Goal: Task Accomplishment & Management: Complete application form

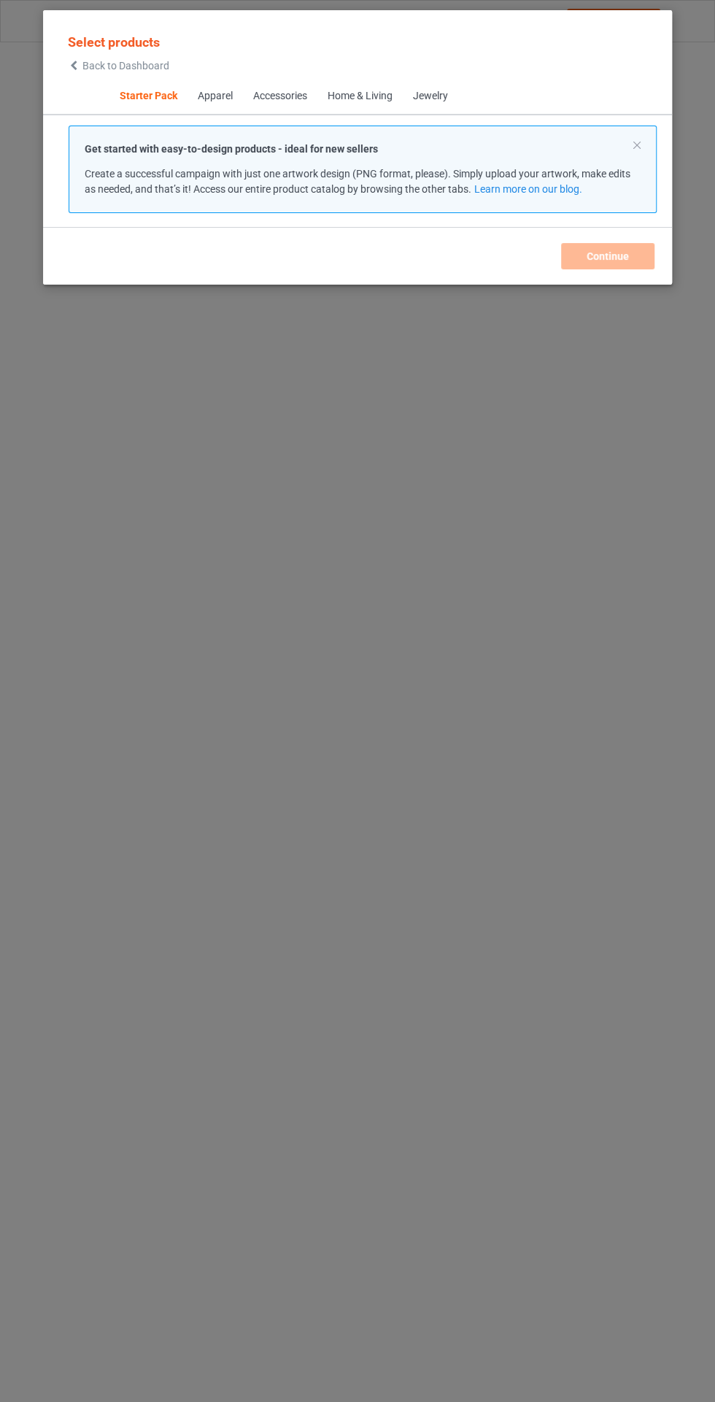
click at [204, 90] on div "Apparel" at bounding box center [214, 96] width 35 height 15
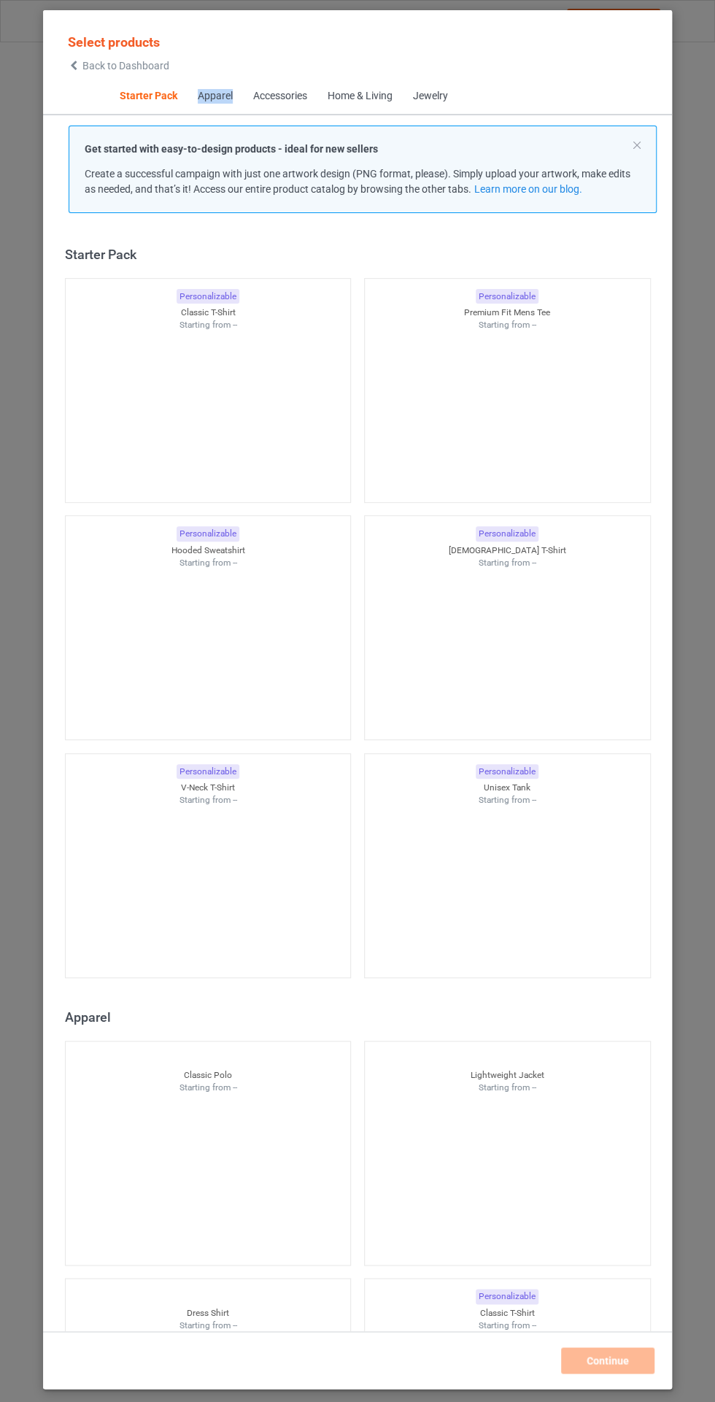
scroll to position [18, 0]
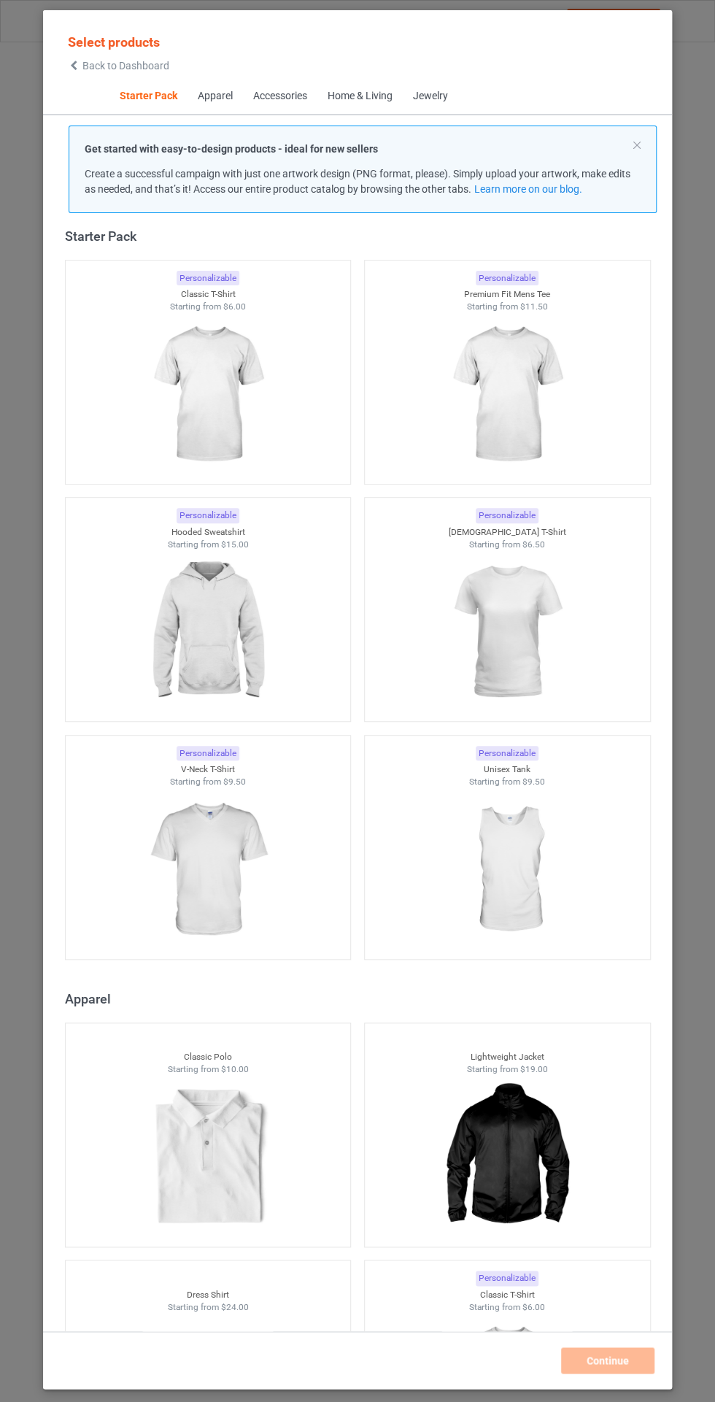
click at [210, 348] on img at bounding box center [207, 394] width 131 height 163
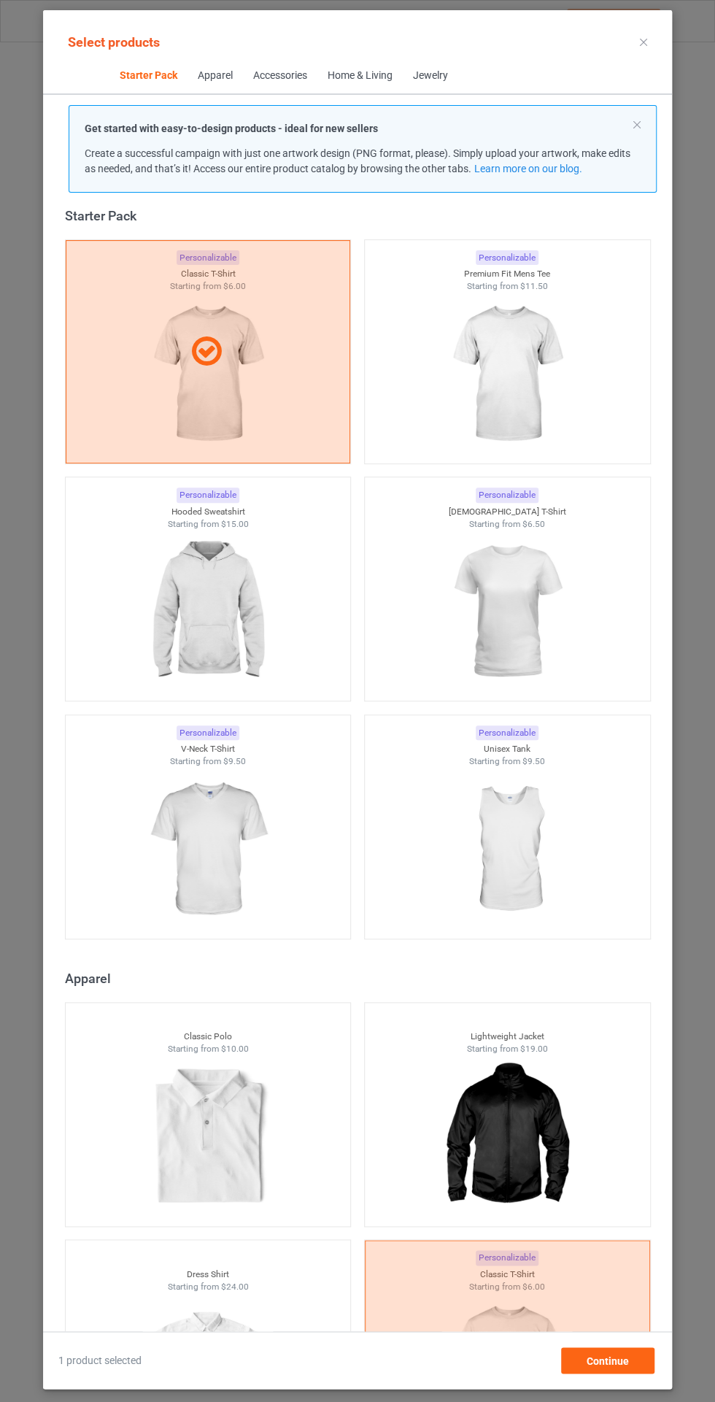
click at [509, 367] on img at bounding box center [506, 374] width 131 height 163
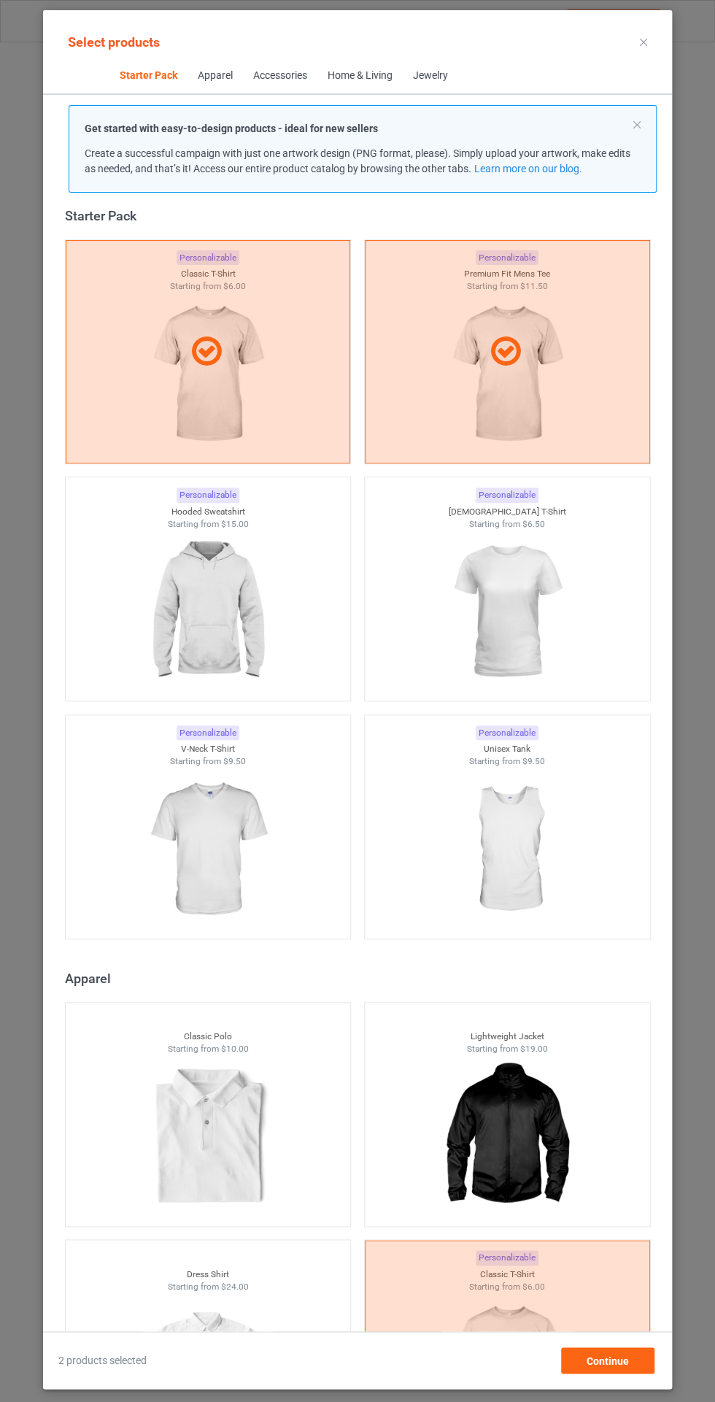
click at [513, 603] on img at bounding box center [506, 611] width 131 height 163
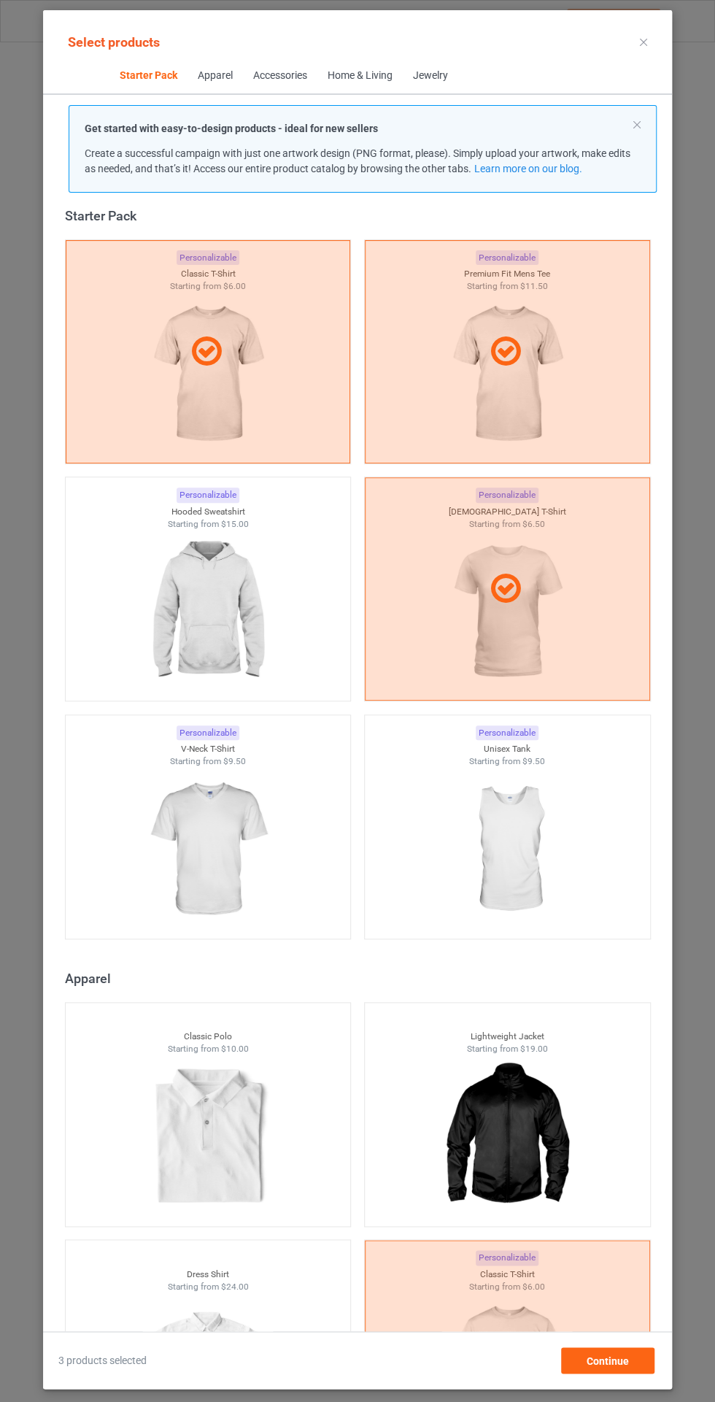
click at [483, 868] on img at bounding box center [506, 849] width 131 height 163
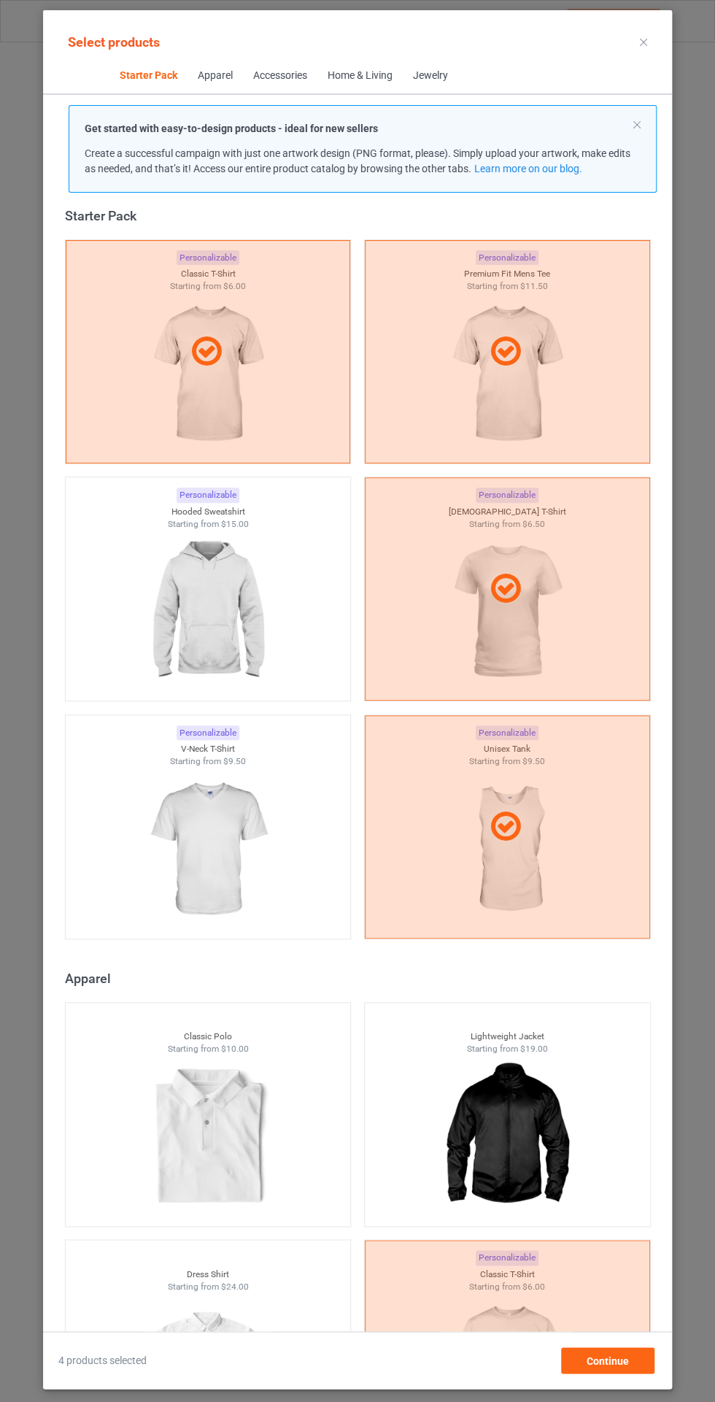
click at [204, 835] on img at bounding box center [207, 849] width 131 height 163
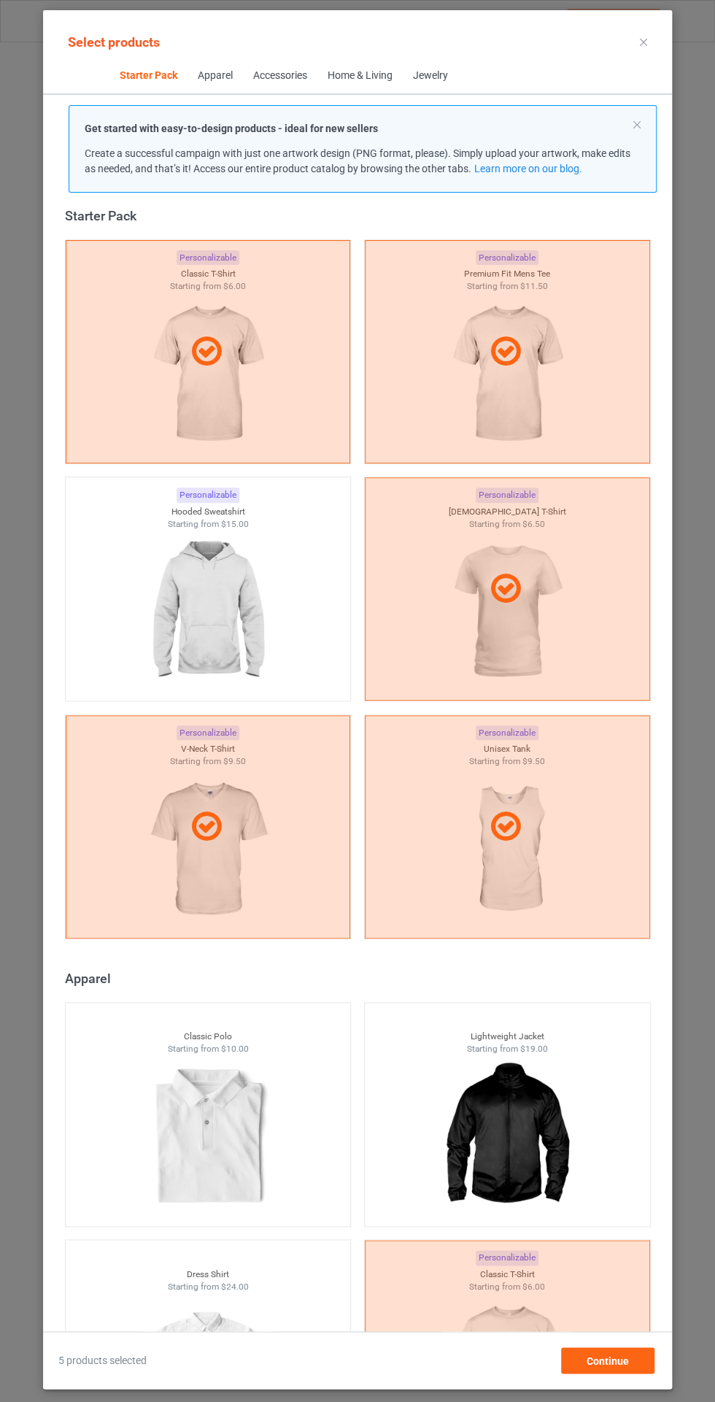
click at [200, 565] on img at bounding box center [207, 611] width 131 height 163
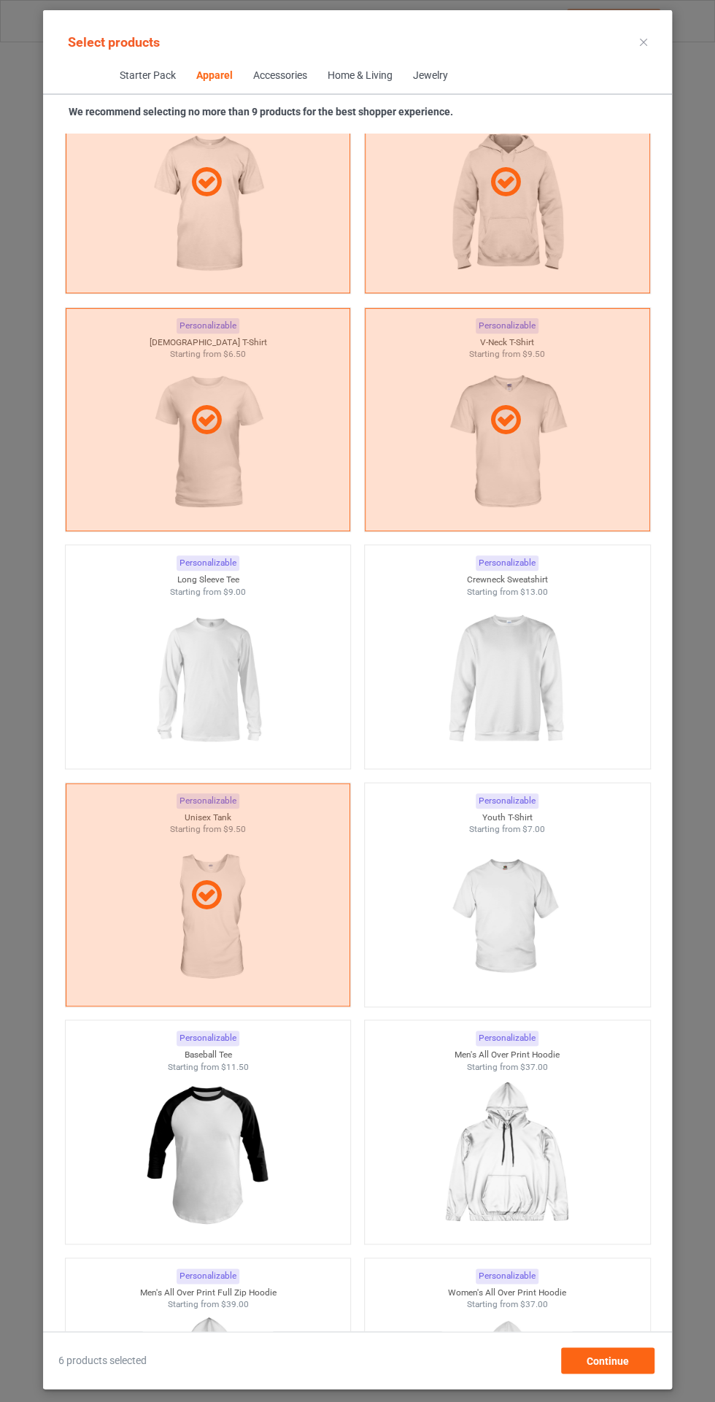
scroll to position [1392, 0]
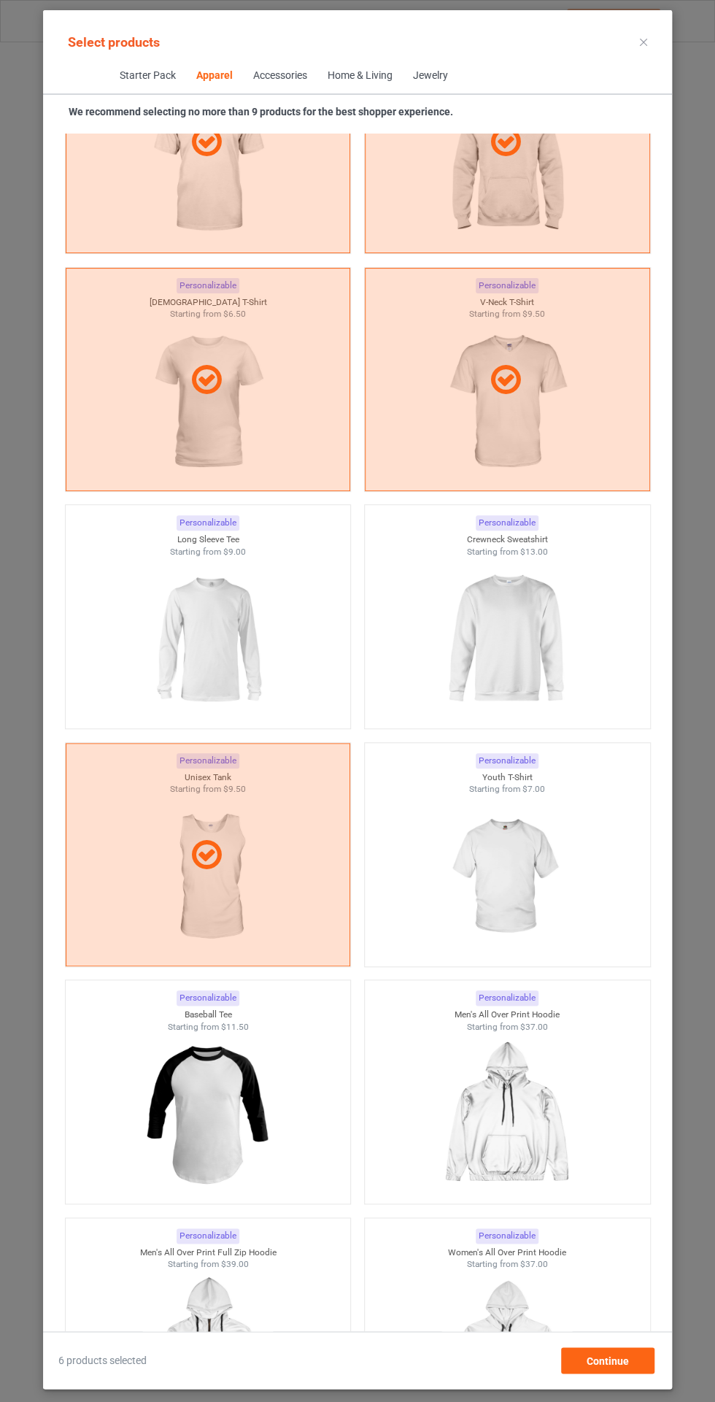
click at [216, 647] on img at bounding box center [207, 638] width 131 height 163
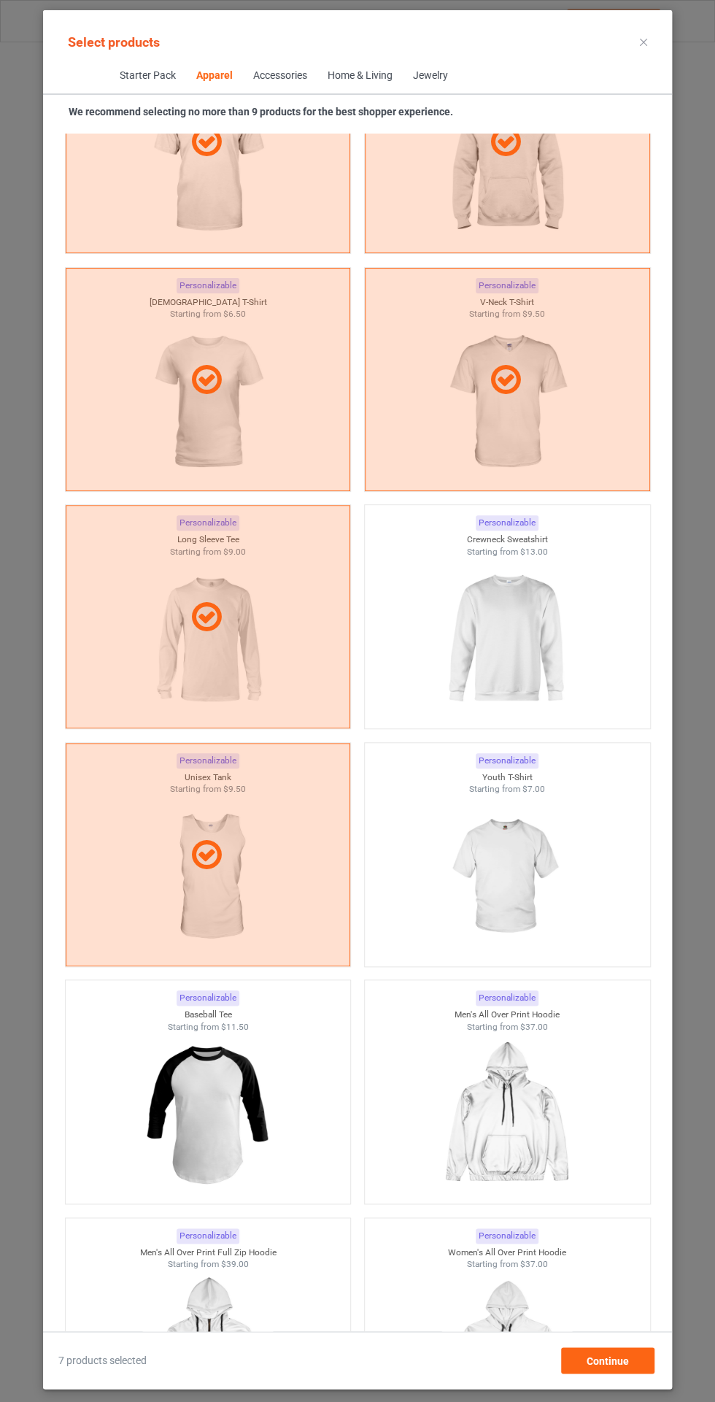
click at [489, 614] on img at bounding box center [506, 638] width 131 height 163
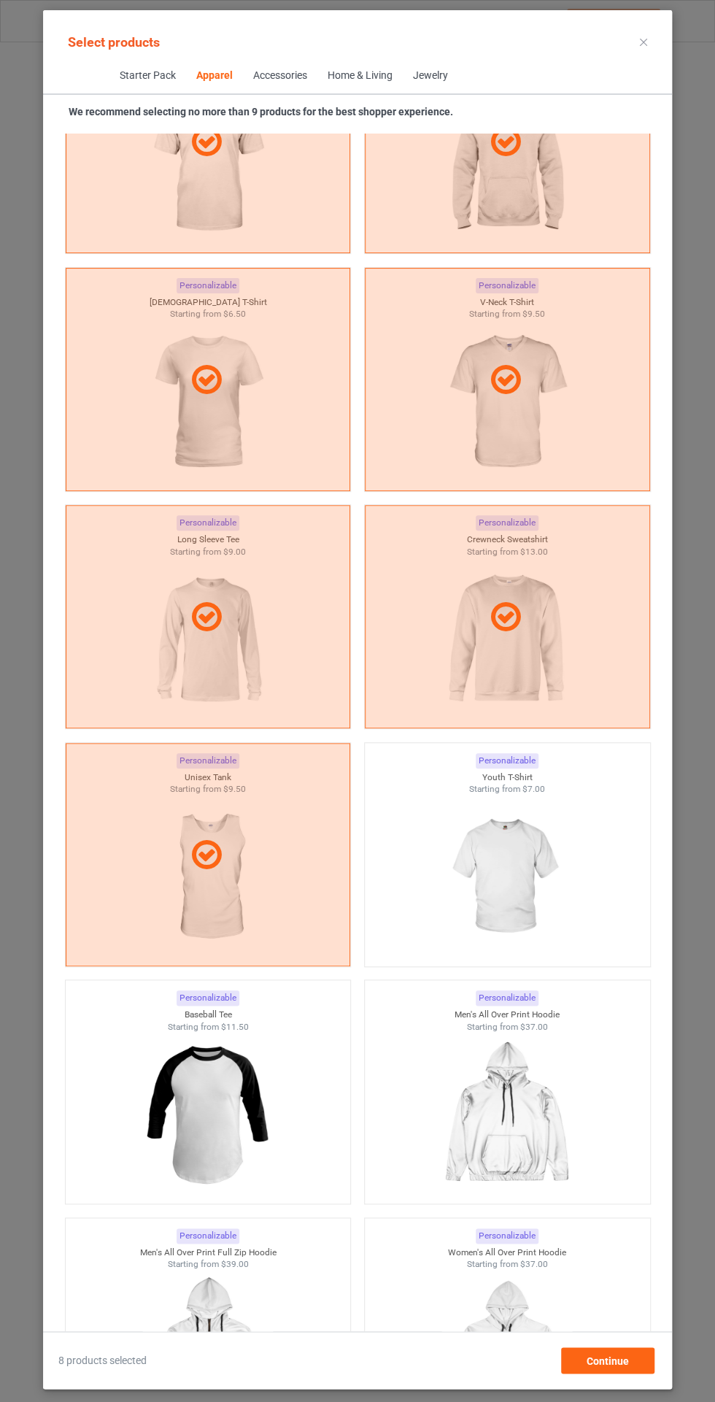
click at [497, 877] on img at bounding box center [506, 876] width 131 height 163
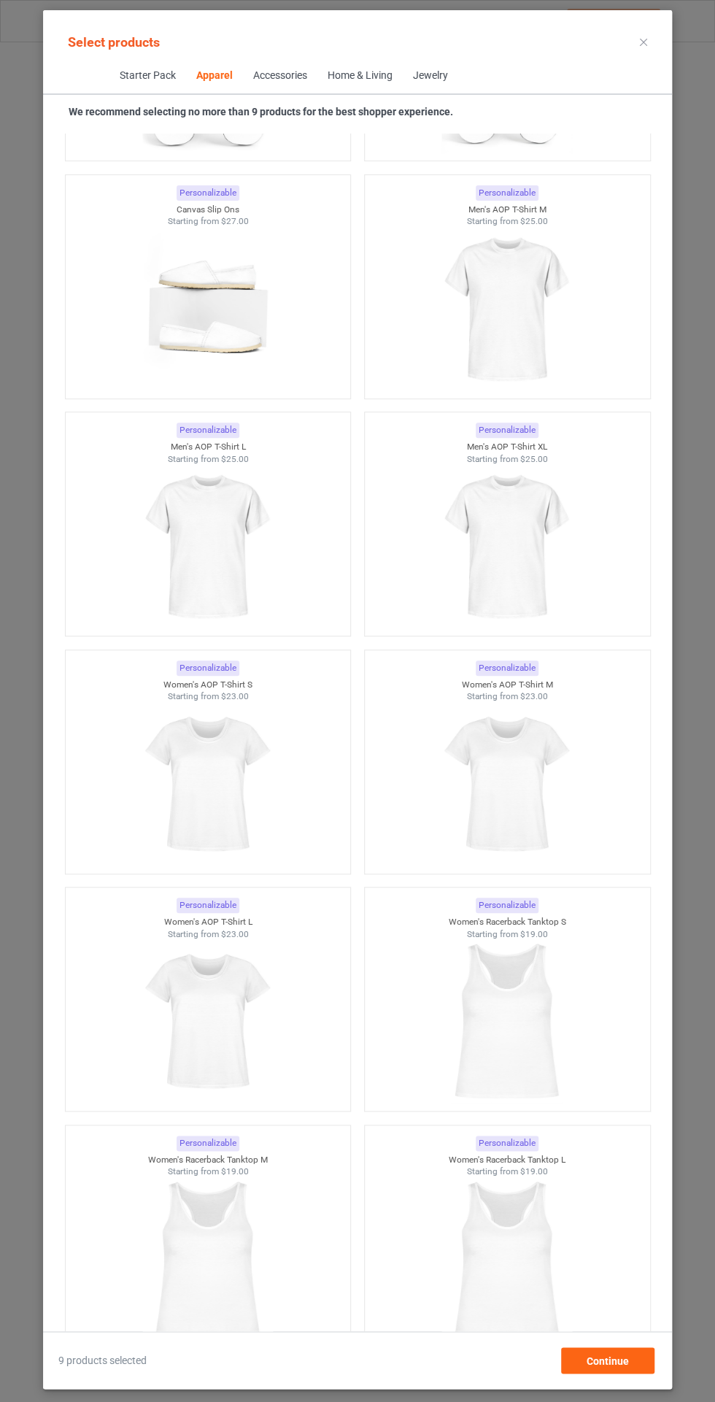
scroll to position [5812, 0]
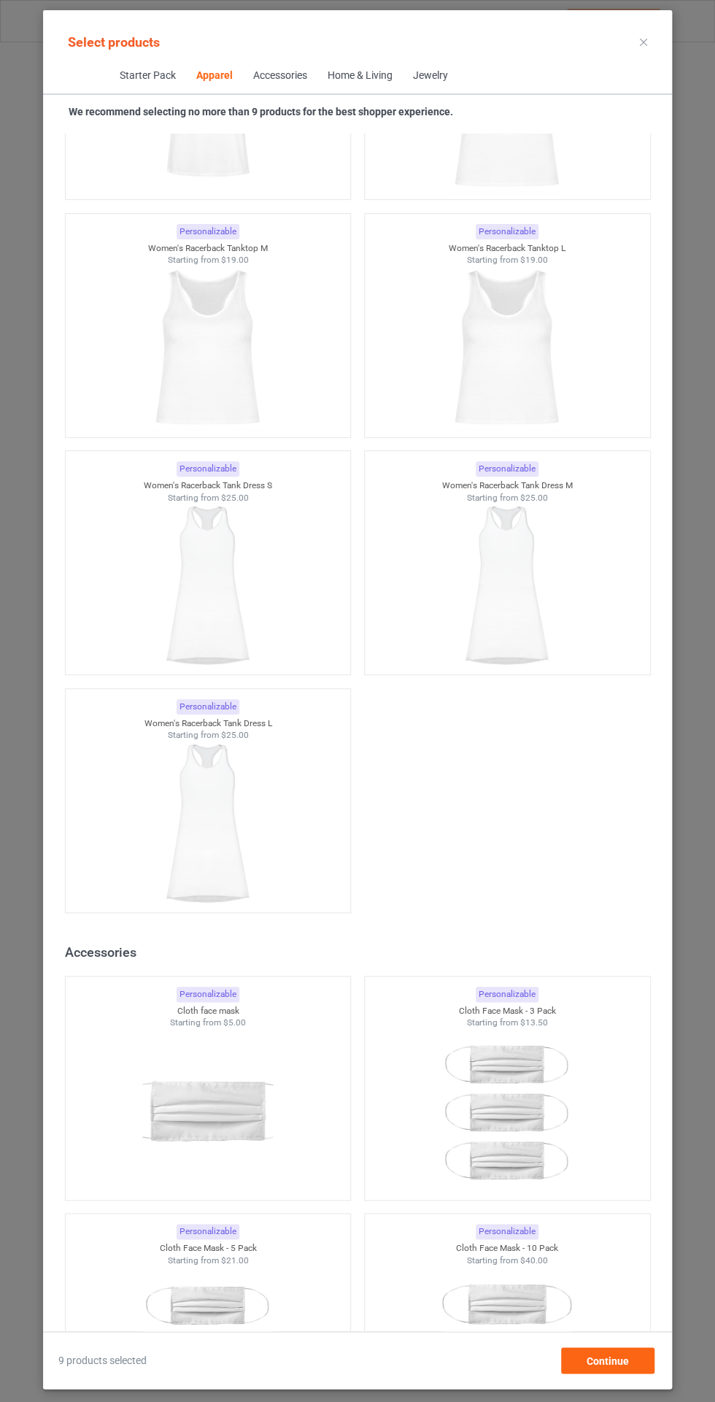
scroll to position [5256, 0]
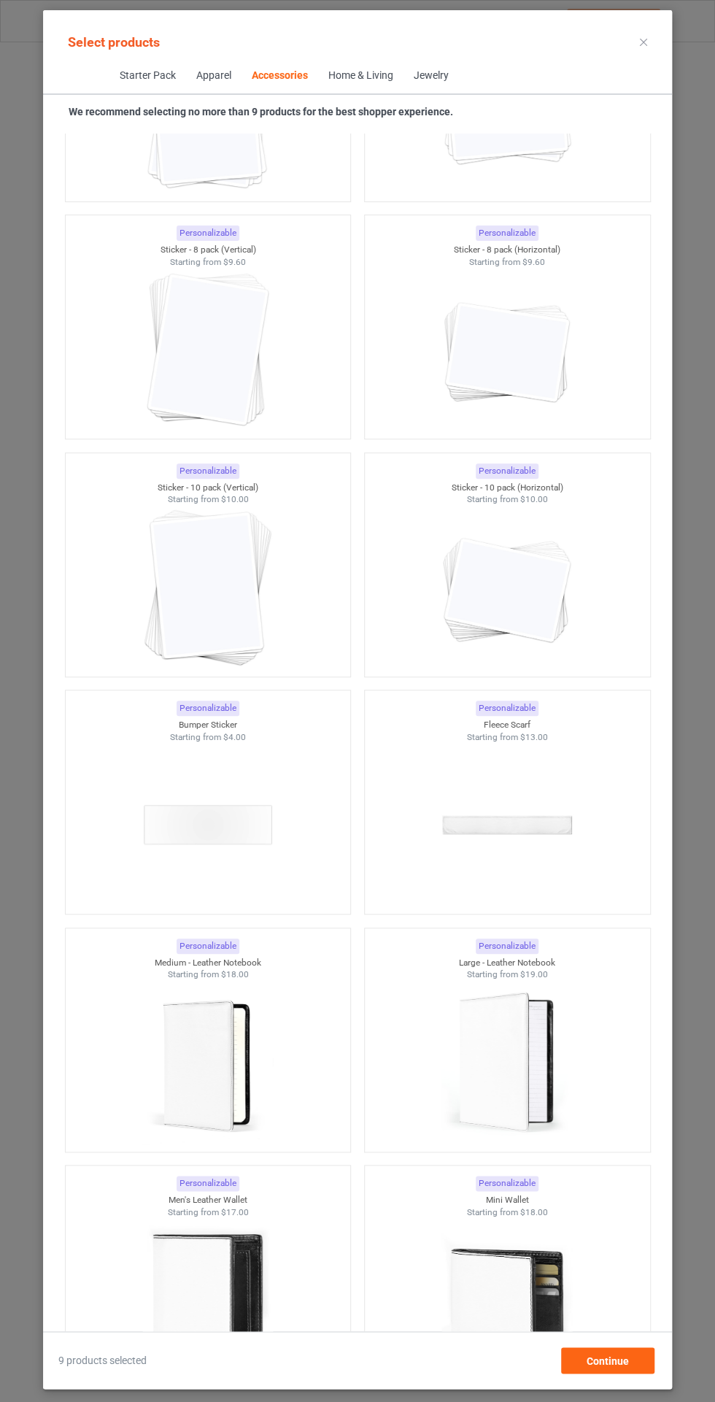
scroll to position [12759, 0]
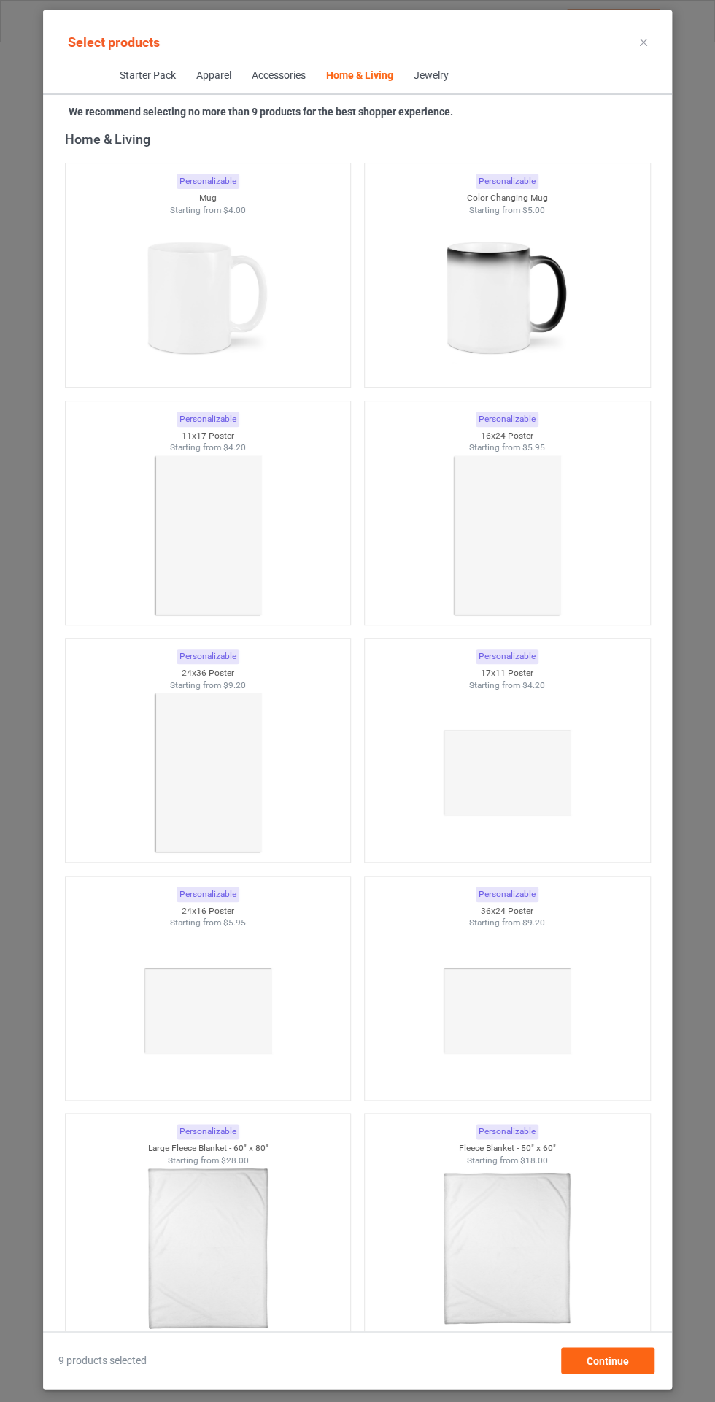
scroll to position [30212, 0]
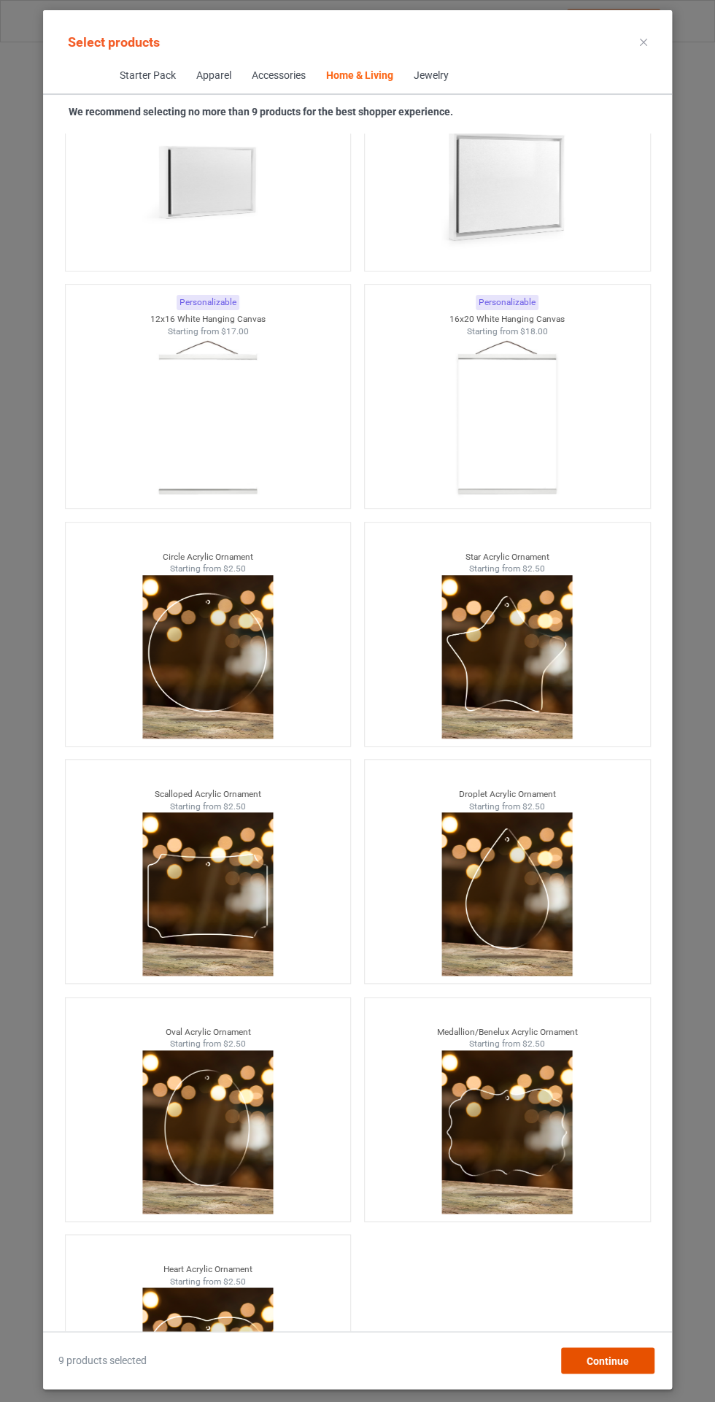
click at [603, 1366] on span "Continue" at bounding box center [608, 1360] width 42 height 12
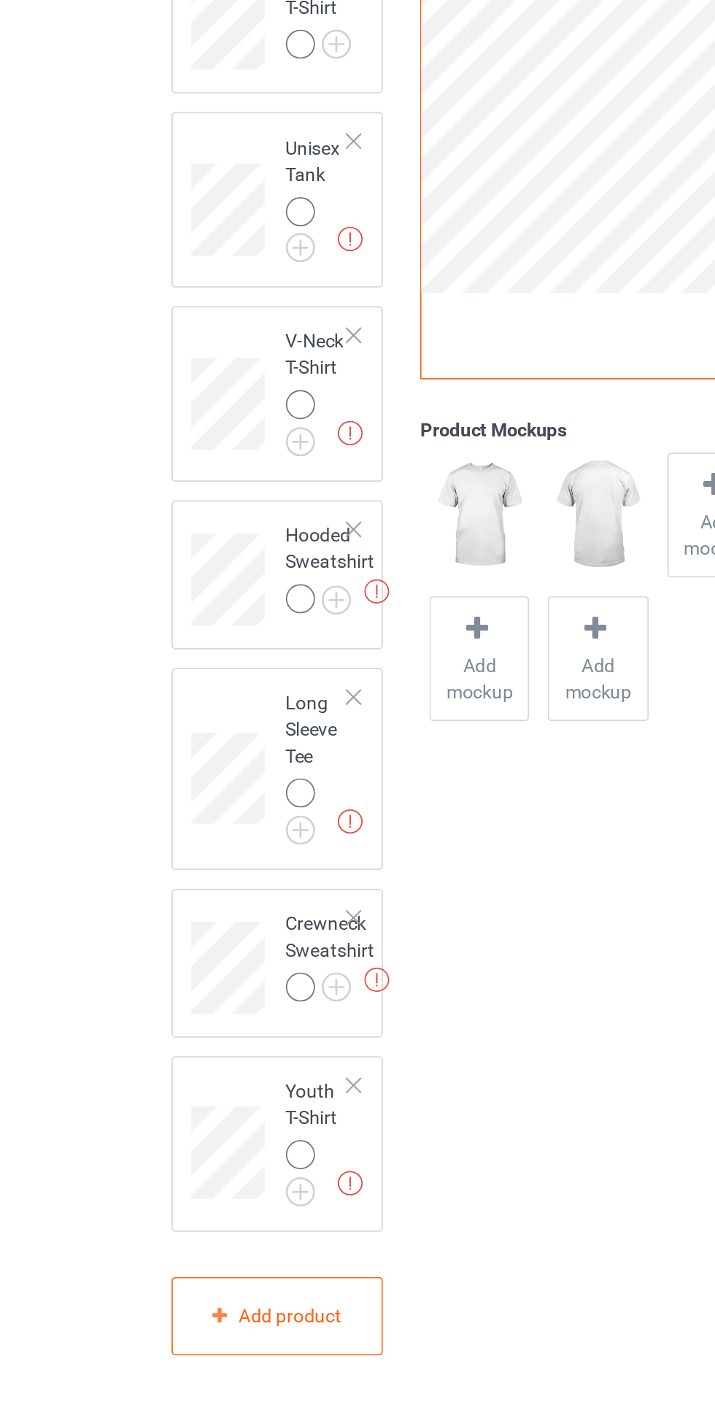
click at [0, 0] on img at bounding box center [0, 0] width 0 height 0
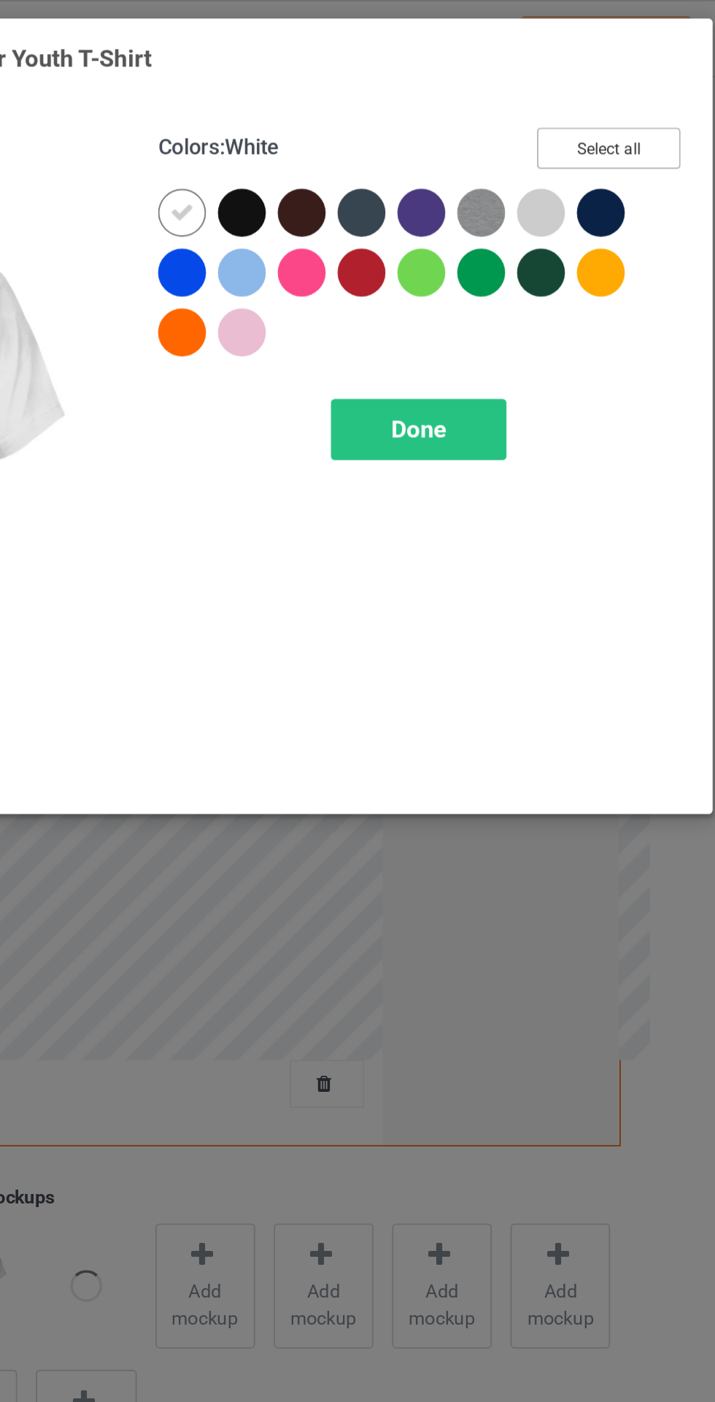
click at [621, 82] on button "Select all" at bounding box center [615, 81] width 79 height 23
click at [376, 117] on icon at bounding box center [380, 116] width 13 height 13
click at [517, 235] on span "Done" at bounding box center [510, 235] width 31 height 15
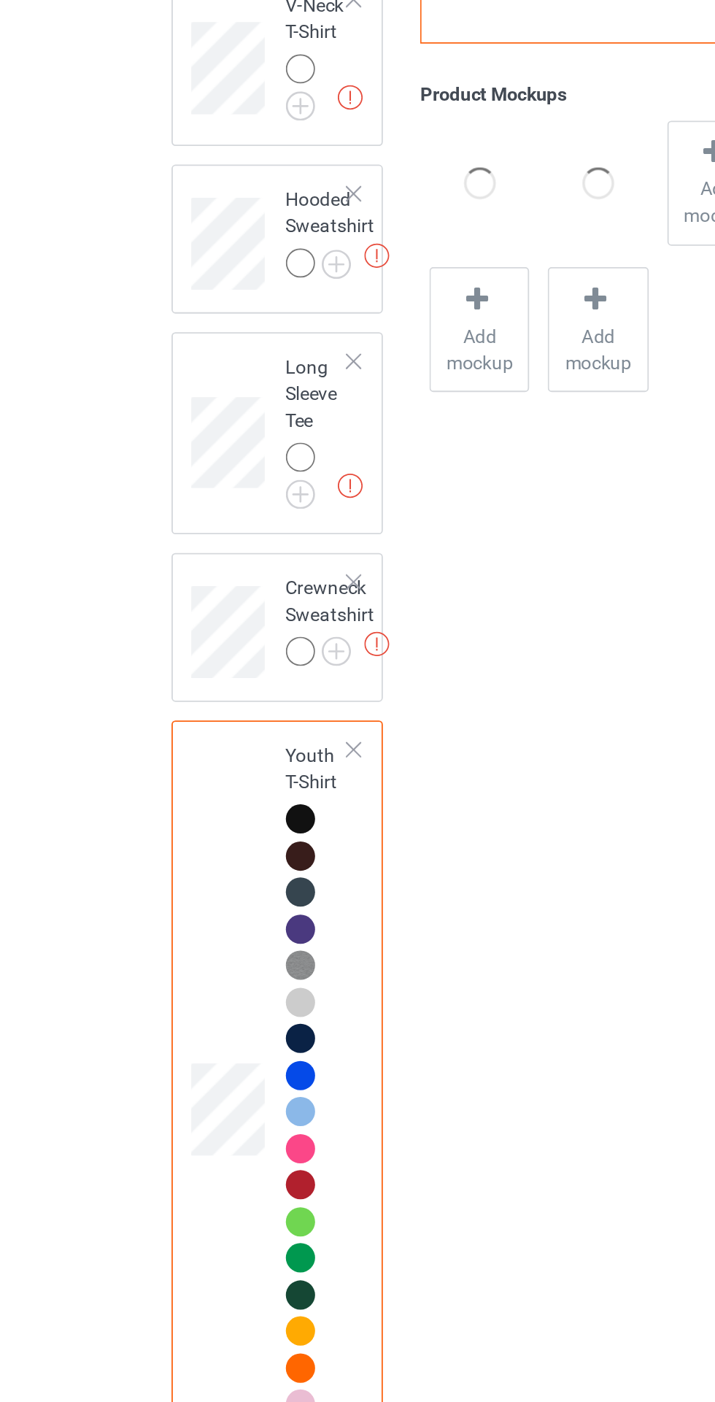
click at [0, 0] on img at bounding box center [0, 0] width 0 height 0
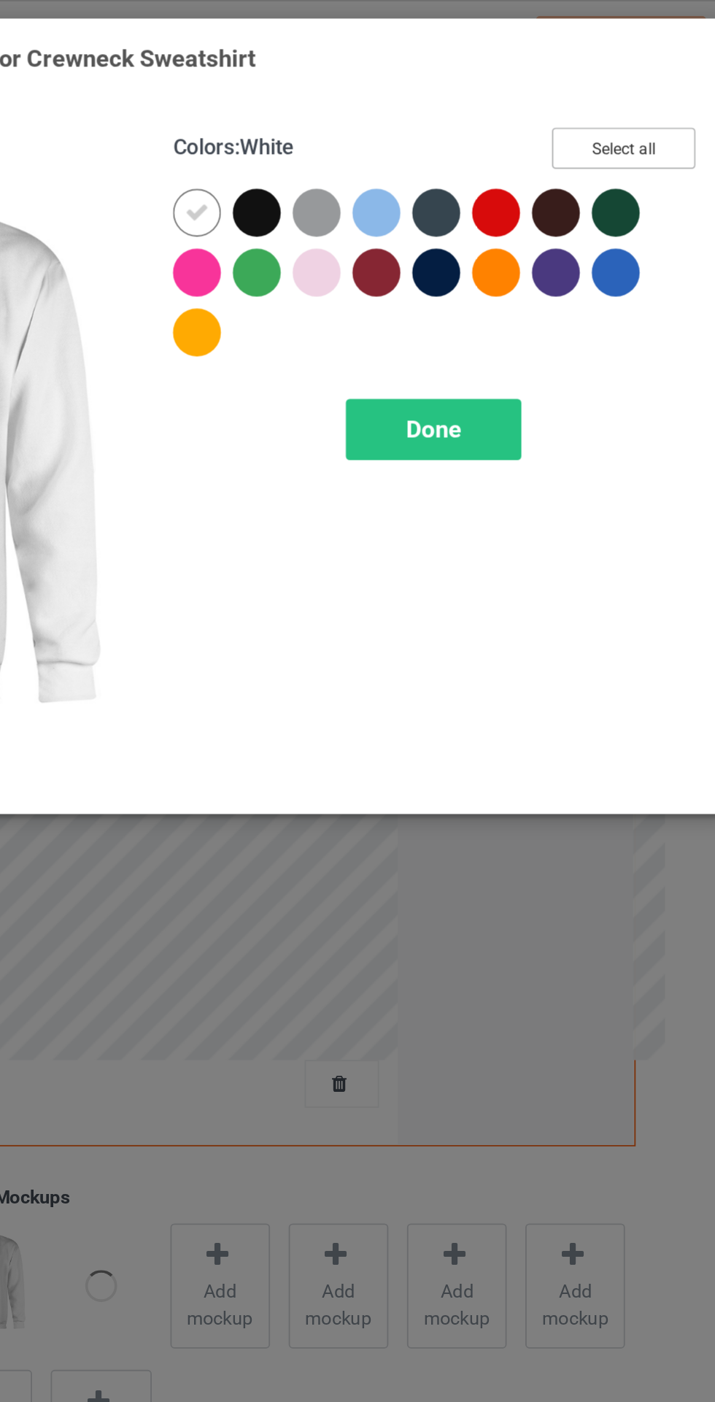
click at [619, 79] on button "Select all" at bounding box center [615, 81] width 79 height 23
click at [368, 117] on div at bounding box center [381, 117] width 26 height 26
click at [520, 235] on span "Done" at bounding box center [510, 235] width 31 height 15
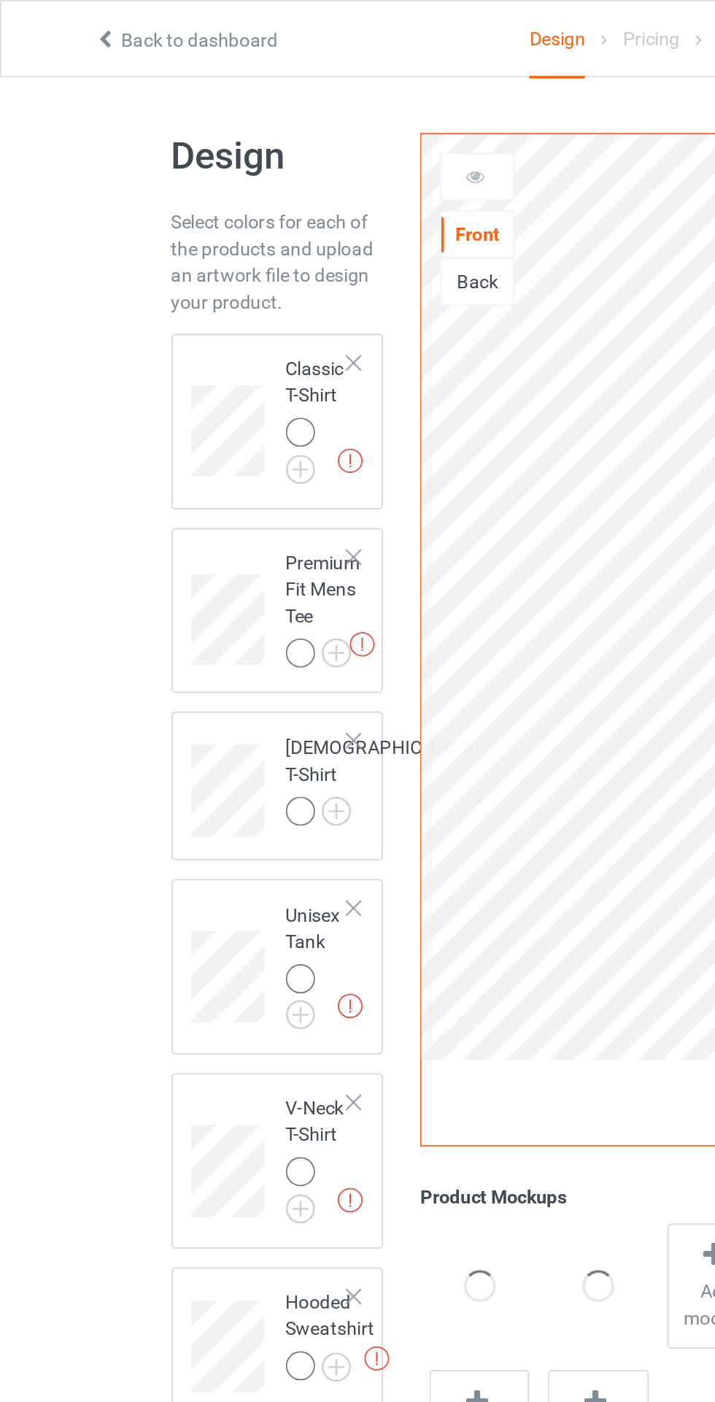
click at [0, 0] on img at bounding box center [0, 0] width 0 height 0
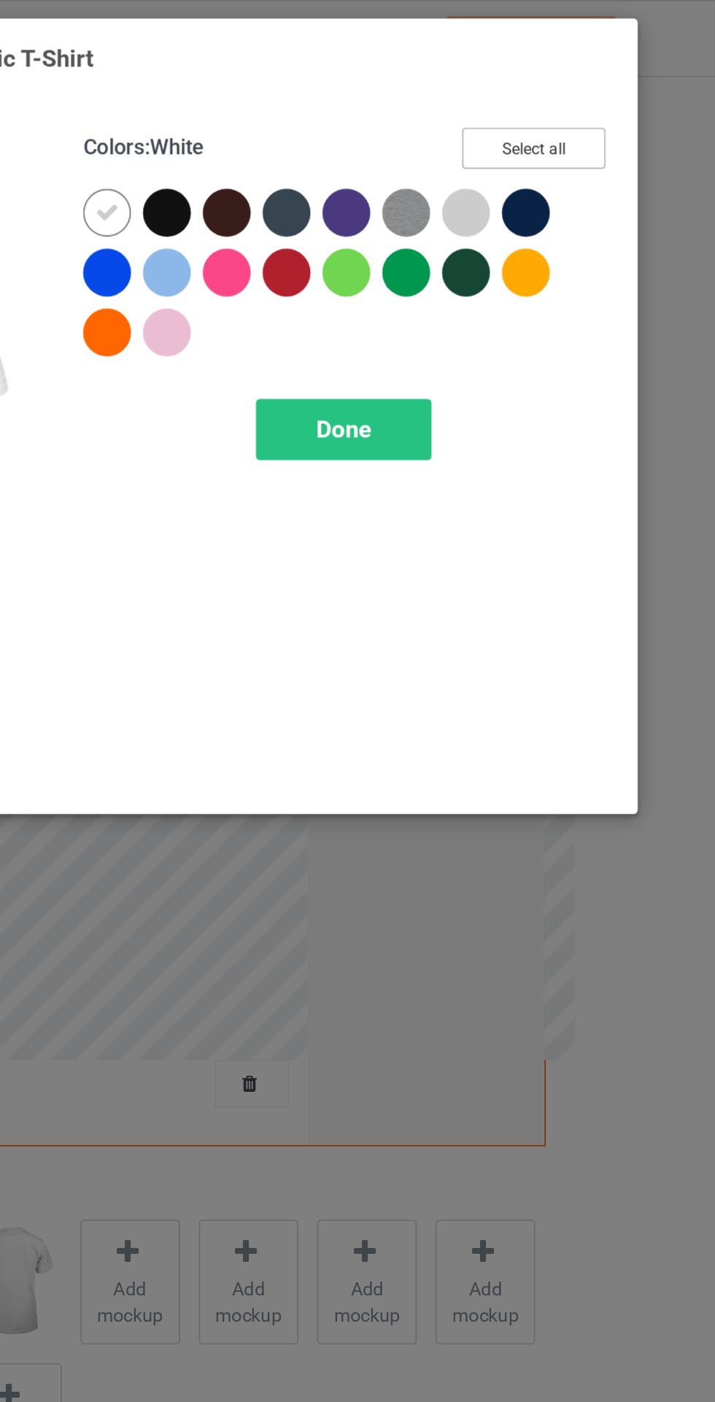
click at [627, 79] on button "Select all" at bounding box center [615, 81] width 79 height 23
click at [376, 115] on icon at bounding box center [380, 116] width 13 height 13
click at [522, 233] on span "Done" at bounding box center [510, 235] width 31 height 15
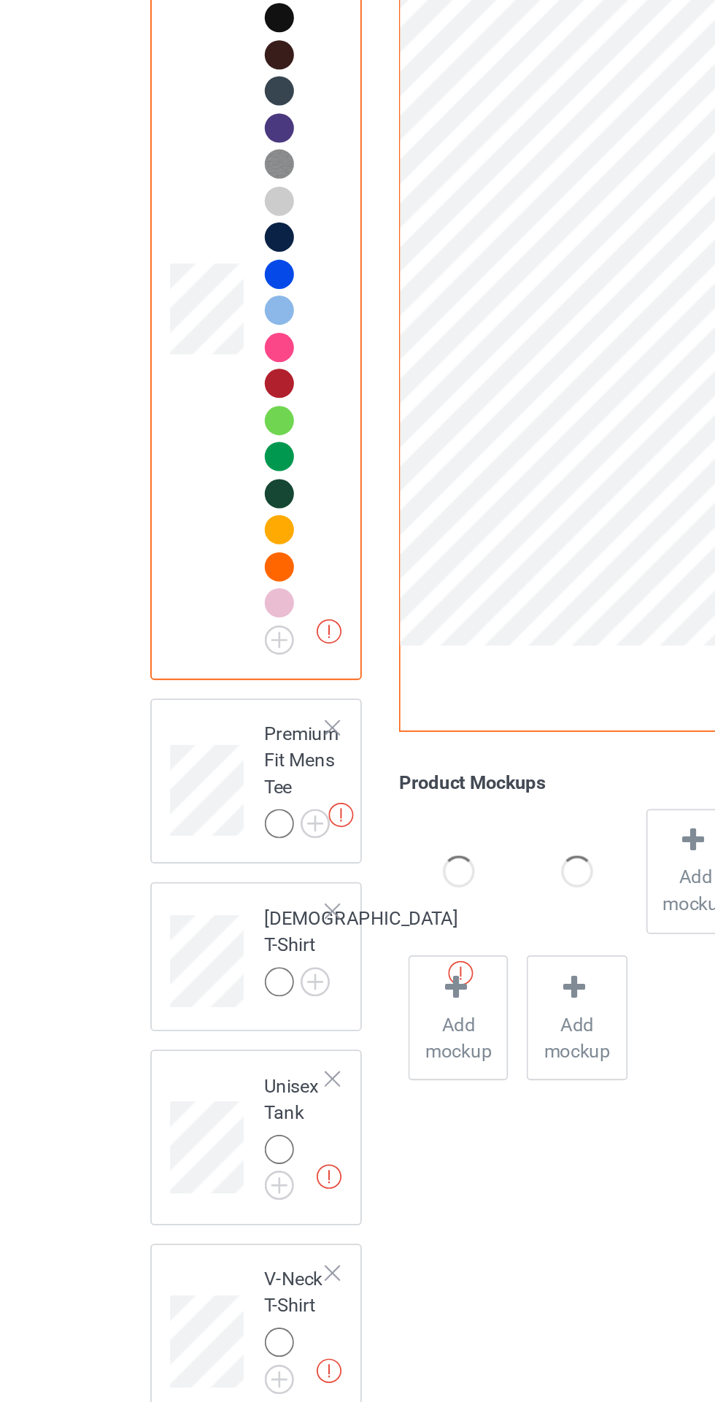
click at [163, 681] on div at bounding box center [165, 679] width 16 height 16
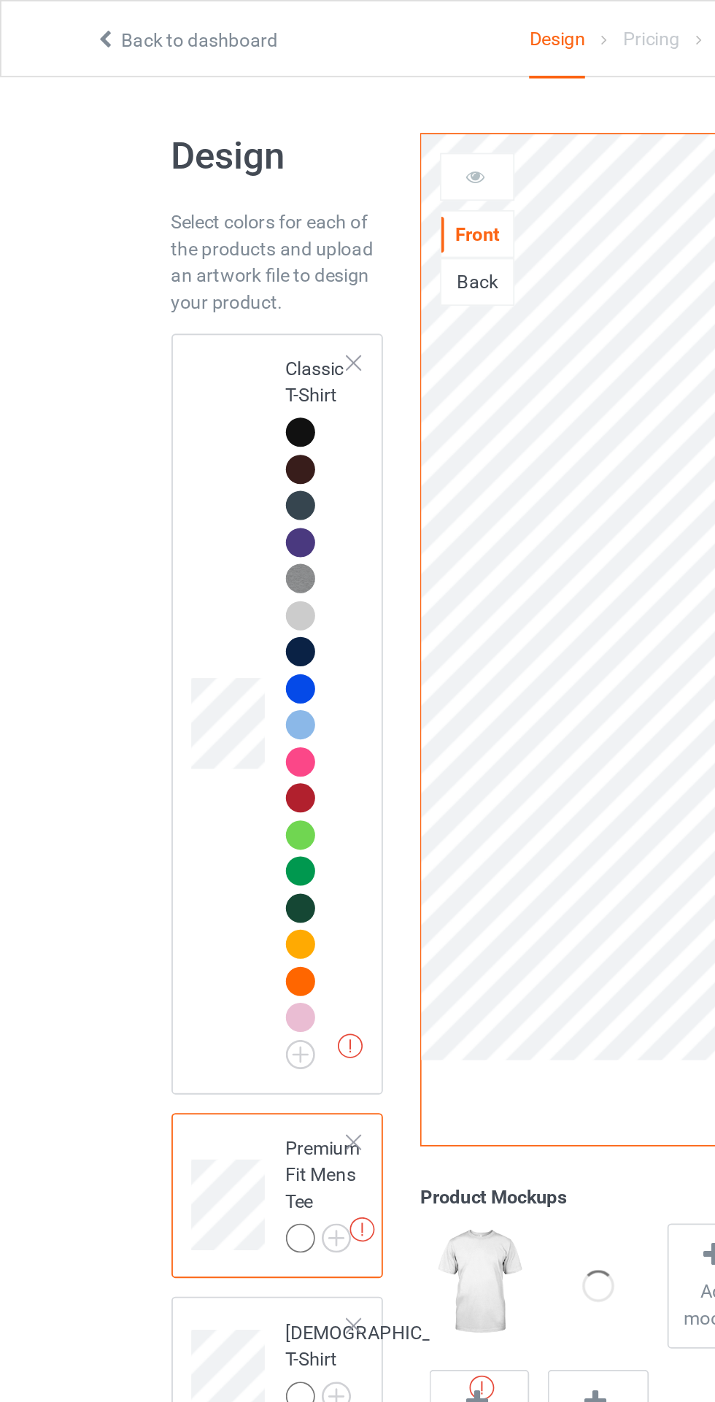
click at [0, 0] on img at bounding box center [0, 0] width 0 height 0
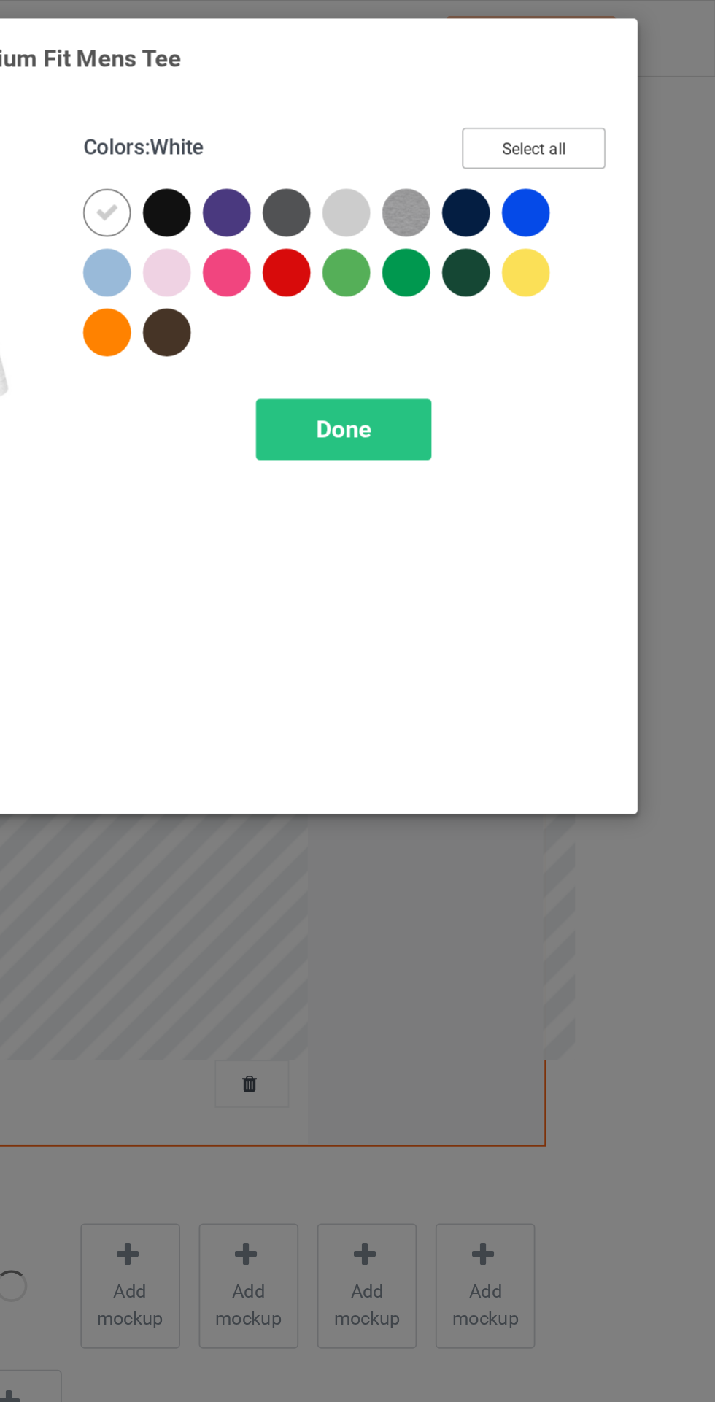
click at [613, 76] on button "Select all" at bounding box center [615, 81] width 79 height 23
click at [384, 117] on icon at bounding box center [380, 116] width 13 height 13
click at [518, 229] on span "Done" at bounding box center [510, 235] width 31 height 15
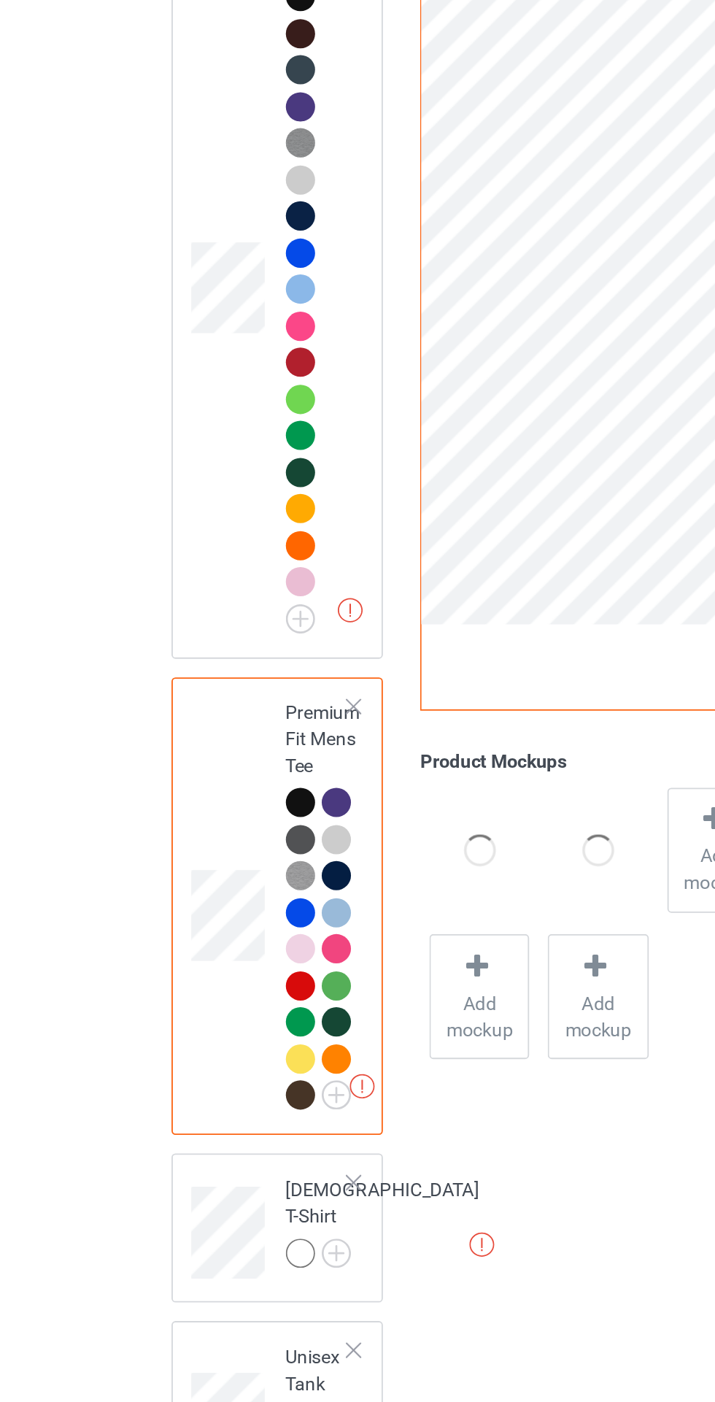
click at [0, 0] on img at bounding box center [0, 0] width 0 height 0
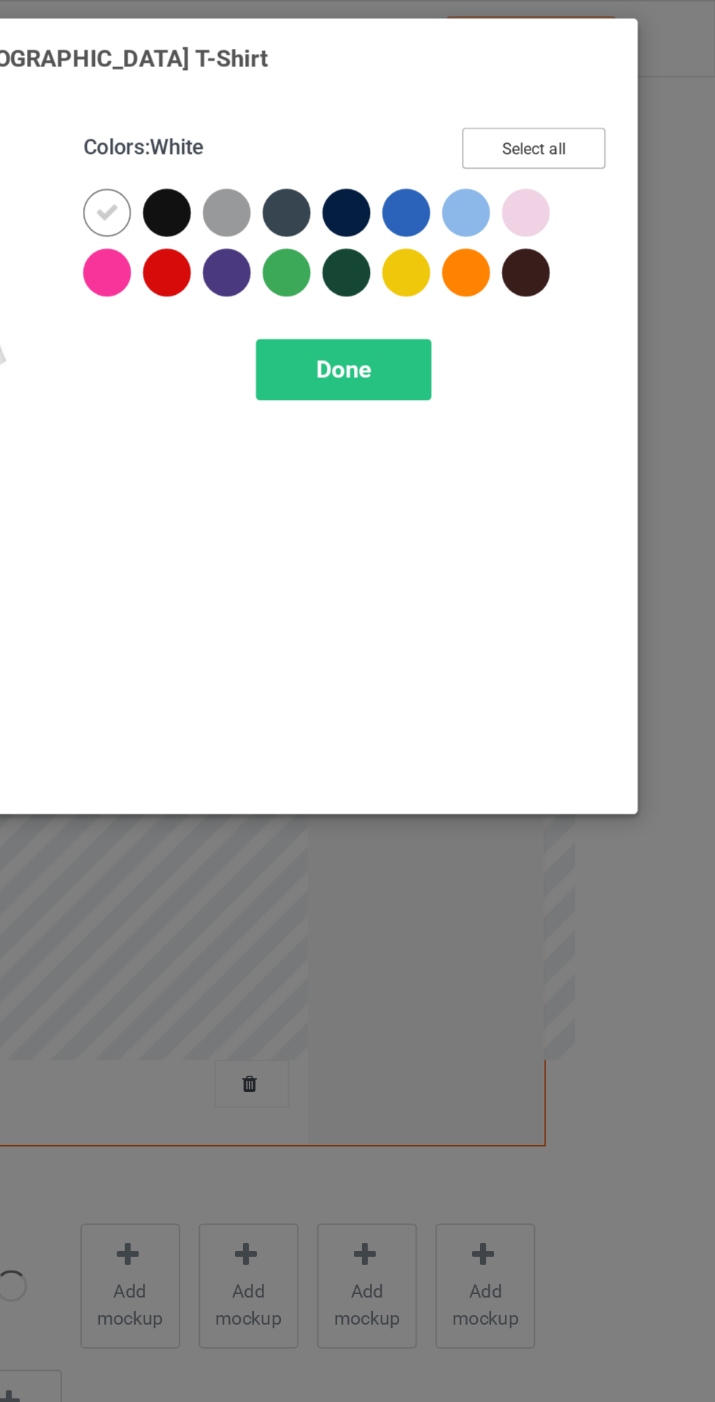
click at [636, 84] on button "Select all" at bounding box center [615, 81] width 79 height 23
click at [376, 110] on icon at bounding box center [380, 116] width 13 height 13
click at [509, 193] on div "Done" at bounding box center [511, 203] width 96 height 34
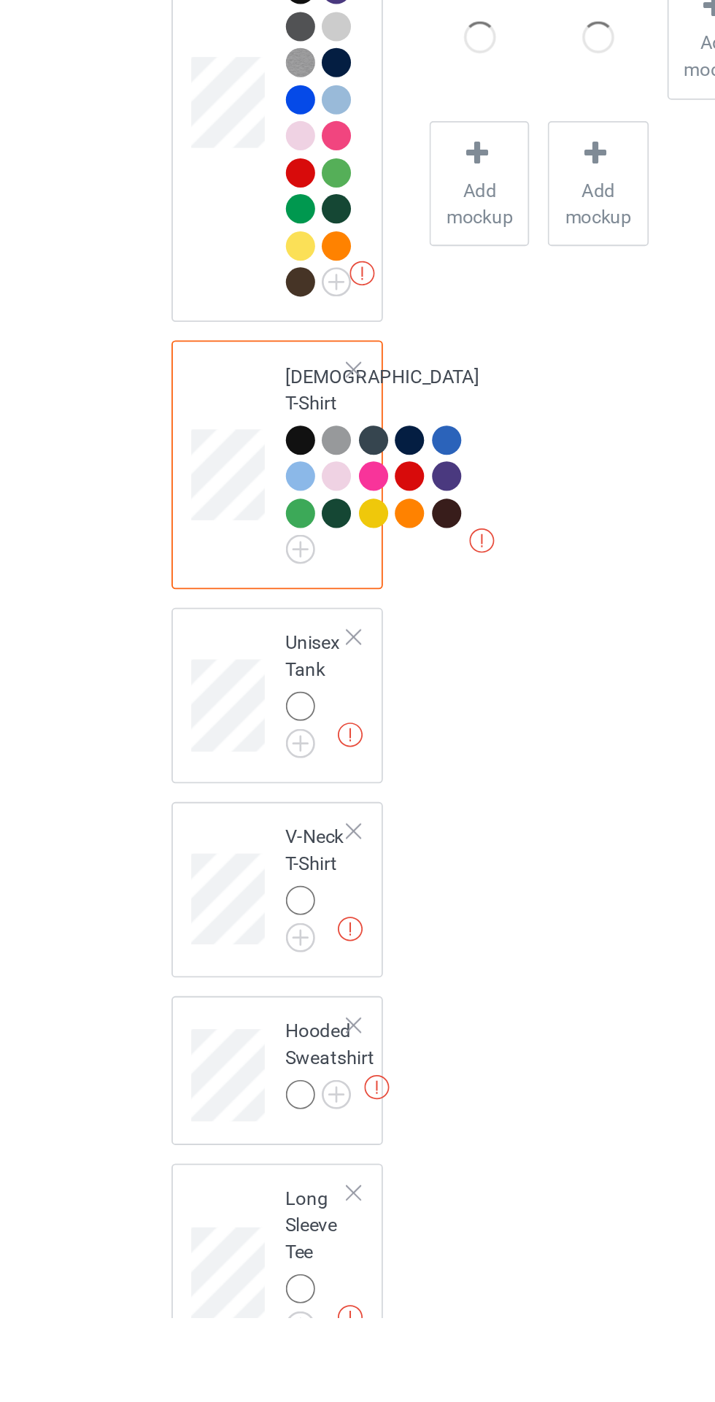
scroll to position [8, 0]
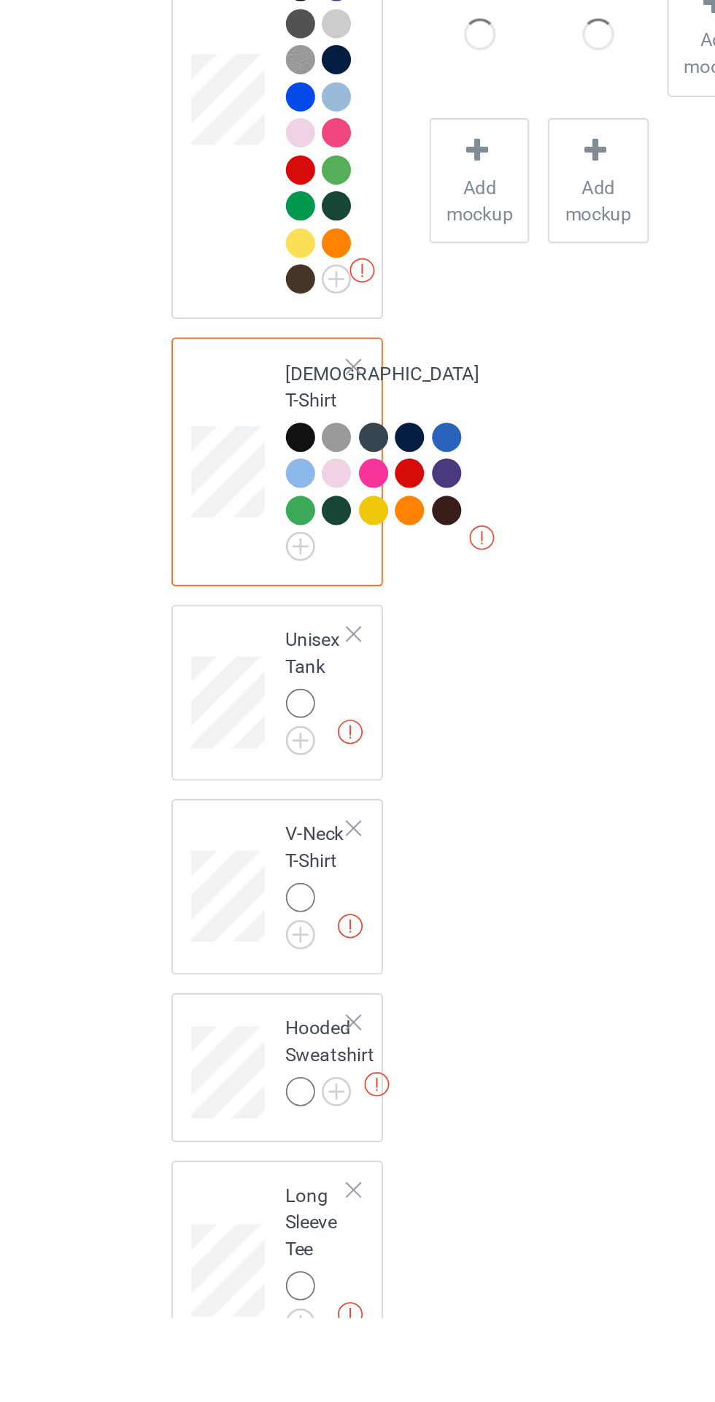
click at [0, 0] on img at bounding box center [0, 0] width 0 height 0
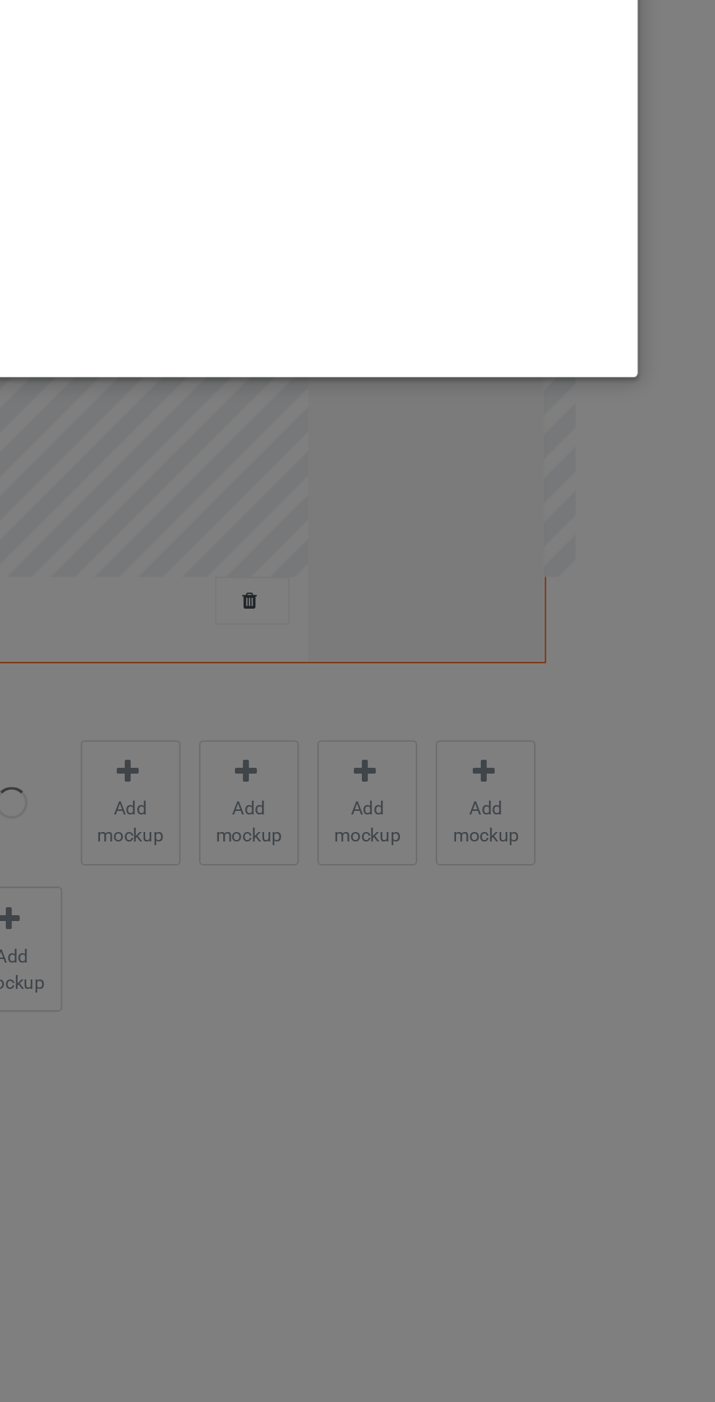
scroll to position [26, 0]
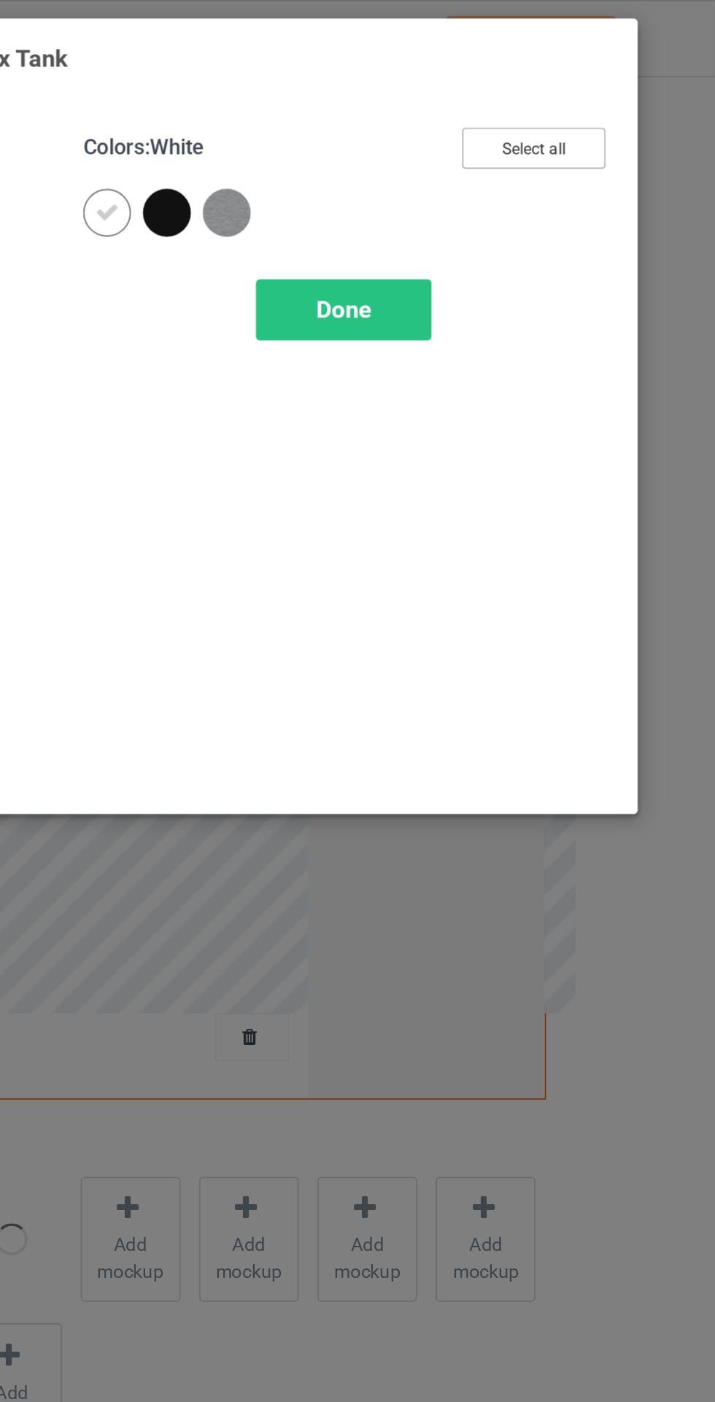
click at [622, 80] on button "Select all" at bounding box center [615, 81] width 79 height 23
click at [387, 107] on div at bounding box center [381, 117] width 26 height 26
click at [519, 166] on span "Done" at bounding box center [510, 169] width 31 height 15
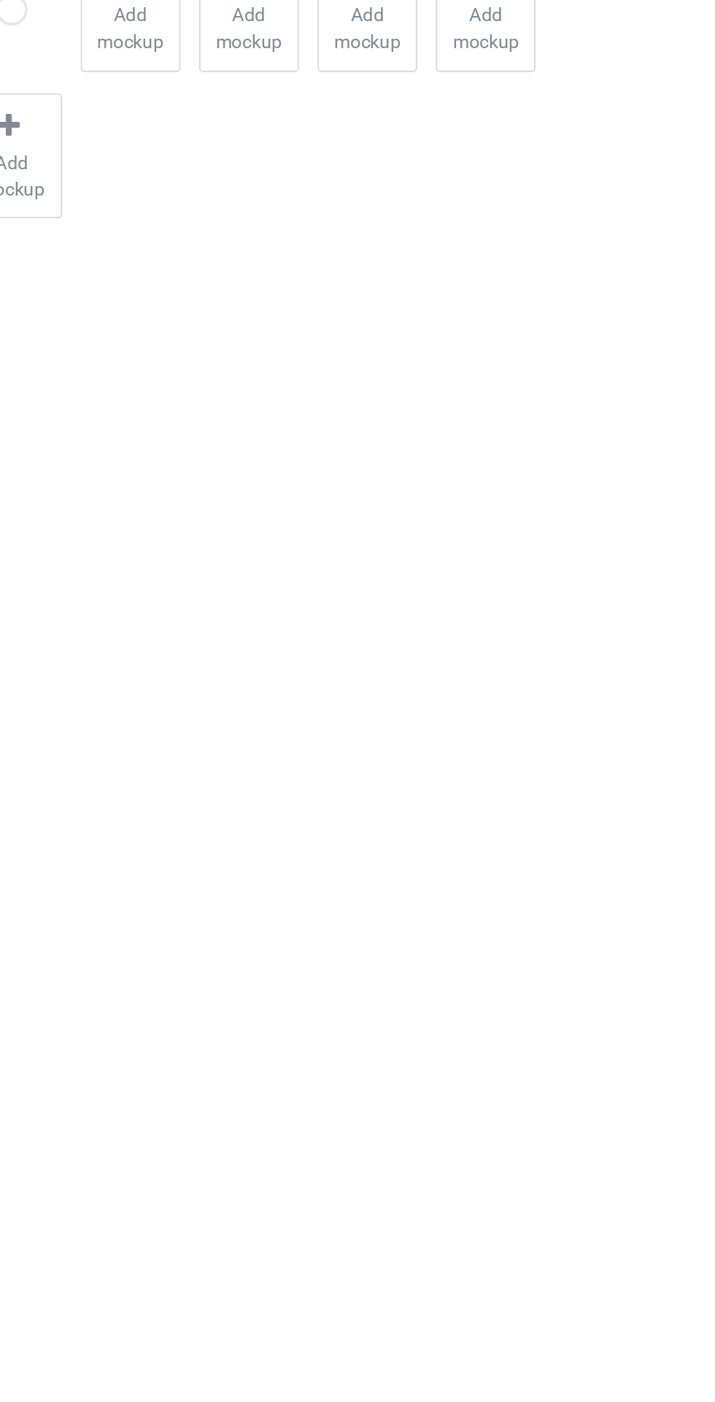
scroll to position [26, 0]
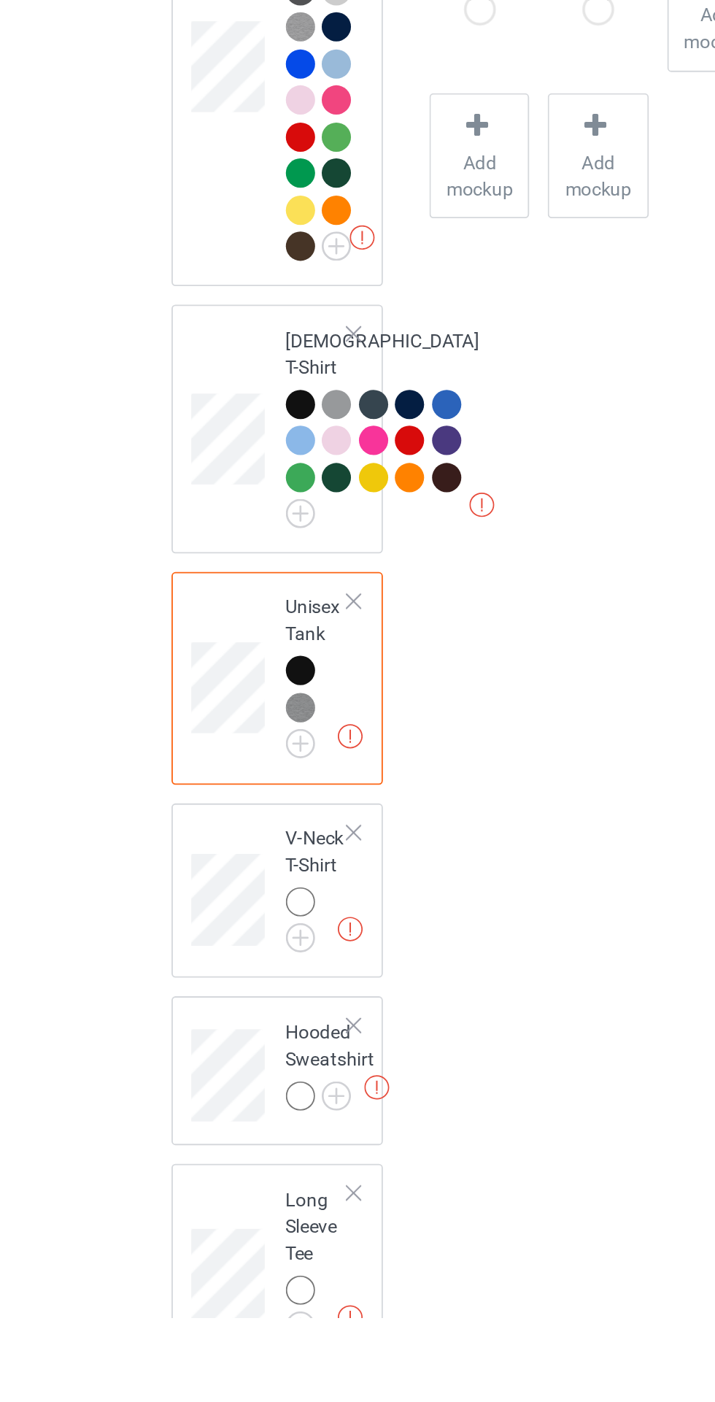
click at [0, 0] on img at bounding box center [0, 0] width 0 height 0
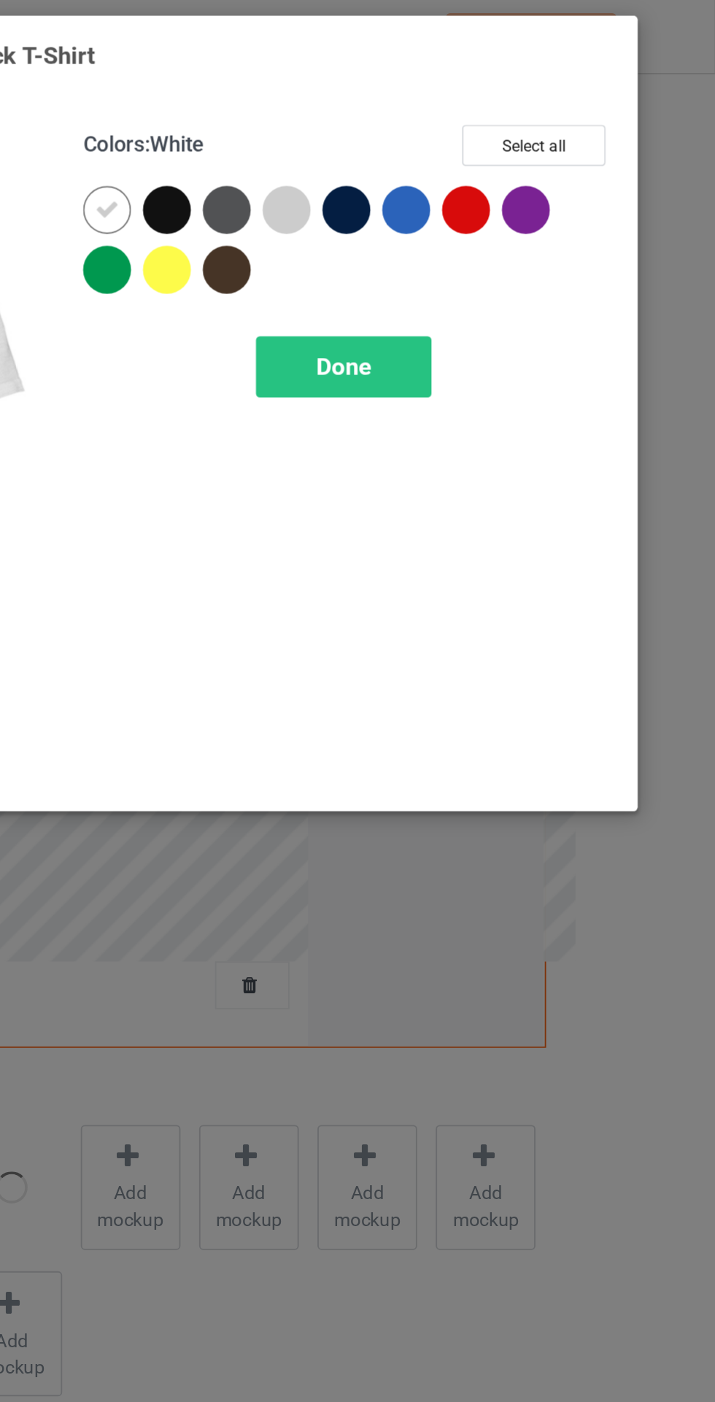
scroll to position [53, 0]
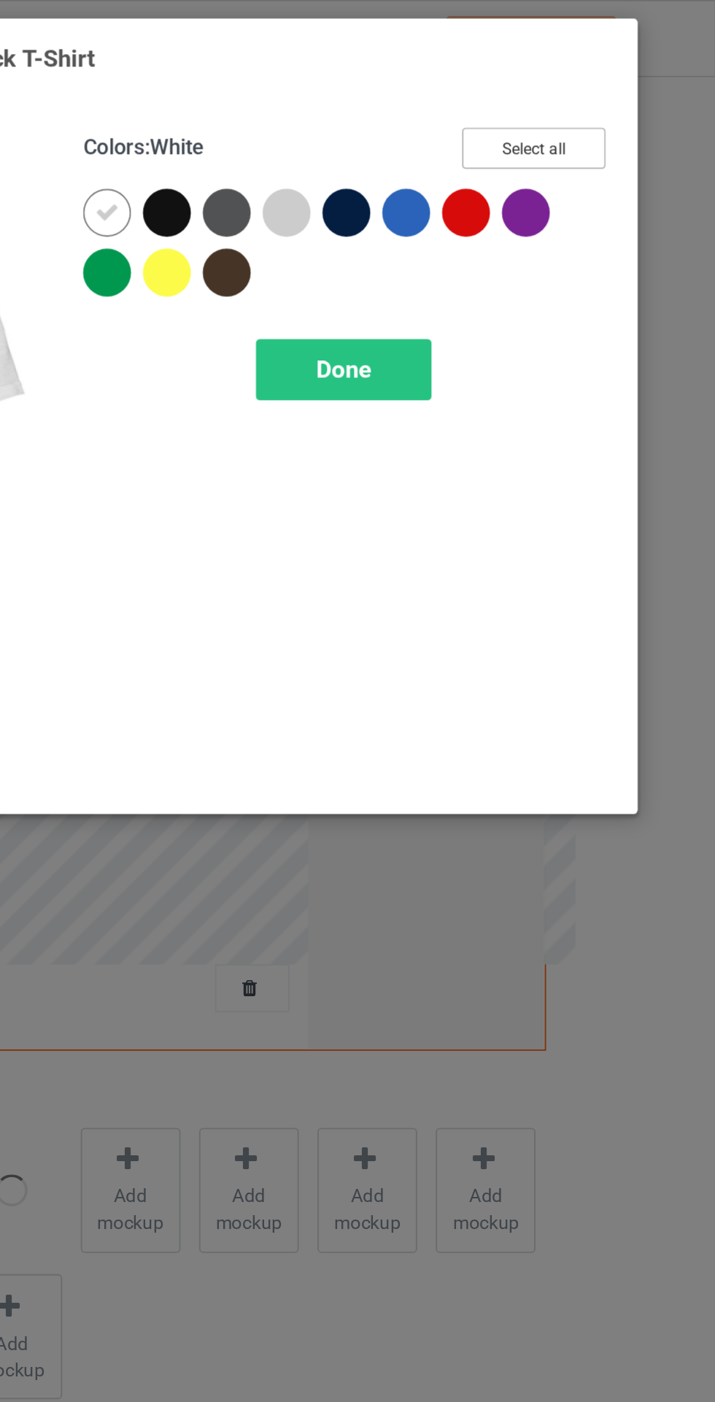
click at [609, 74] on button "Select all" at bounding box center [615, 81] width 79 height 23
click at [387, 109] on div at bounding box center [381, 117] width 26 height 26
click at [506, 197] on span "Done" at bounding box center [510, 202] width 31 height 15
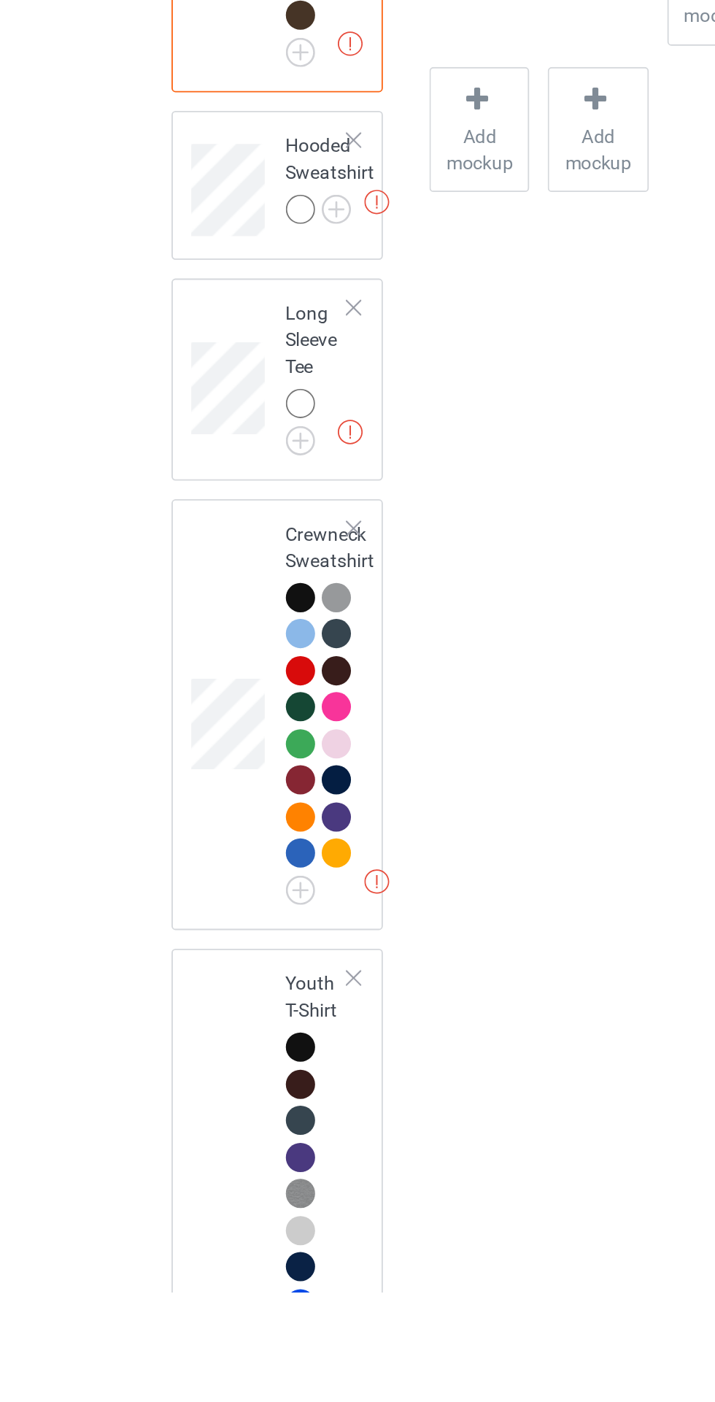
scroll to position [692, 0]
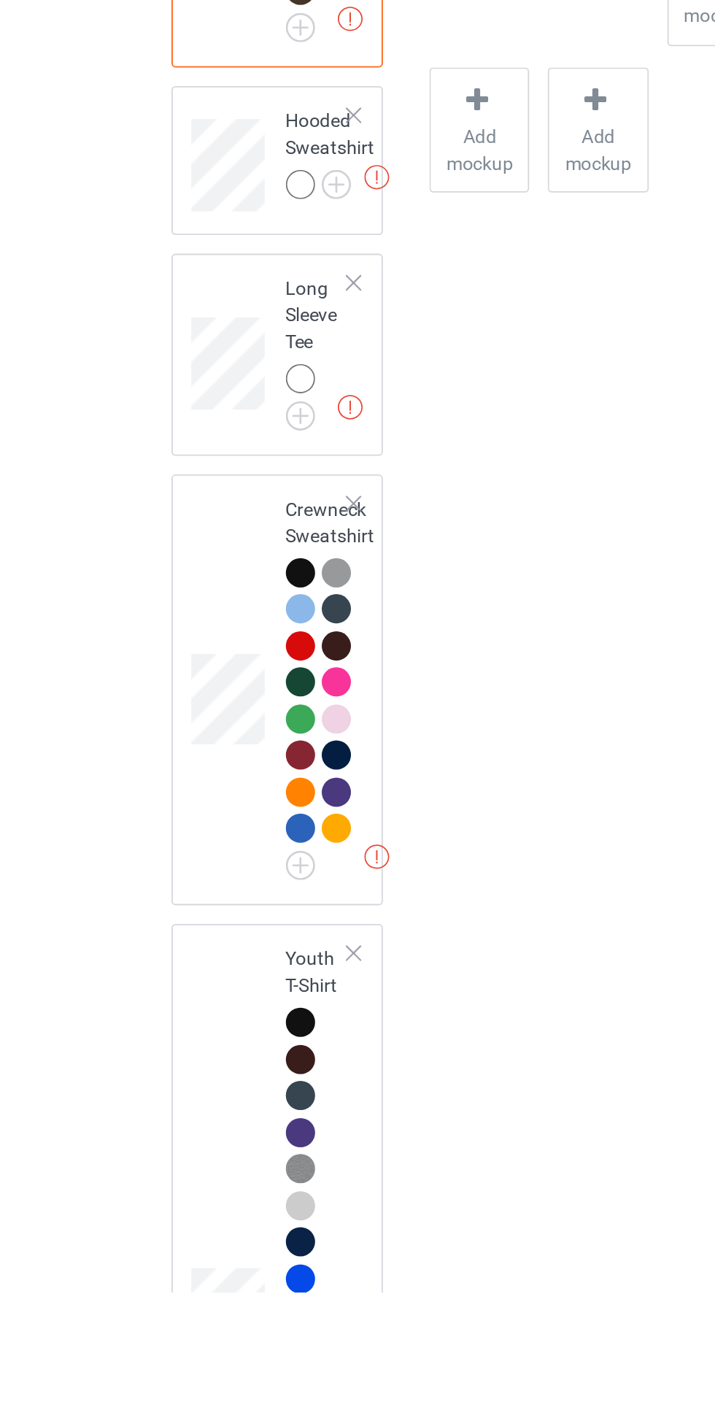
click at [0, 0] on img at bounding box center [0, 0] width 0 height 0
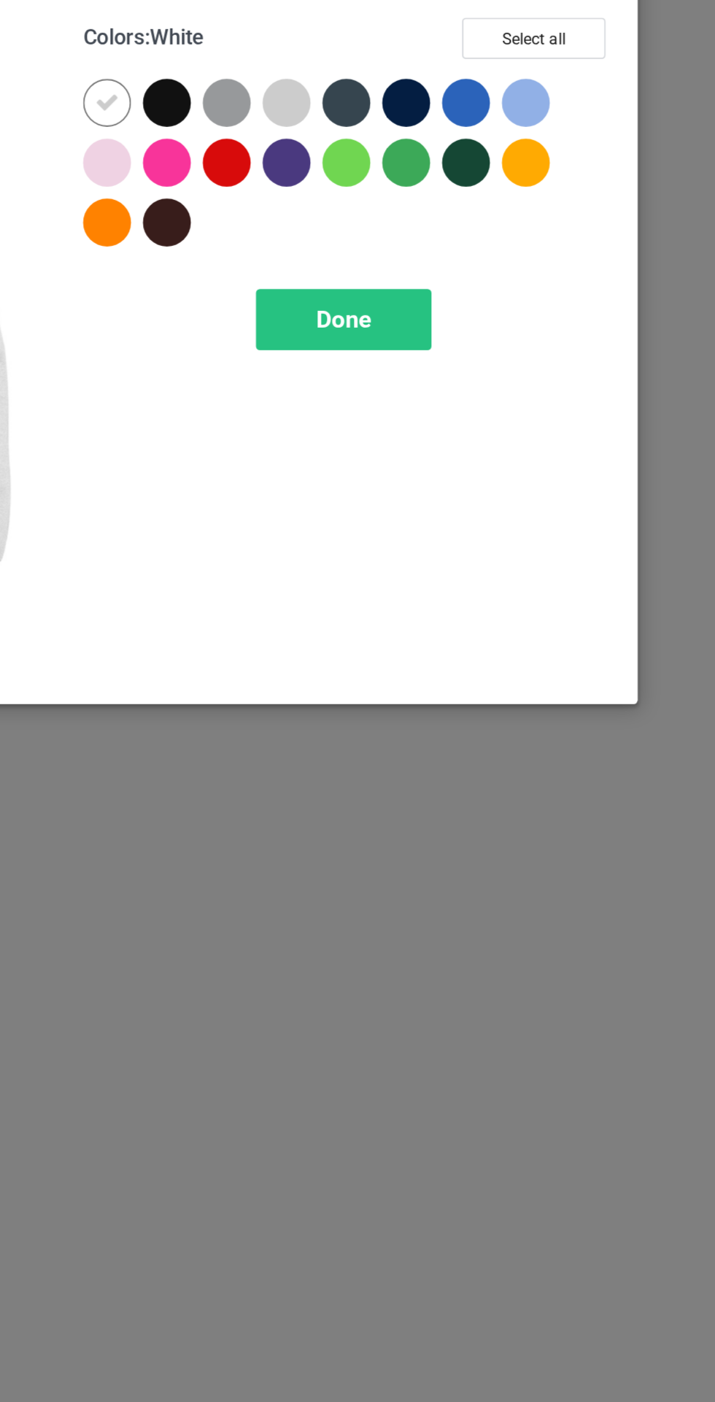
scroll to position [731, 0]
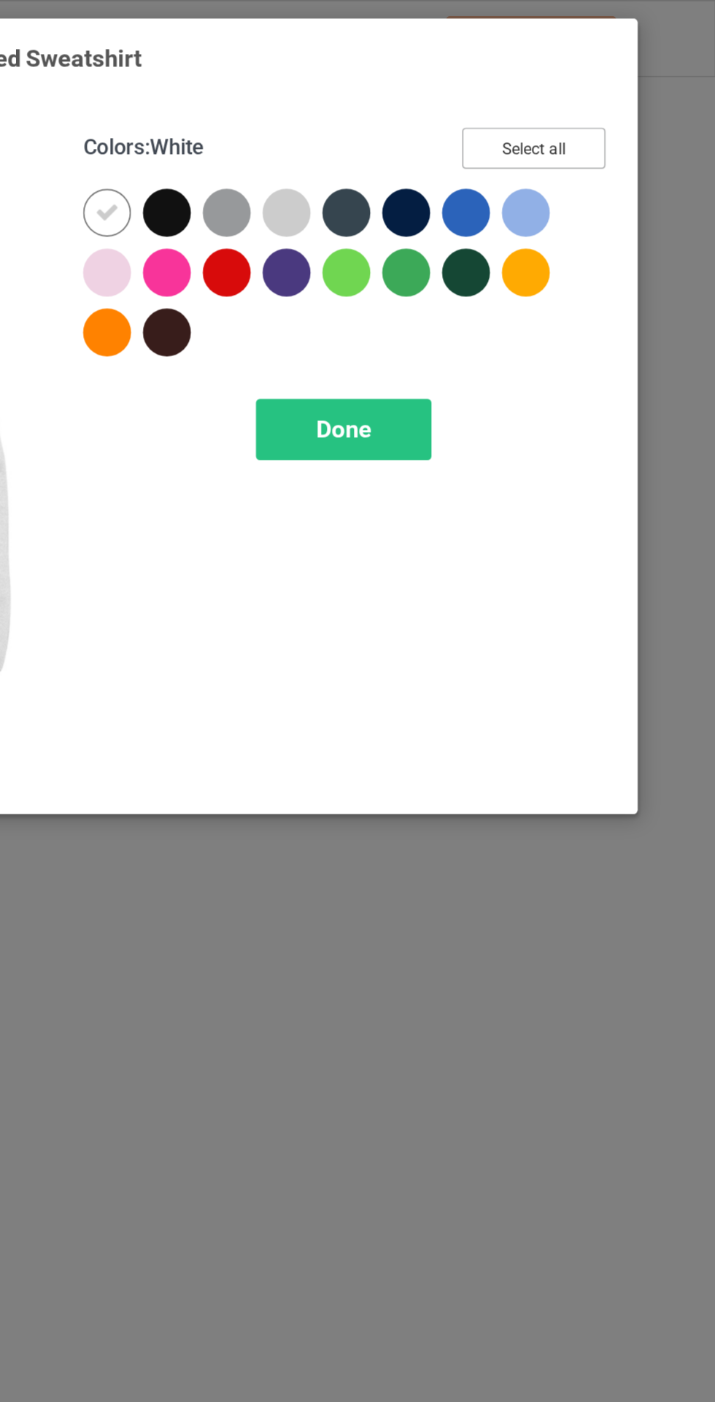
click at [610, 80] on button "Select all" at bounding box center [615, 81] width 79 height 23
click at [393, 109] on div at bounding box center [384, 120] width 33 height 33
click at [529, 228] on div "Done" at bounding box center [511, 236] width 96 height 34
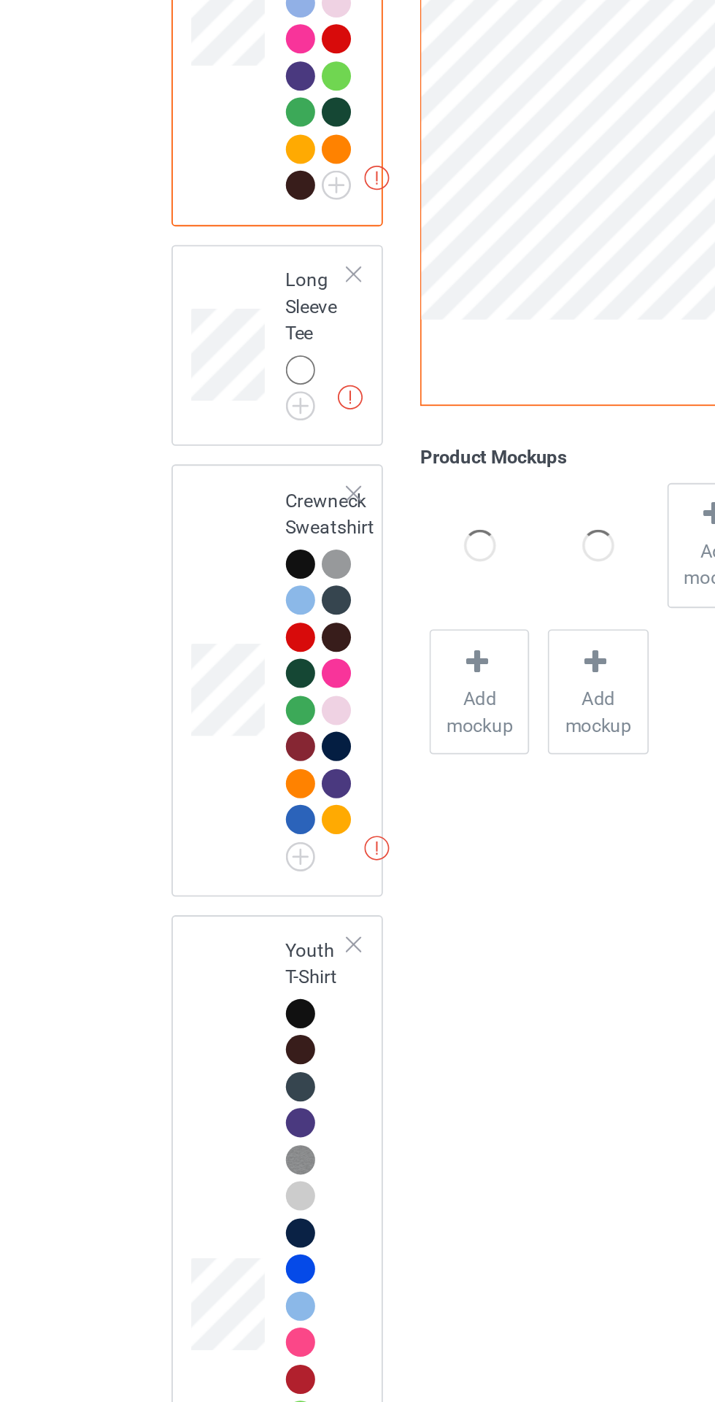
scroll to position [1269, 0]
click at [0, 0] on img at bounding box center [0, 0] width 0 height 0
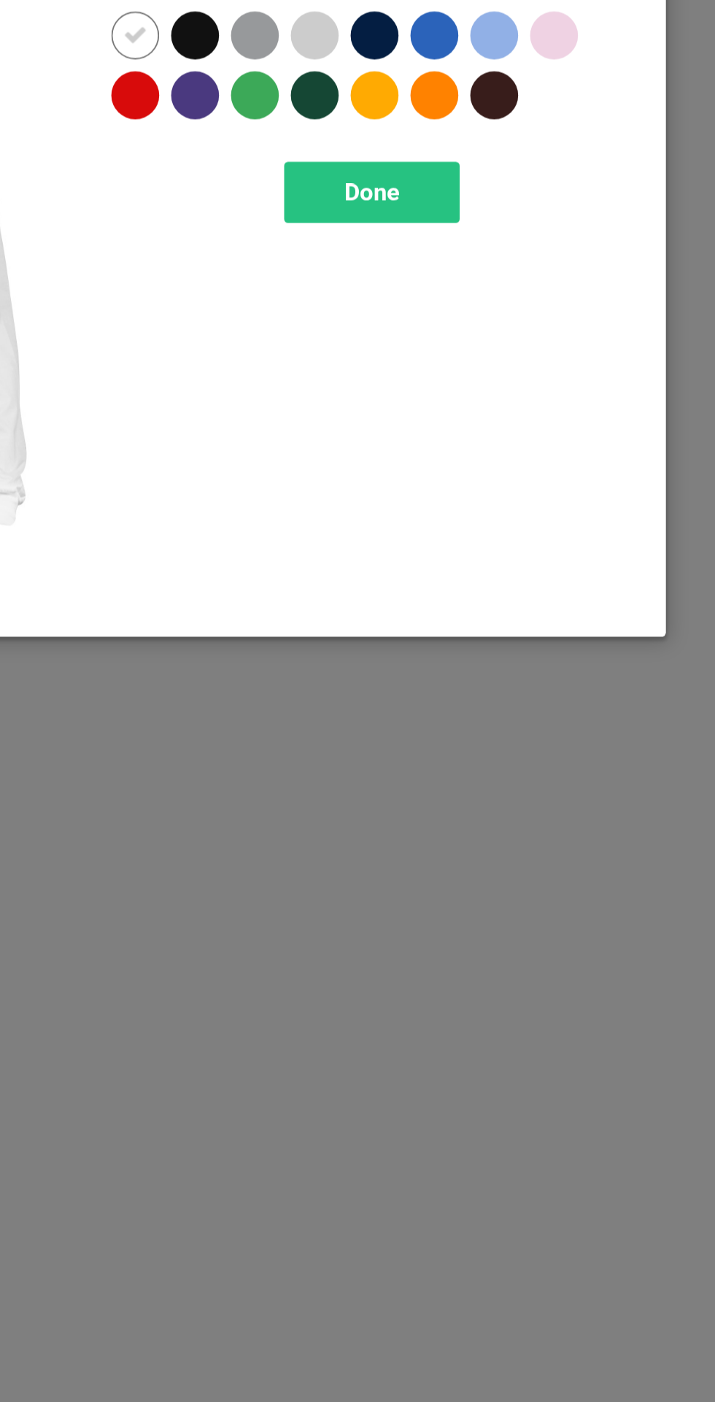
scroll to position [1269, 0]
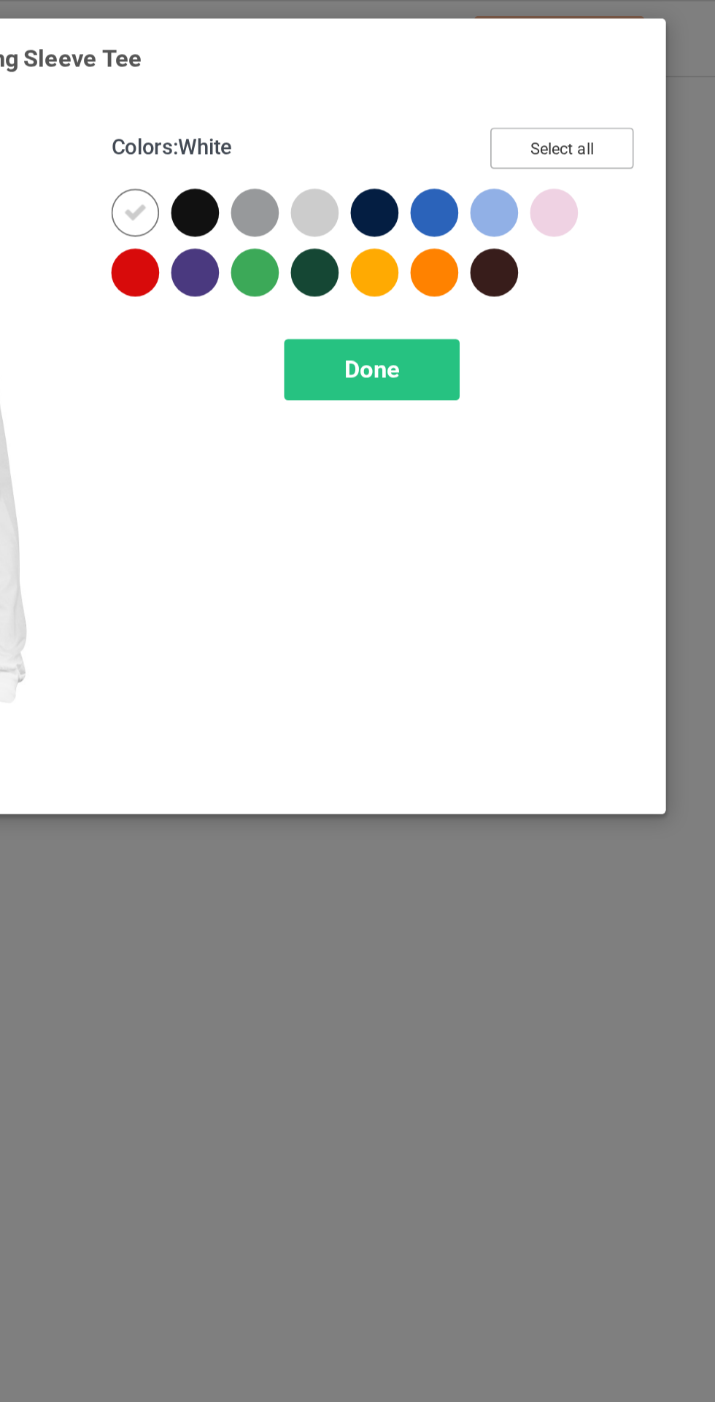
click at [625, 72] on button "Select all" at bounding box center [615, 81] width 79 height 23
click at [382, 112] on icon at bounding box center [380, 116] width 13 height 13
click at [514, 205] on span "Done" at bounding box center [510, 202] width 31 height 15
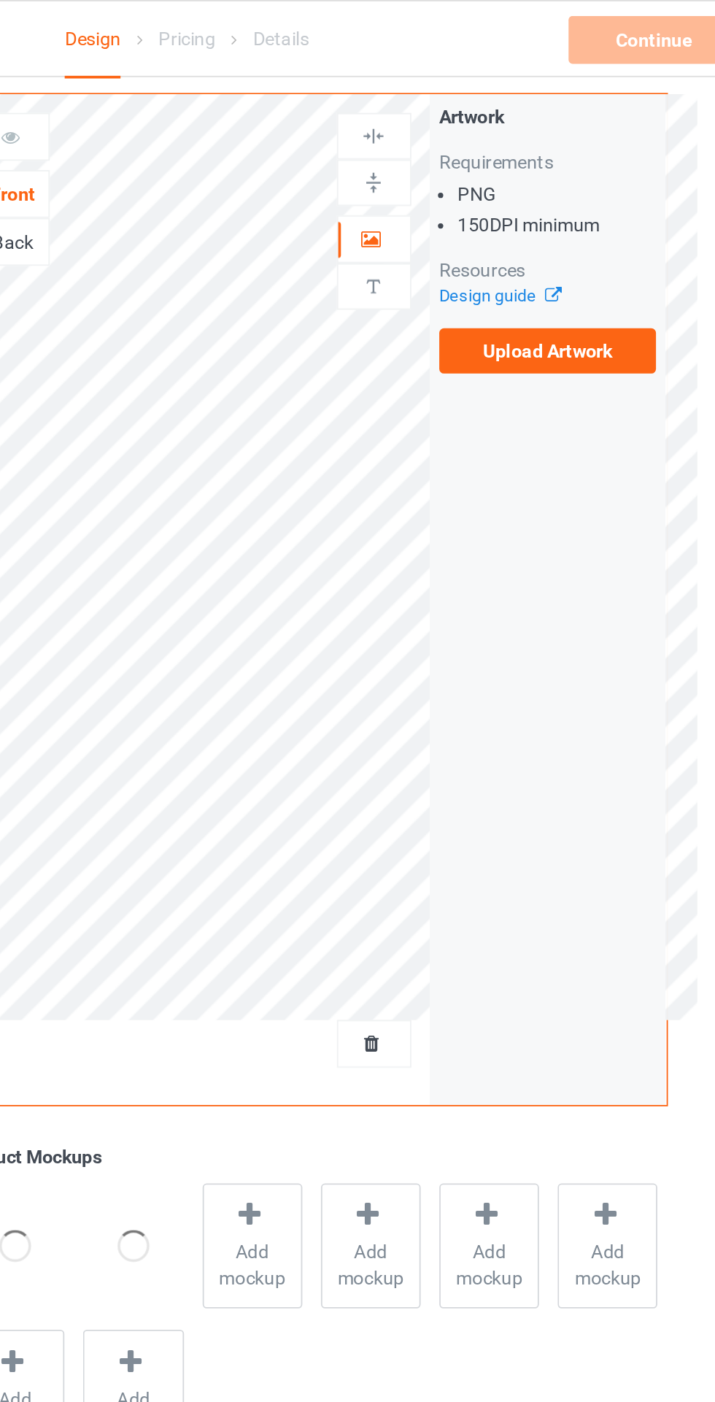
click at [569, 188] on label "Upload Artwork" at bounding box center [556, 192] width 120 height 25
click at [0, 0] on input "Upload Artwork" at bounding box center [0, 0] width 0 height 0
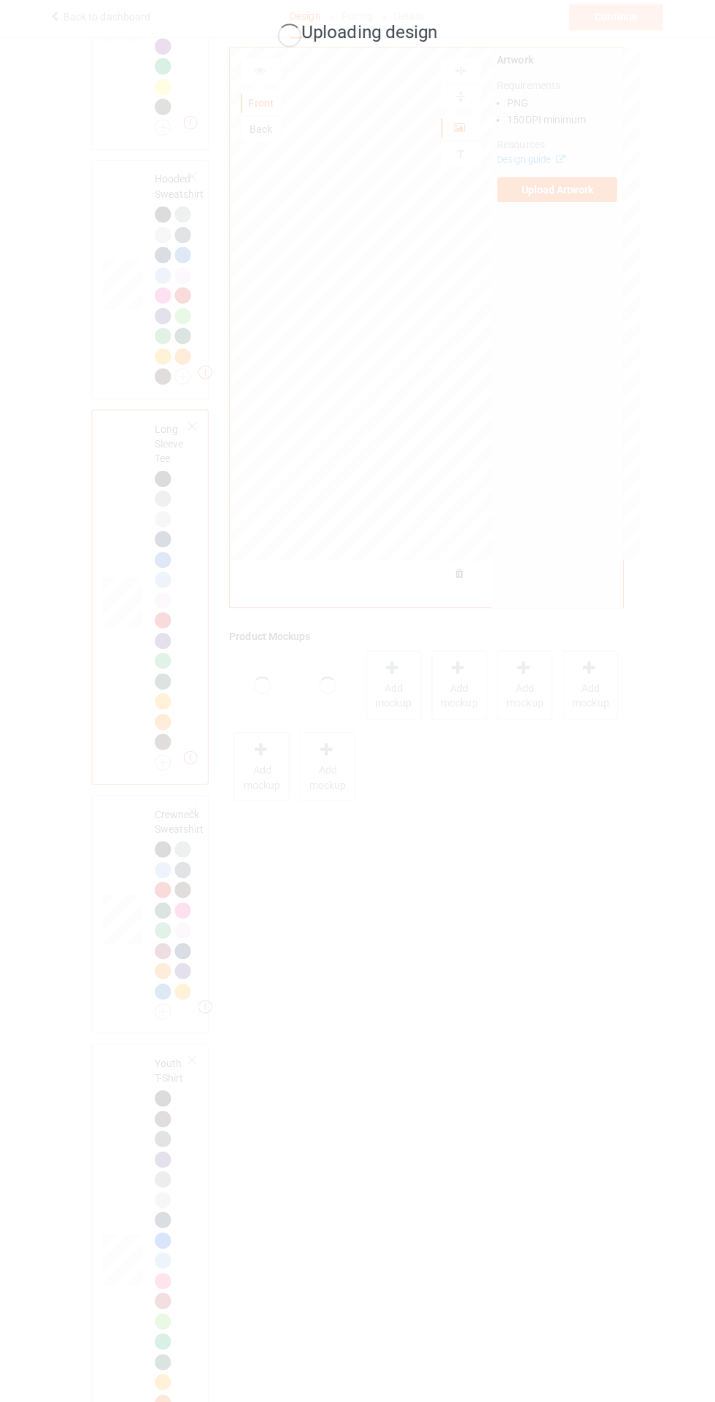
scroll to position [1269, 0]
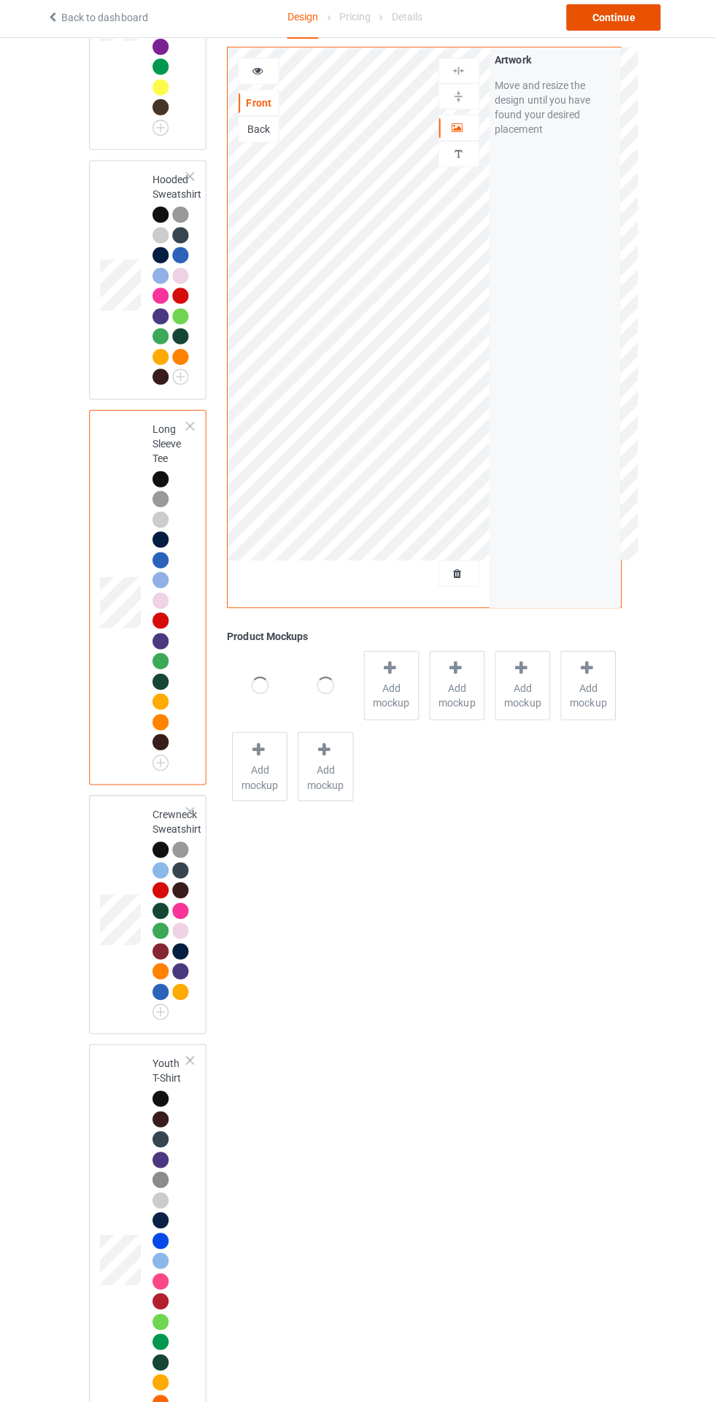
click at [615, 27] on div "Continue" at bounding box center [613, 22] width 93 height 26
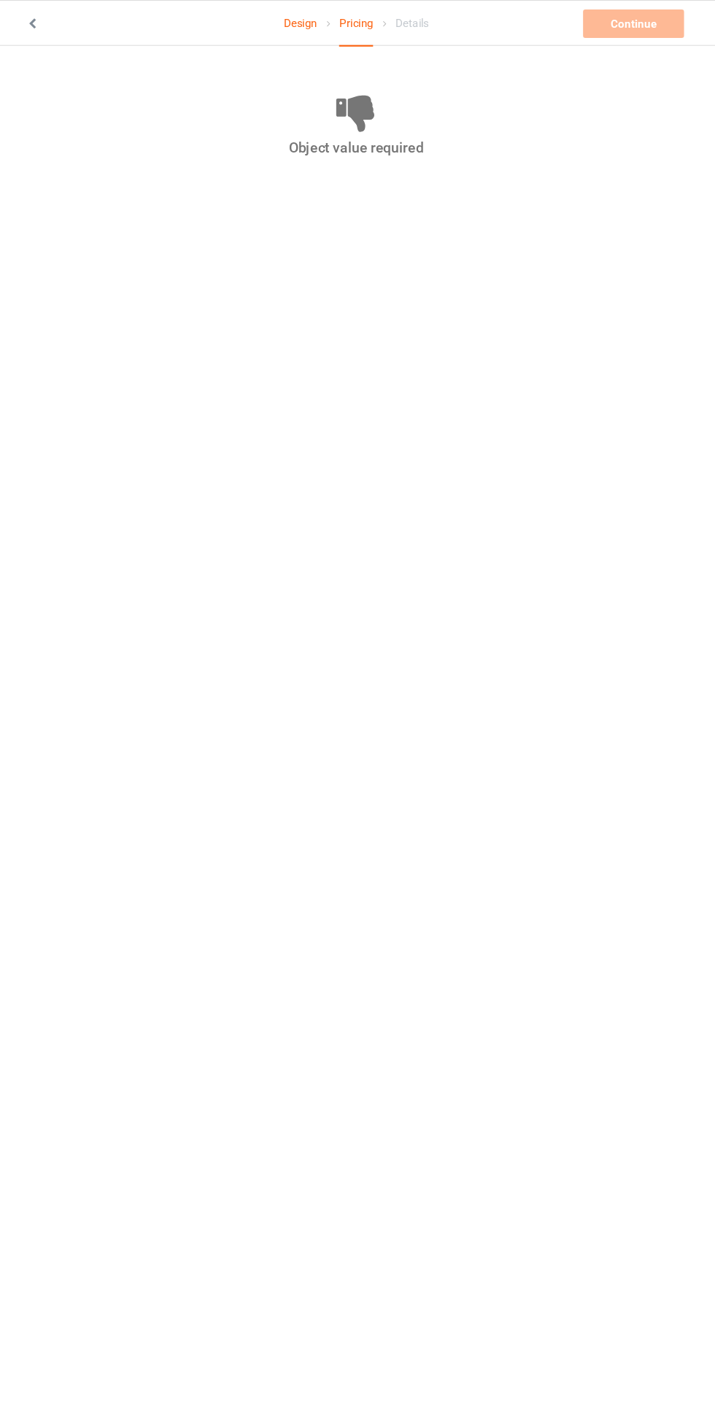
click at [305, 22] on link "Design" at bounding box center [305, 21] width 31 height 41
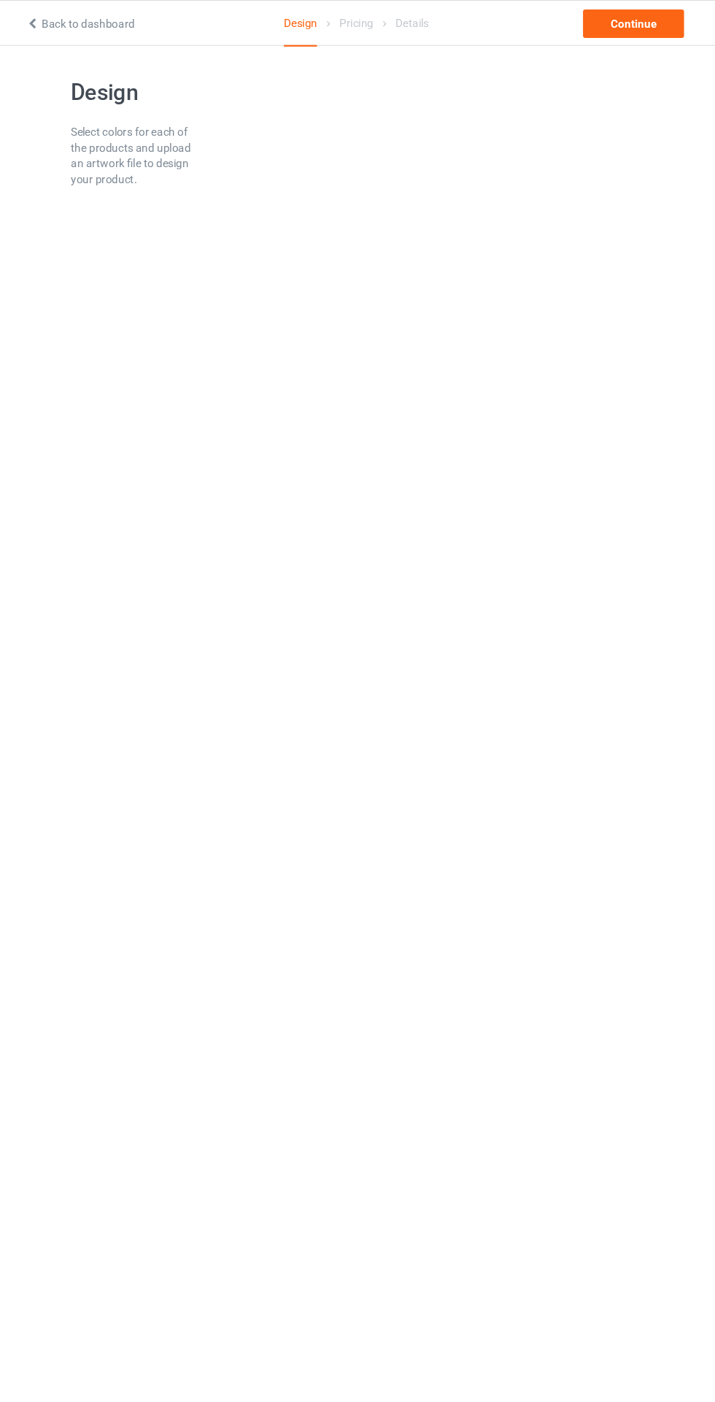
click at [102, 26] on link "Back to dashboard" at bounding box center [102, 22] width 101 height 12
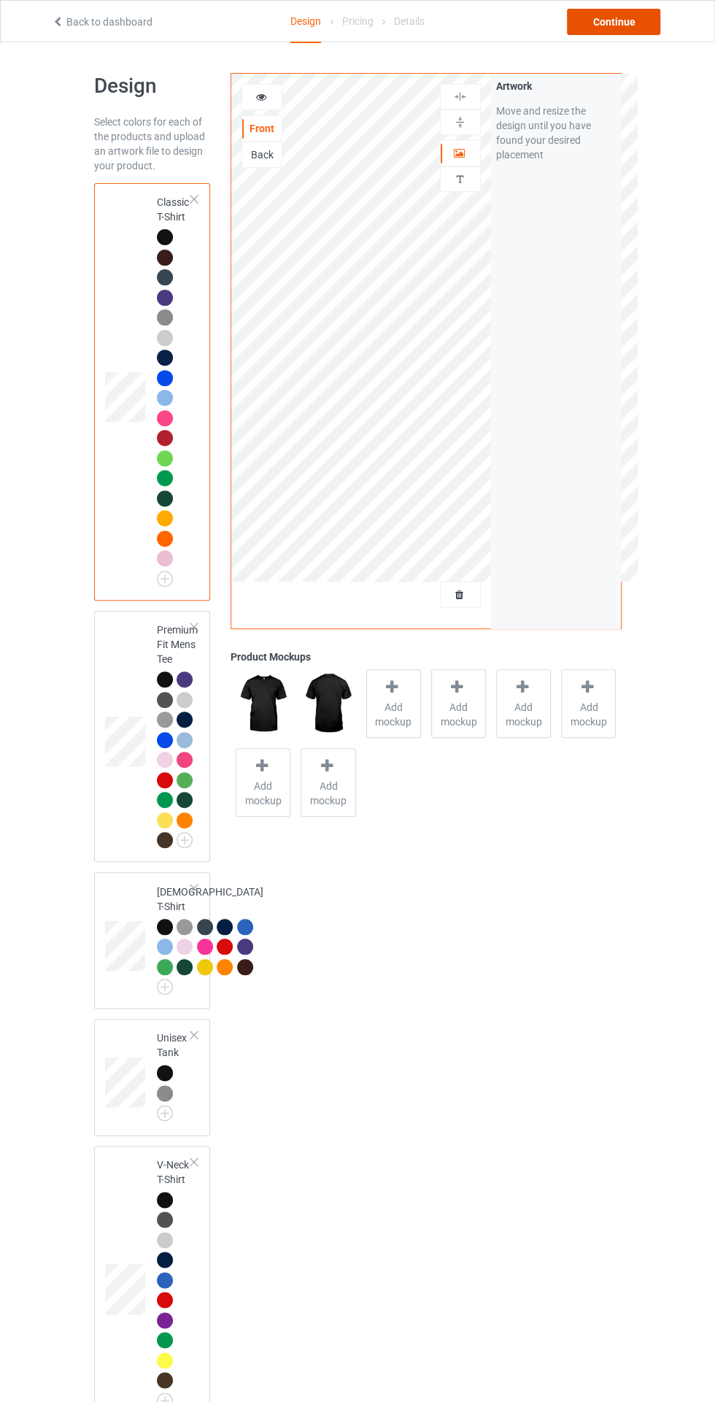
click at [614, 20] on div "Continue" at bounding box center [613, 22] width 93 height 26
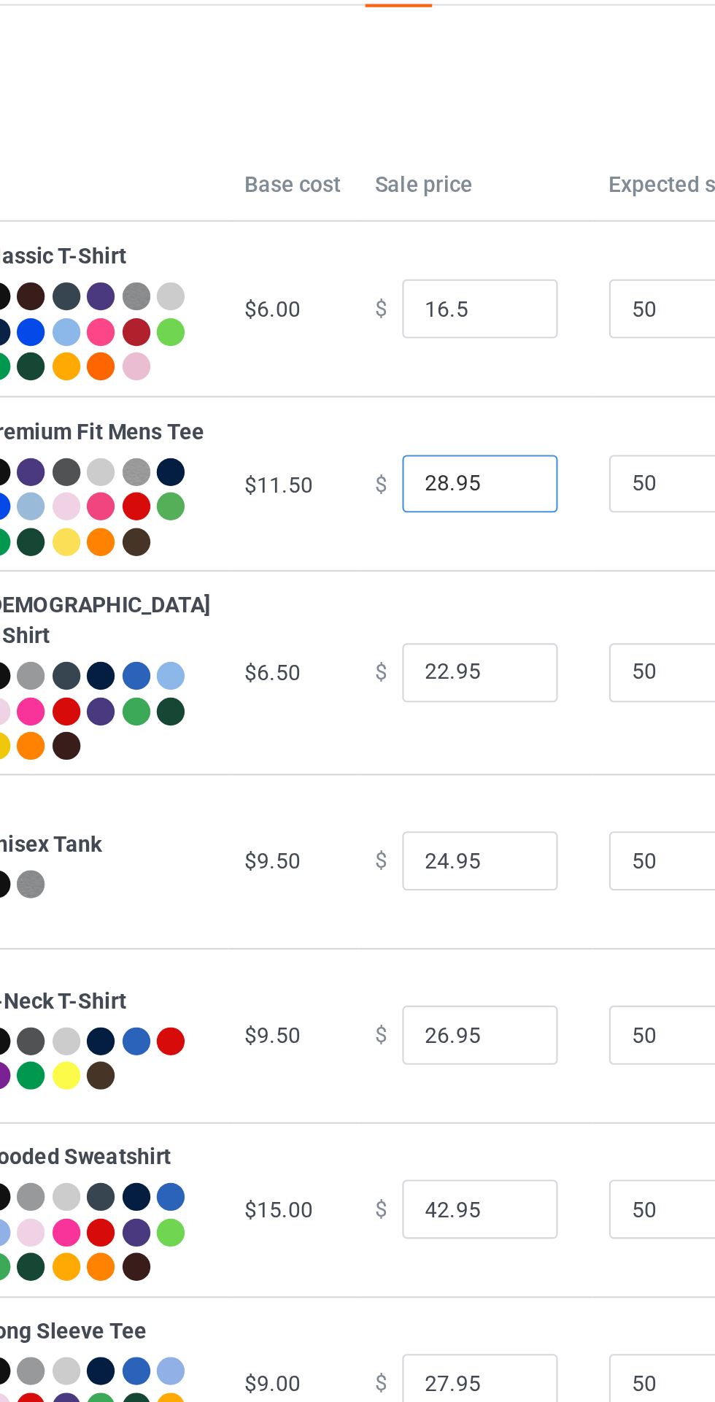
type input "16.50"
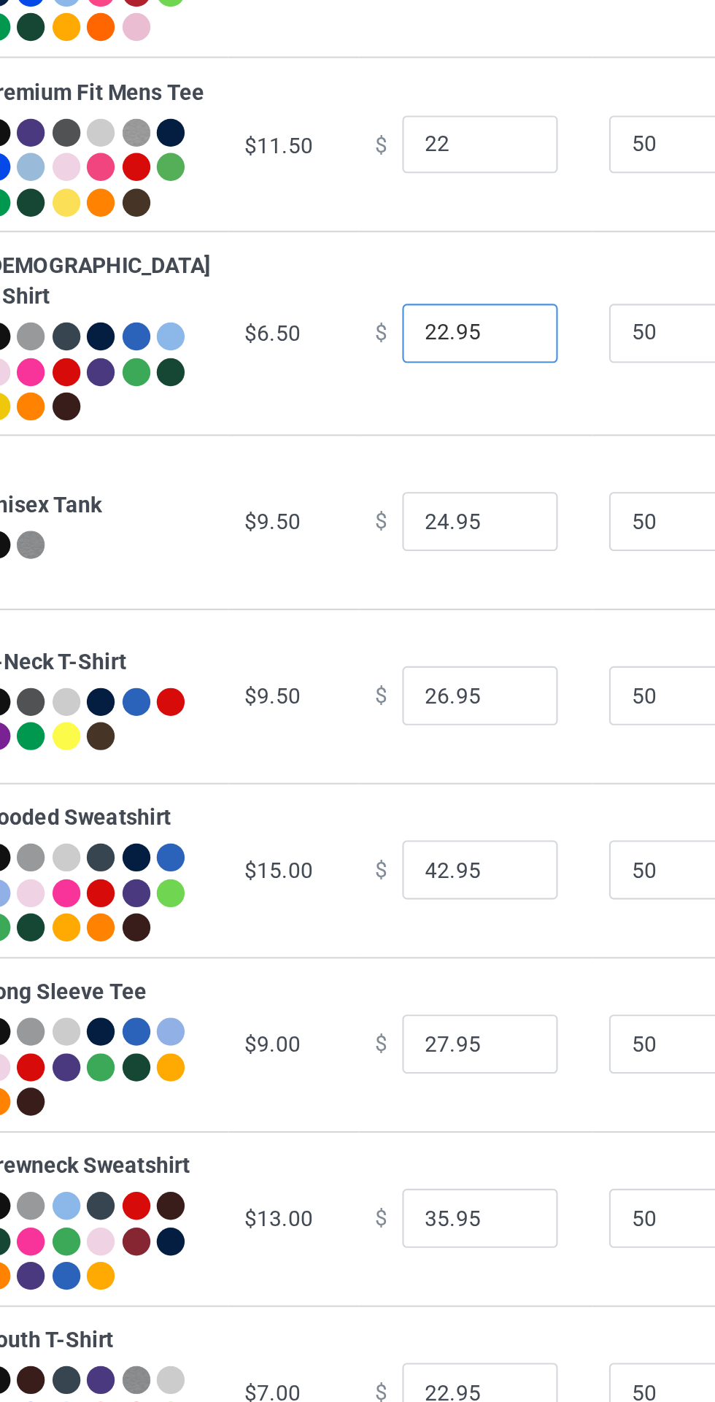
type input "22.00"
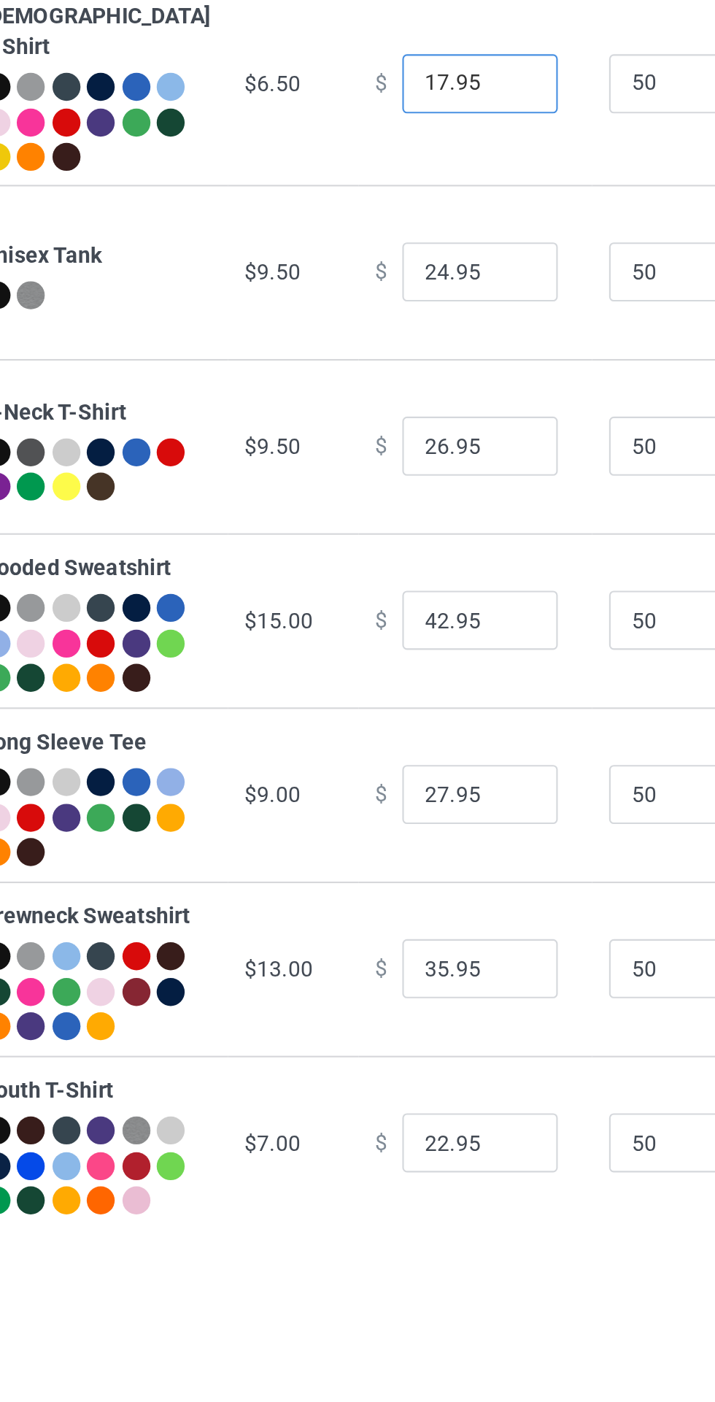
type input "17.95"
type input "20.45"
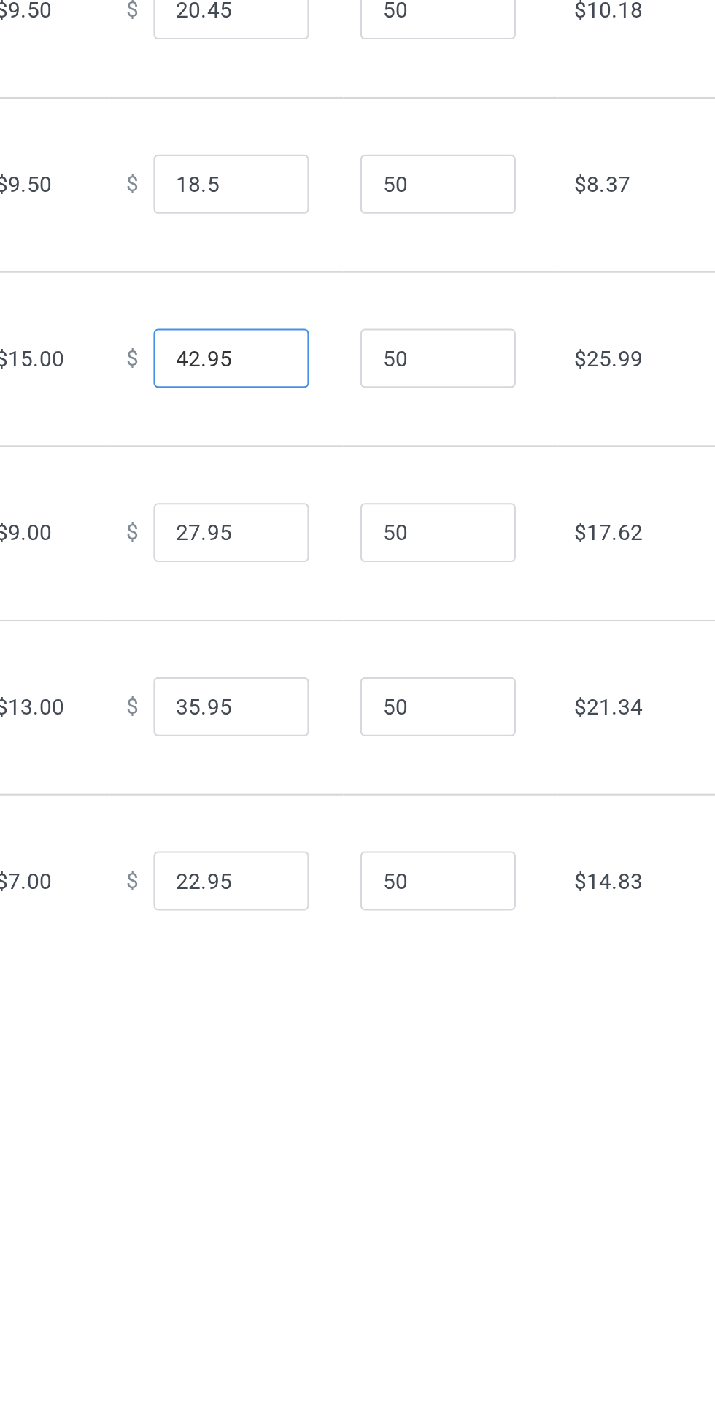
type input "18.50"
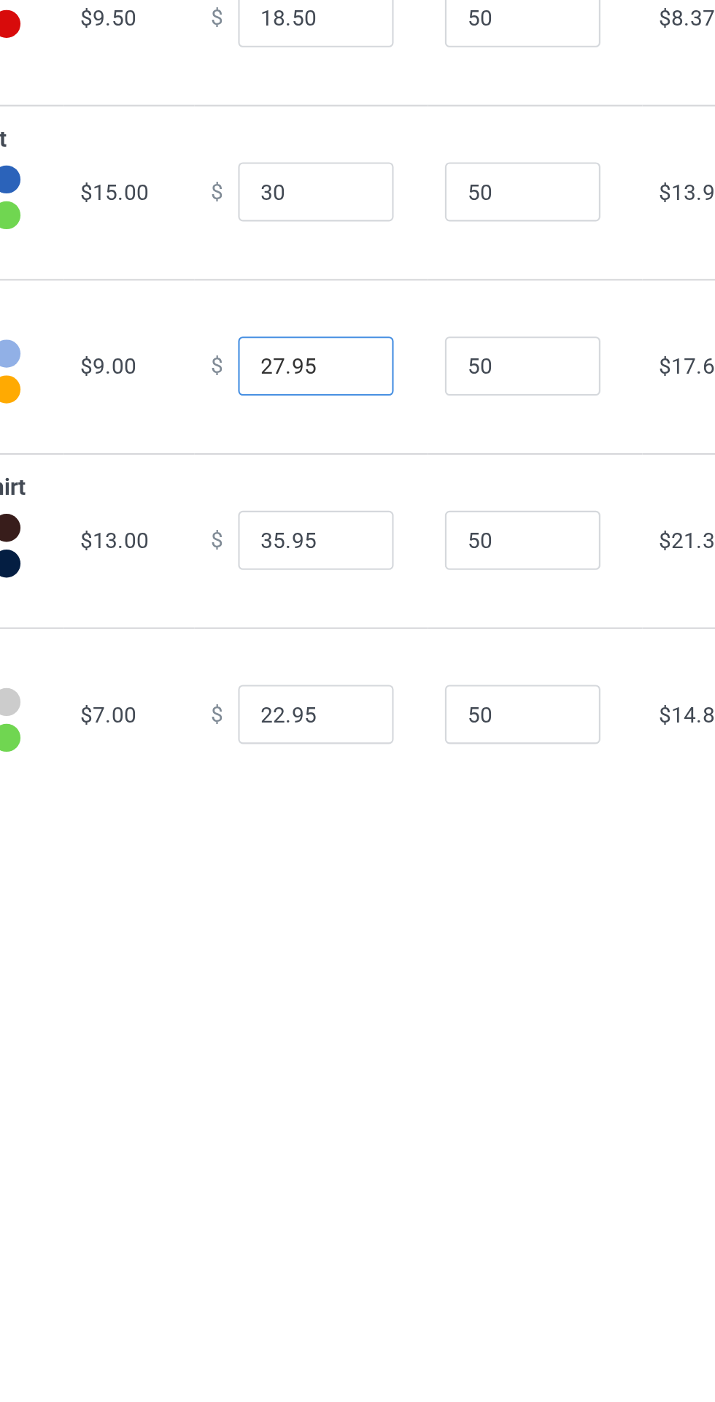
click at [385, 703] on input "27.95" at bounding box center [395, 689] width 73 height 28
type input "30.00"
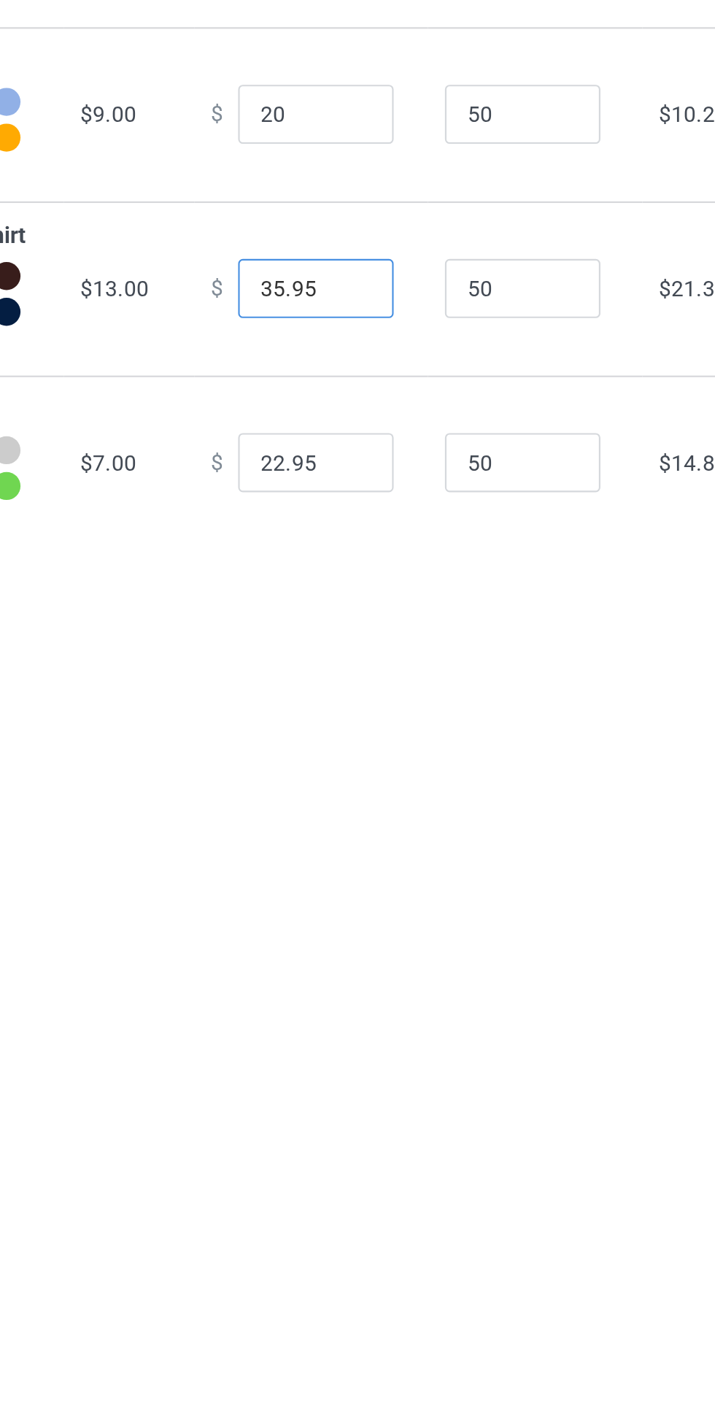
type input "20.00"
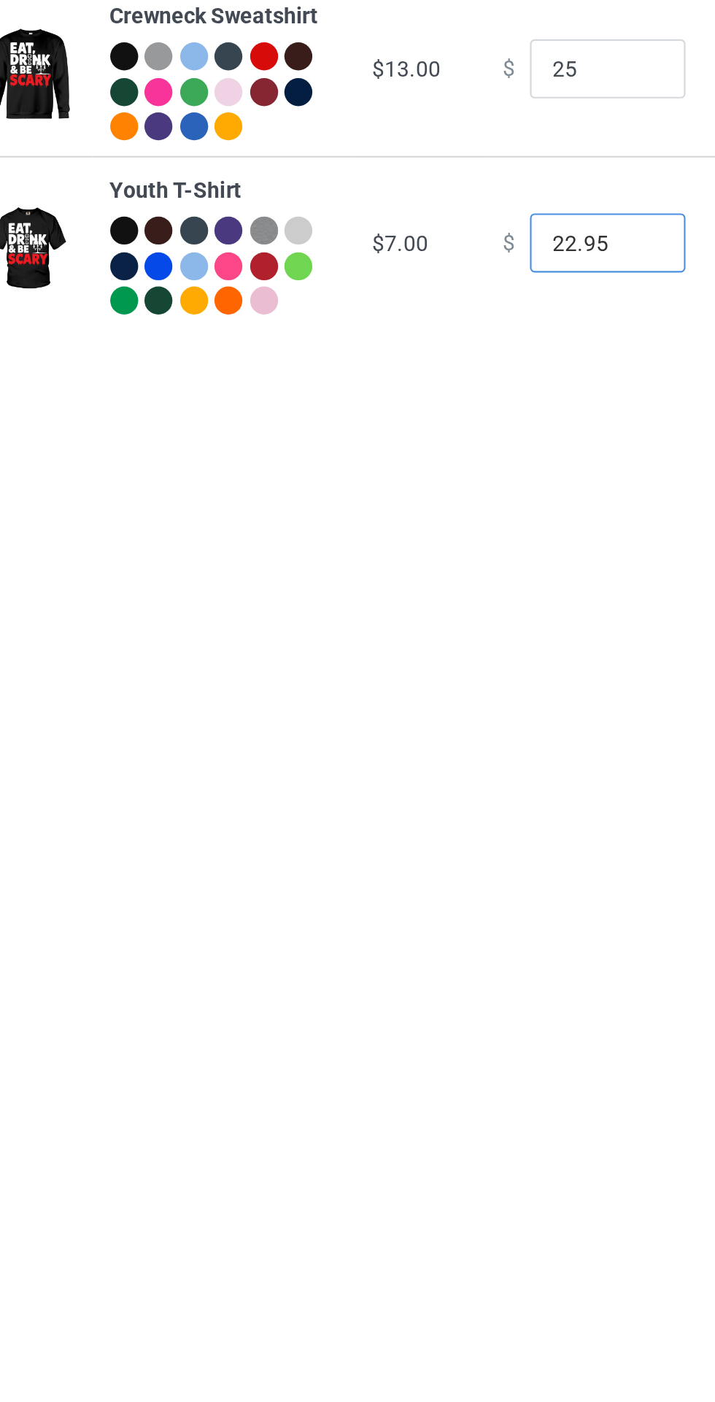
type input "25.00"
click at [330, 1014] on body "Design Pricing Details Continue Pricing Estimated total profit $4,715.50 Produc…" at bounding box center [357, 743] width 715 height 1402
type input "18.00"
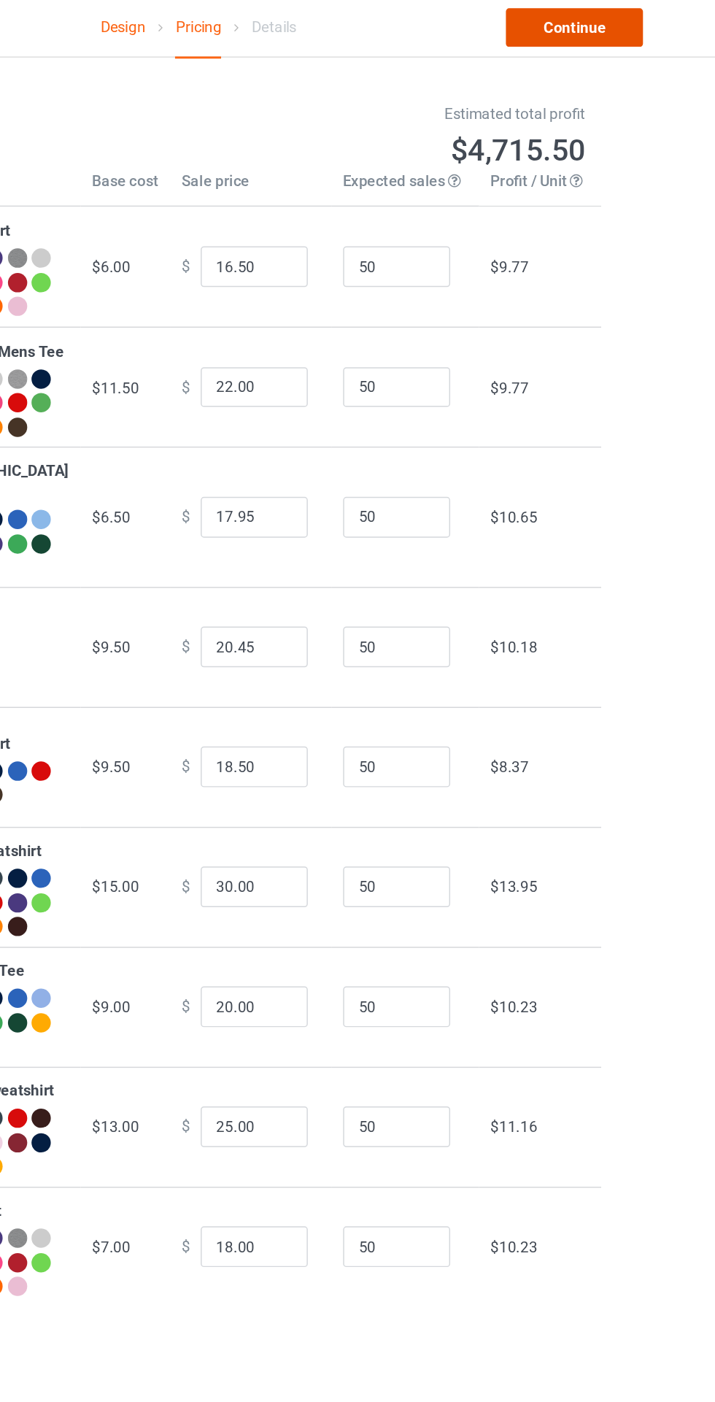
click at [625, 26] on link "Continue" at bounding box center [613, 22] width 93 height 26
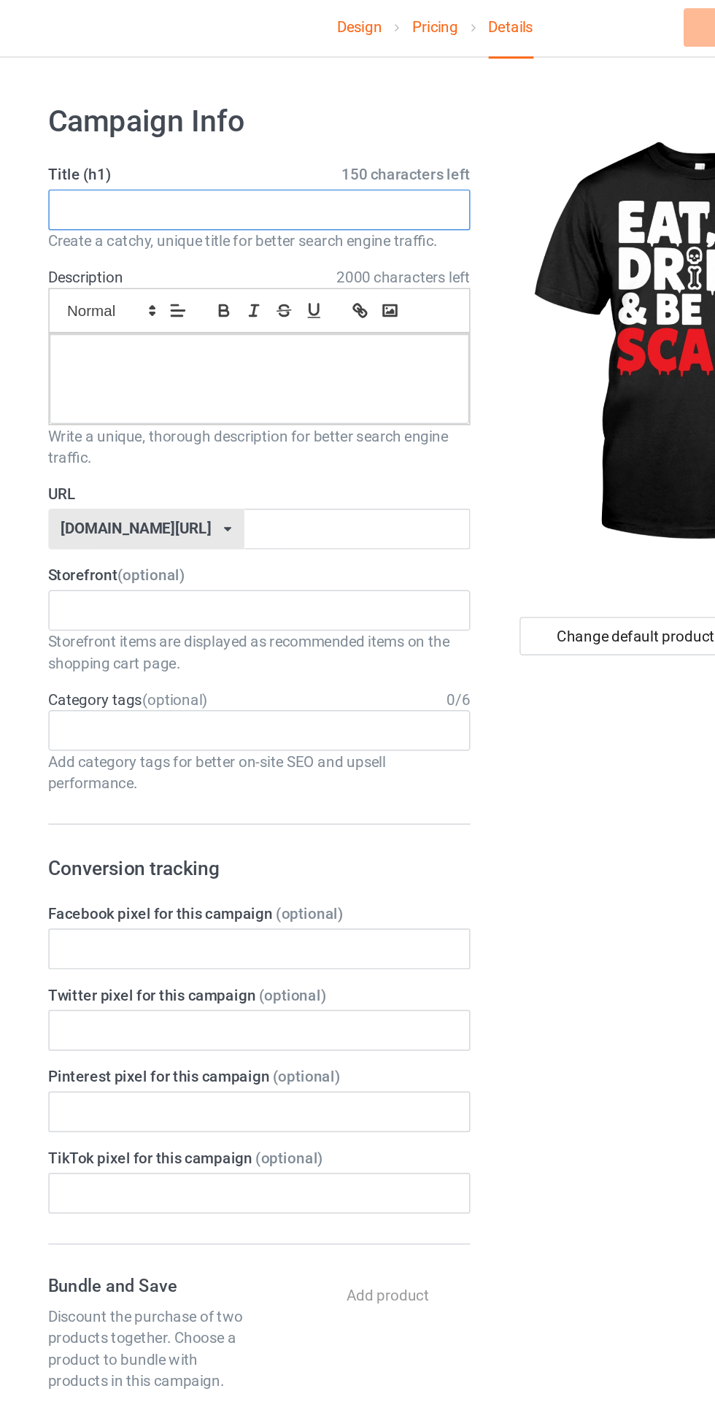
paste input "Eat Drink & Be Scary Halloween Typography T-Shirt – Spooky Skull & Candle Design"
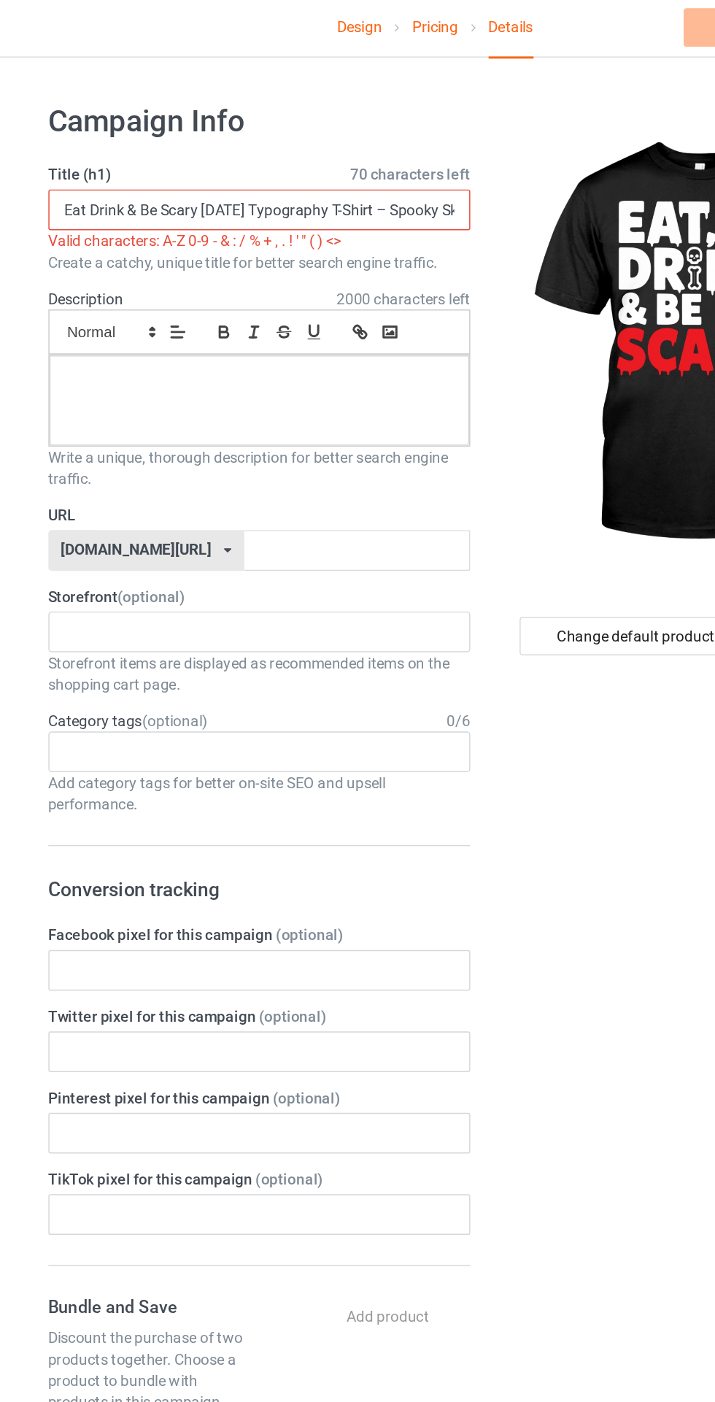
scroll to position [0, 108]
click at [236, 144] on input "Eat Drink & Be Scary Halloween Typography T-Shirt – Spooky Skull & Candle Design" at bounding box center [237, 146] width 287 height 28
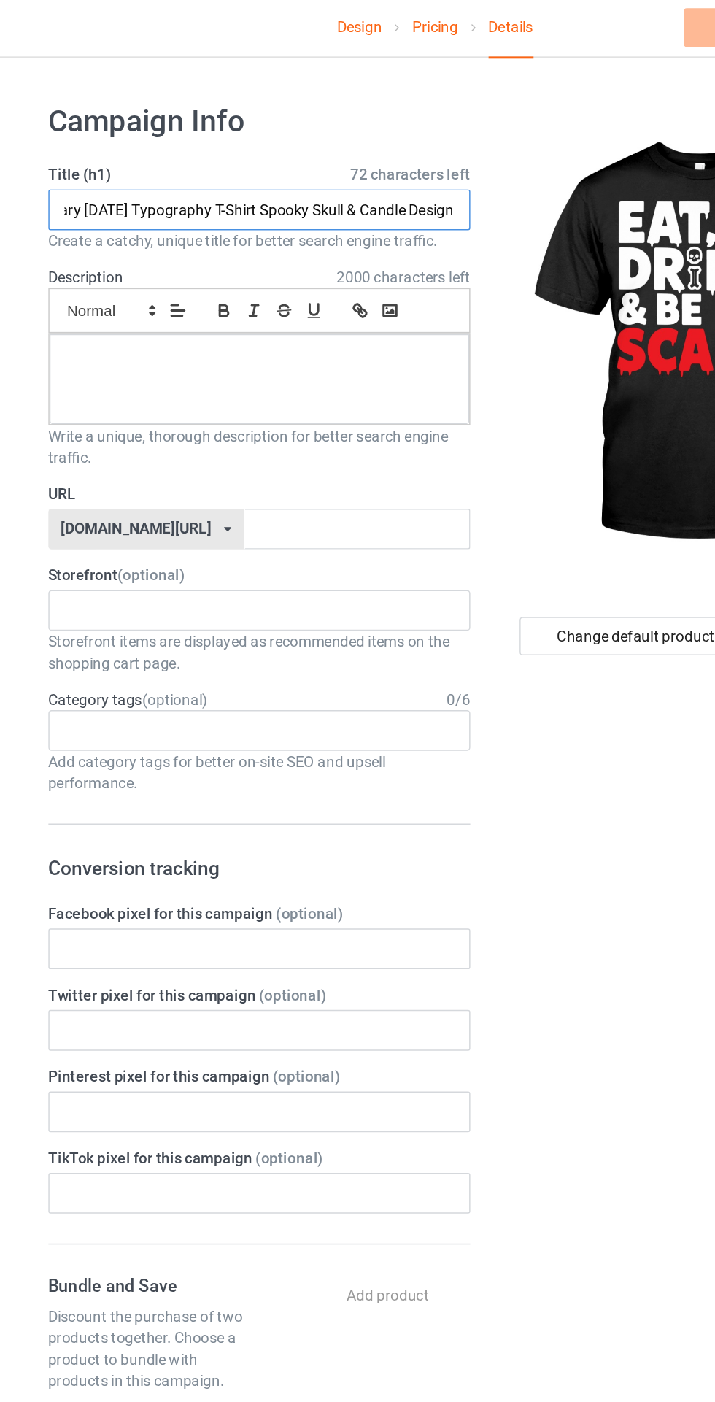
scroll to position [0, 99]
type input "Eat Drink & Be Scary Halloween Typography T-Shirt Spooky Skull & Candle Design"
click at [233, 249] on p at bounding box center [238, 247] width 263 height 14
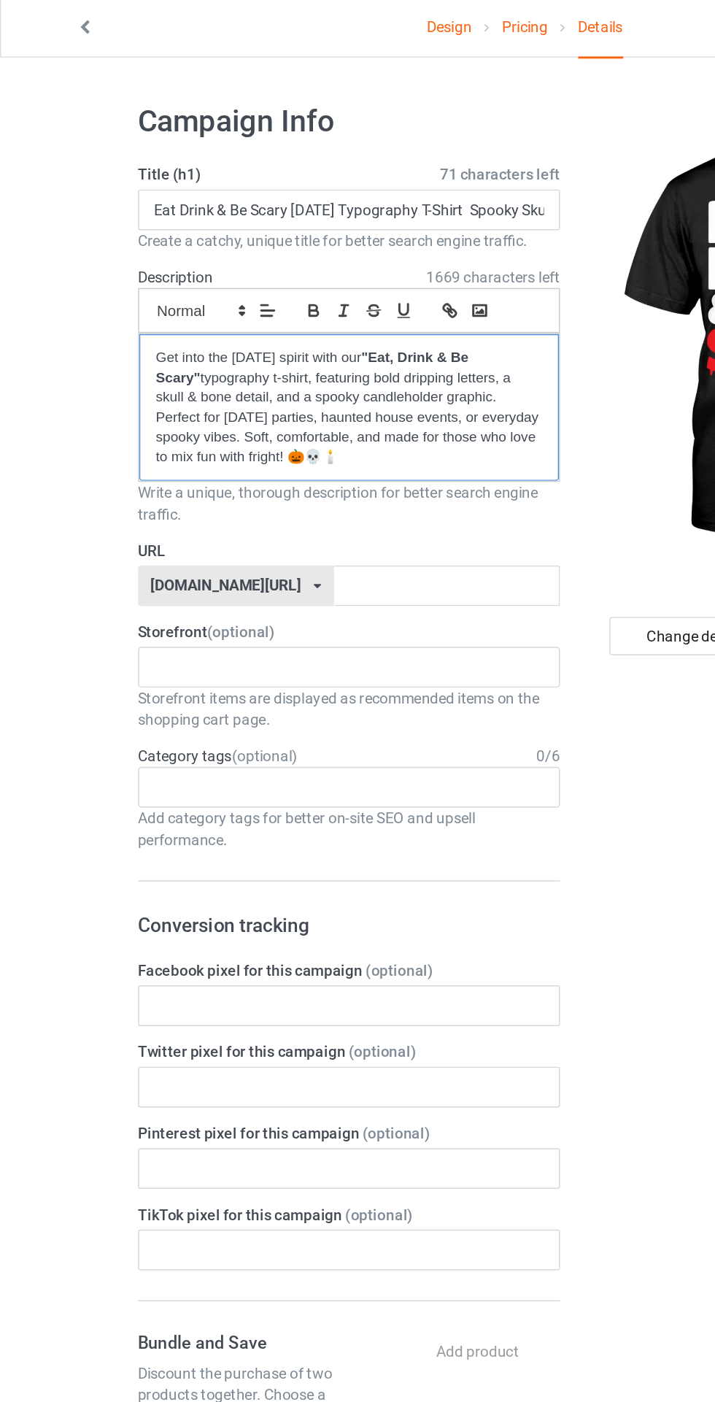
scroll to position [0, 0]
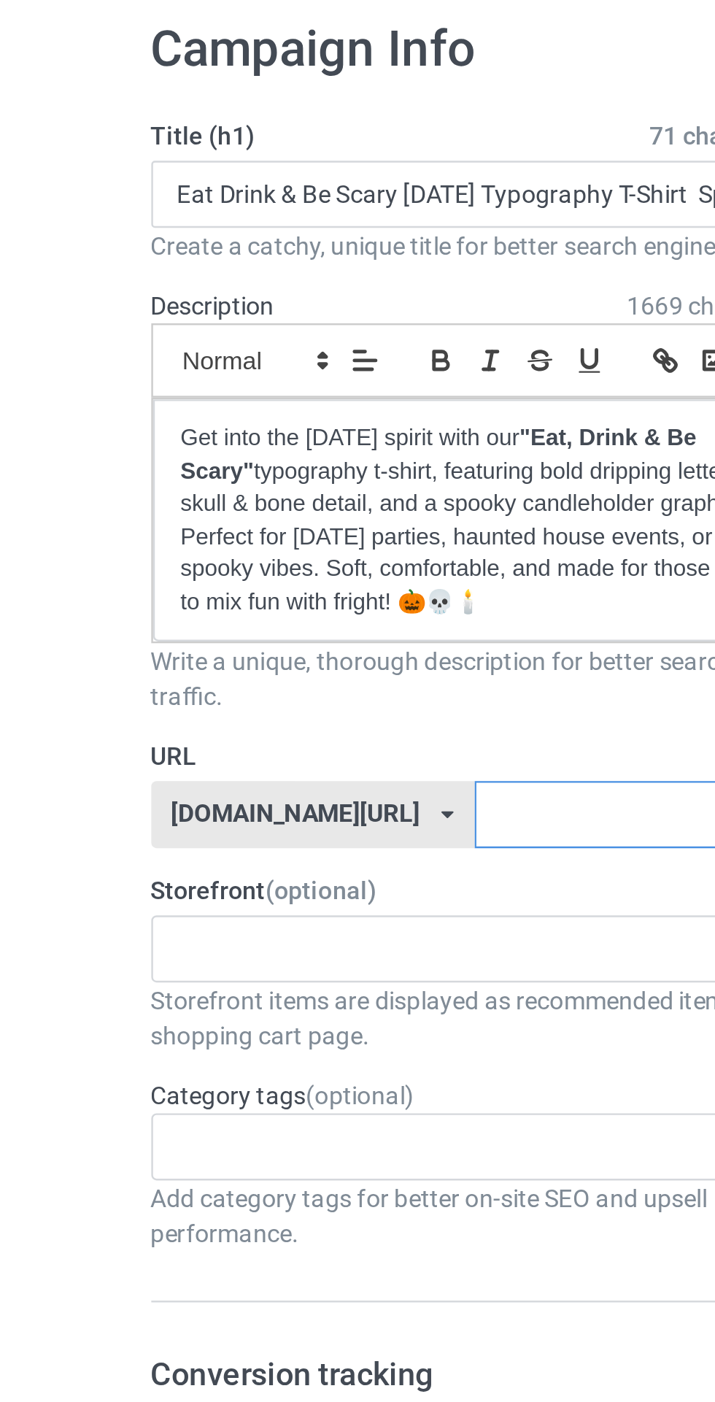
click at [228, 398] on input "text" at bounding box center [305, 402] width 154 height 28
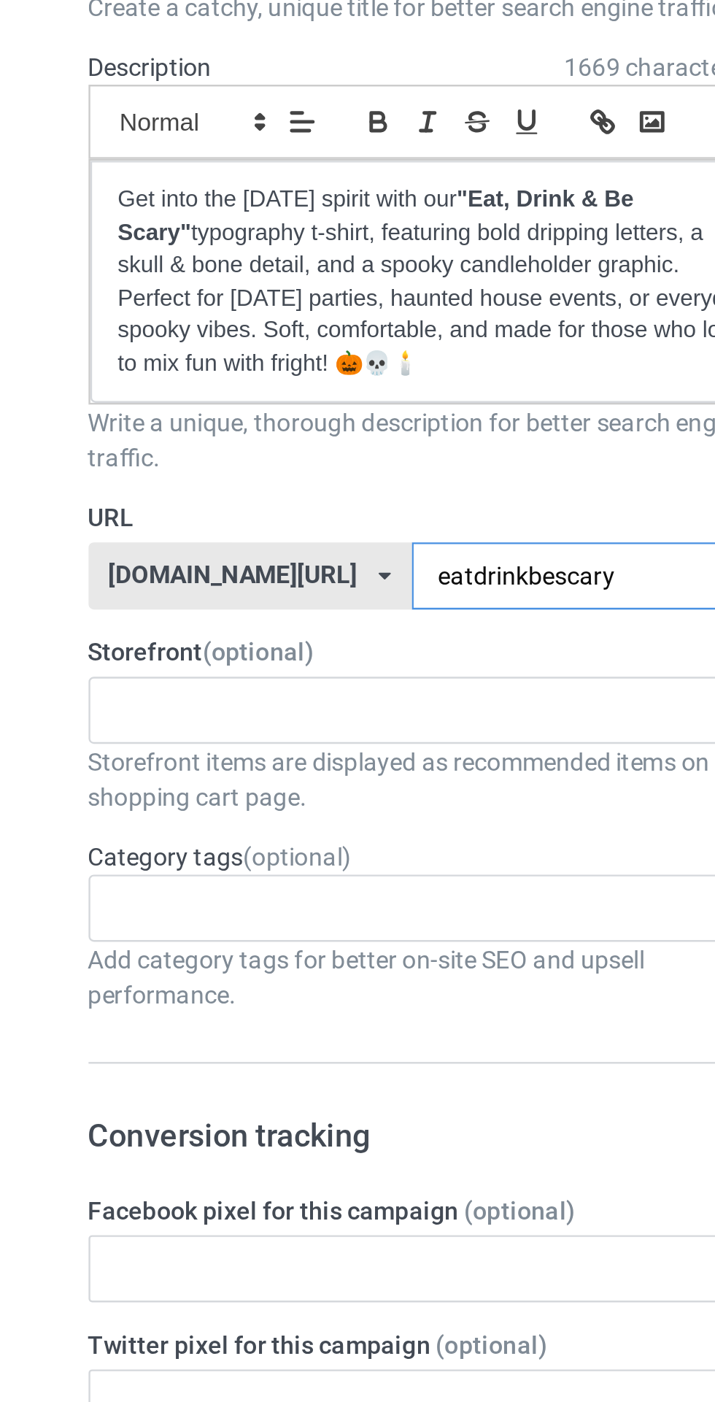
type input "eatdrinkbescary"
click at [217, 535] on div "Age > 1-19 > 1 Age > 1-12 Months > 1 Month Age > 1-12 Months Age > 1-19 Age > 1…" at bounding box center [237, 539] width 287 height 28
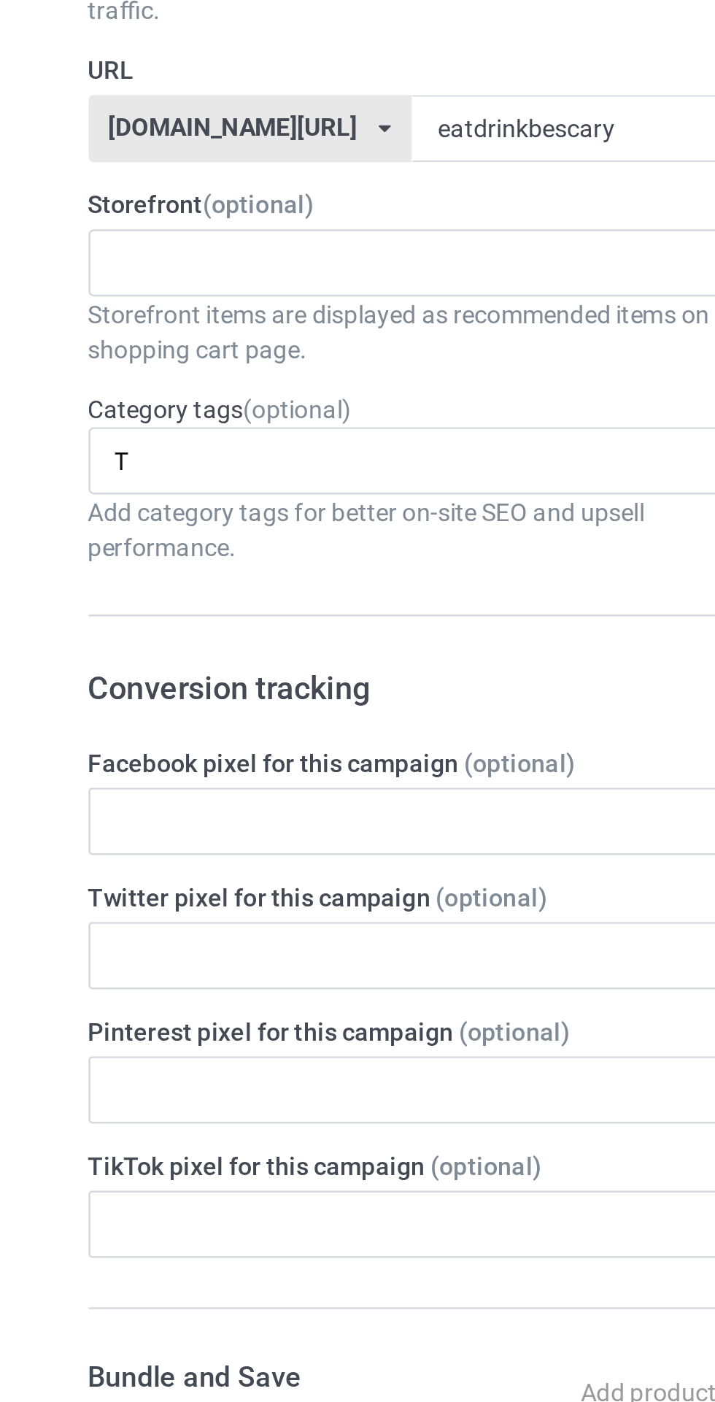
type input "T"
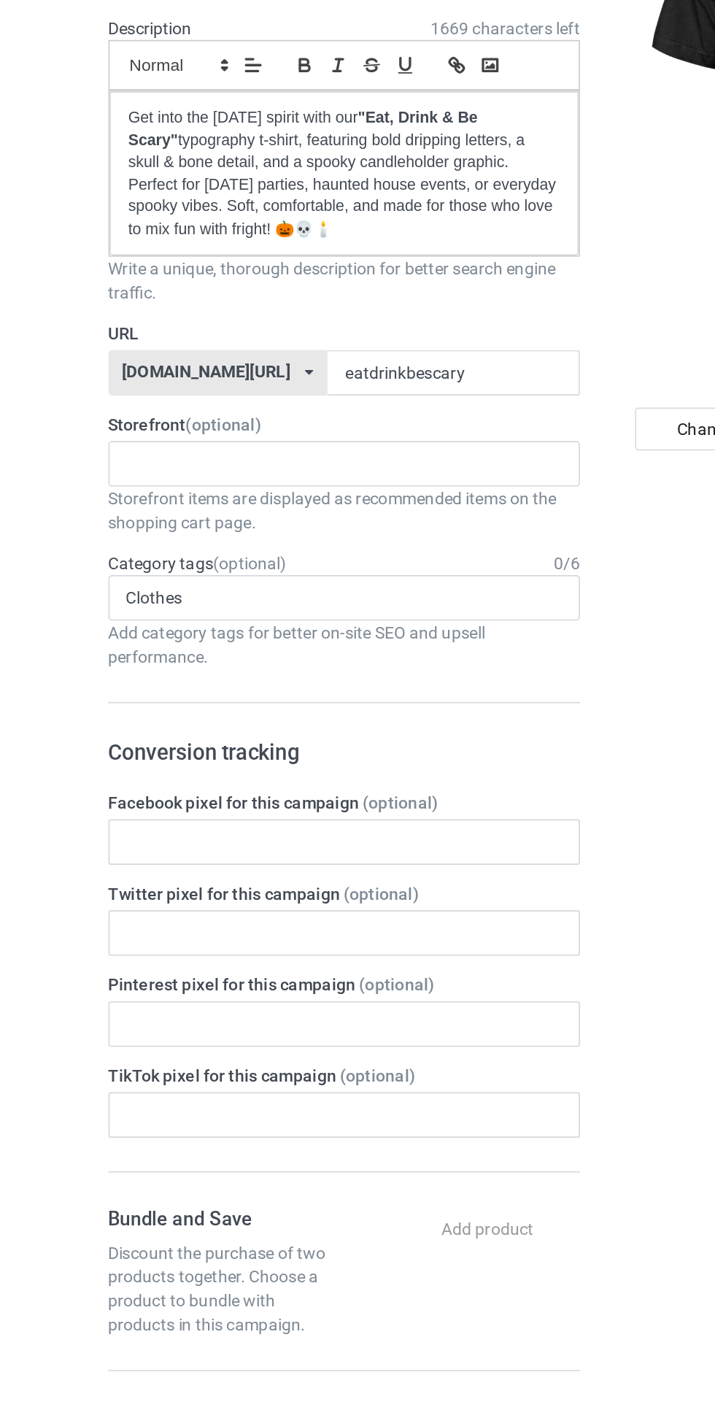
click at [247, 540] on div "Clothes No result found 1 1 Month 1-12 Months 1-19 10 10 Month 100 10K Run 11 1…" at bounding box center [237, 539] width 287 height 28
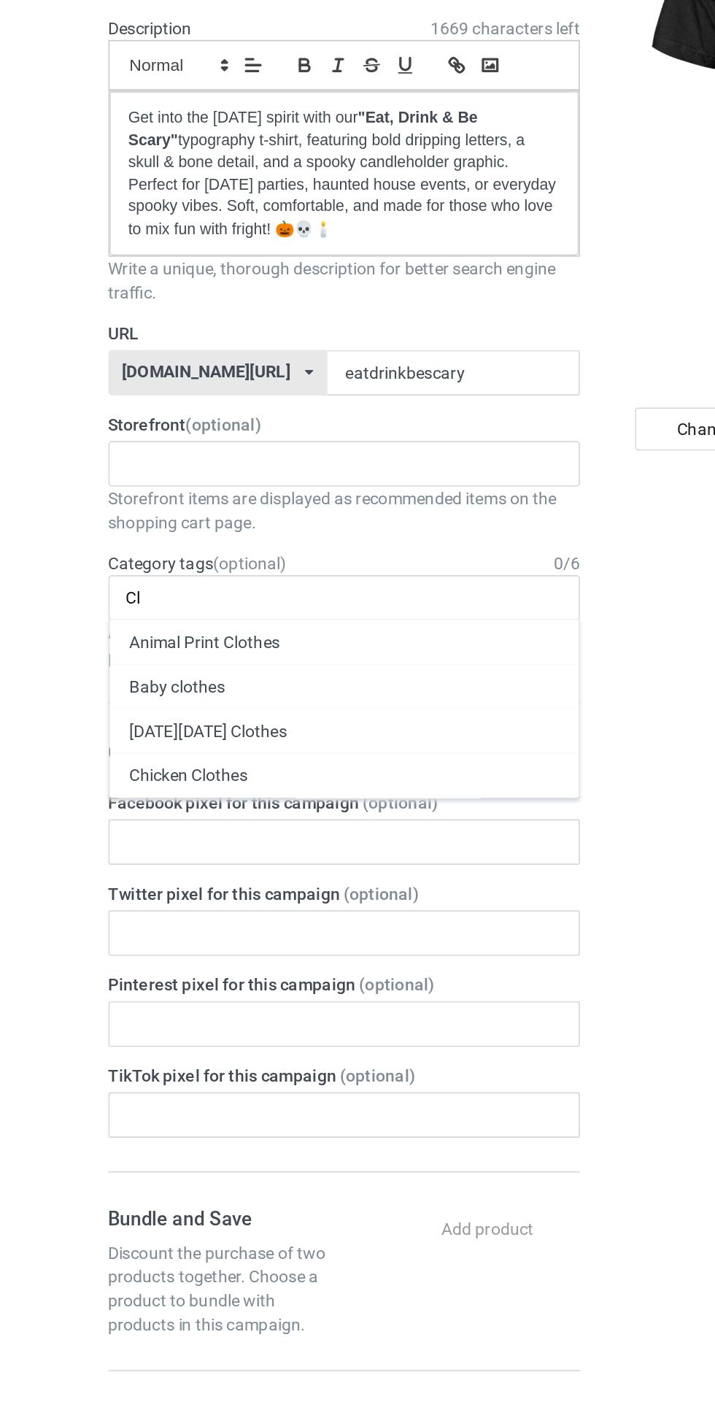
type input "C"
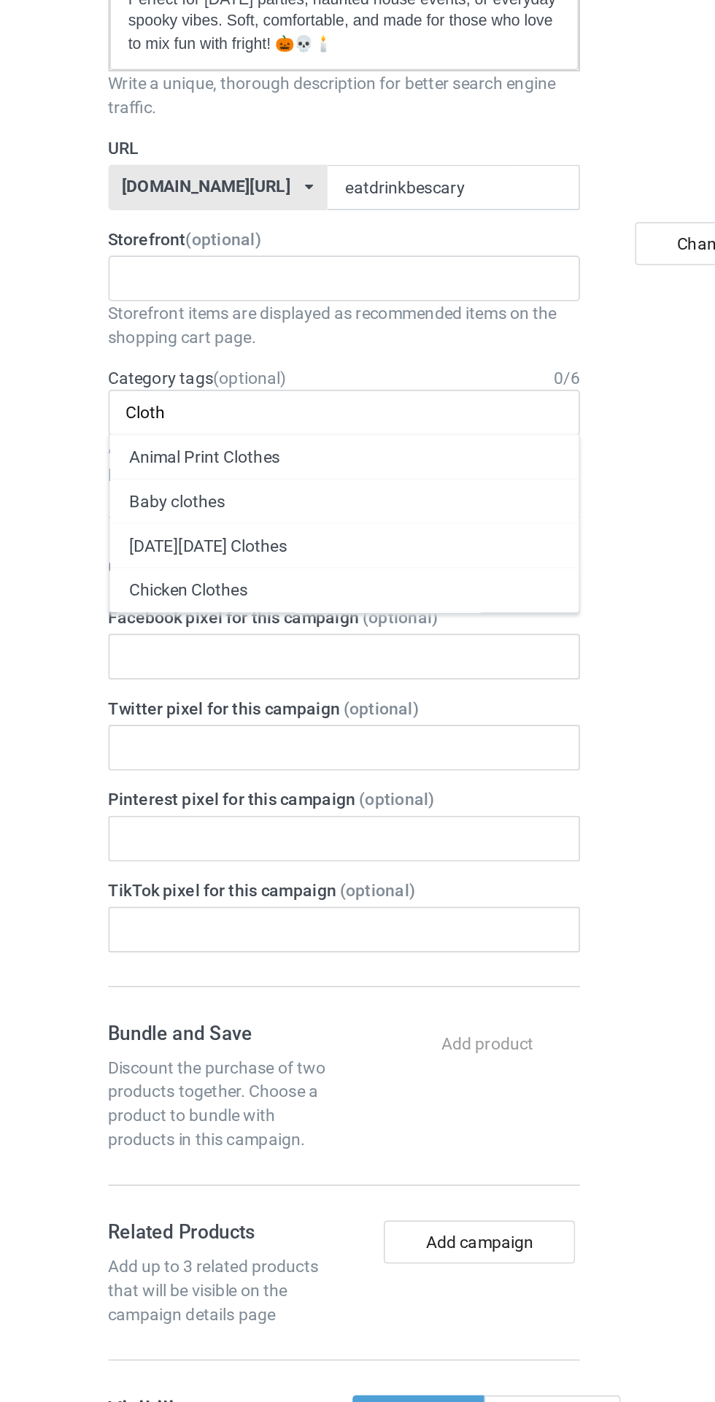
type input "Cloth"
click at [211, 562] on div "Animal Print Clothes" at bounding box center [238, 565] width 286 height 27
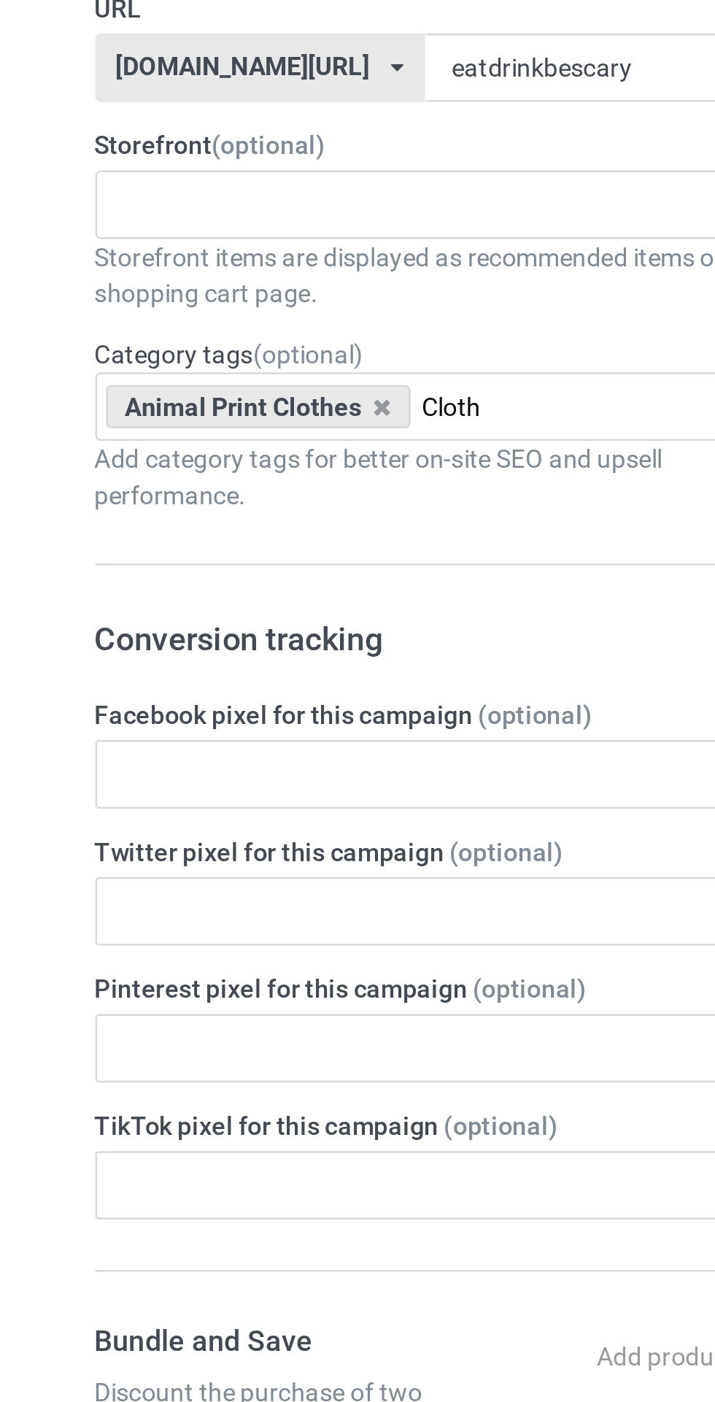
type input "Cloth"
click at [210, 535] on icon at bounding box center [209, 539] width 7 height 9
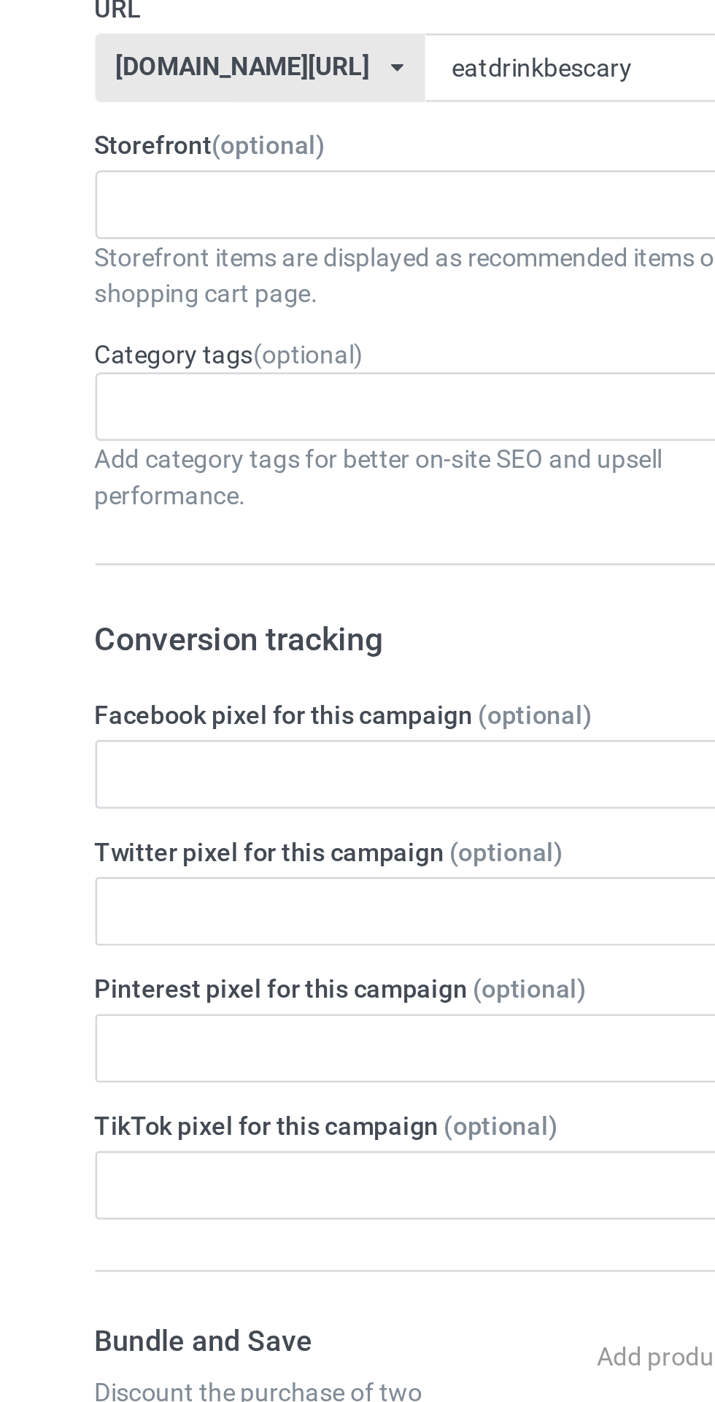
click at [71, 521] on div "Design Pricing Details Launch campaign Campaign Info Title (h1) 71 characters l…" at bounding box center [357, 905] width 715 height 1727
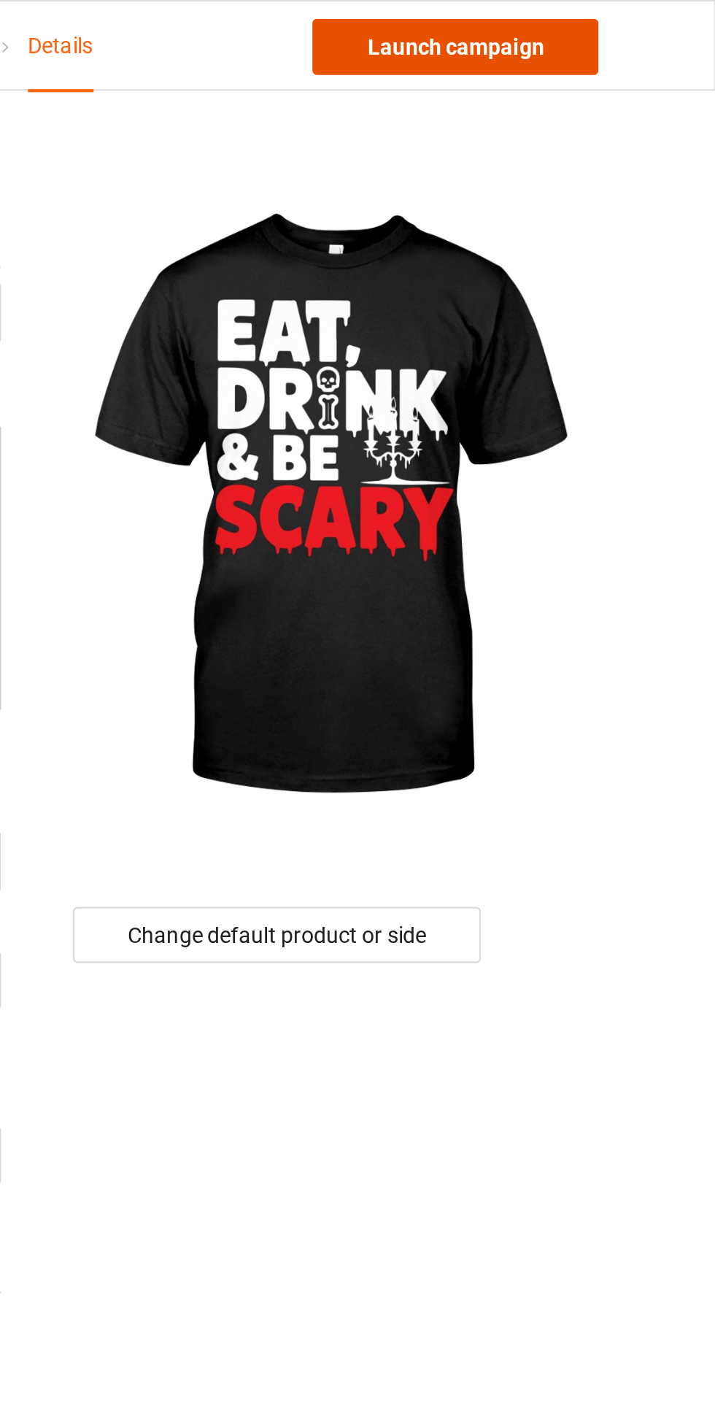
click at [606, 24] on link "Launch campaign" at bounding box center [594, 22] width 134 height 26
